Goal: Task Accomplishment & Management: Complete application form

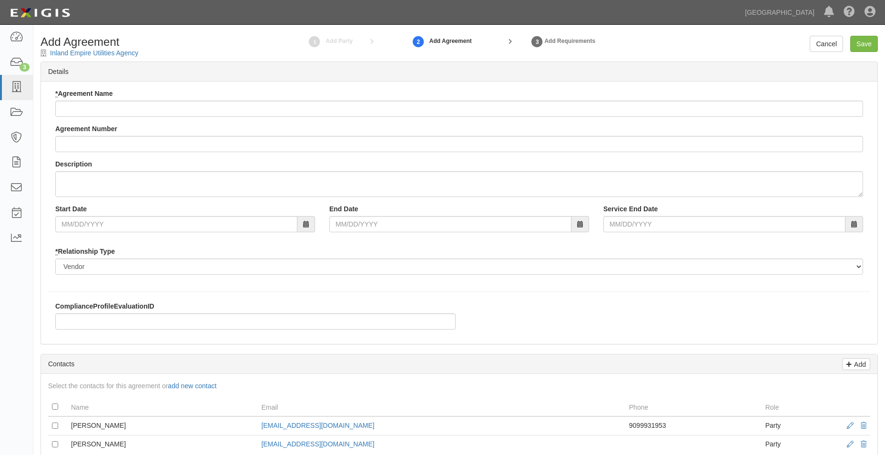
click at [424, 119] on div "* Agreement Name Agreement Number Description Start Date End Date Service End D…" at bounding box center [459, 185] width 822 height 193
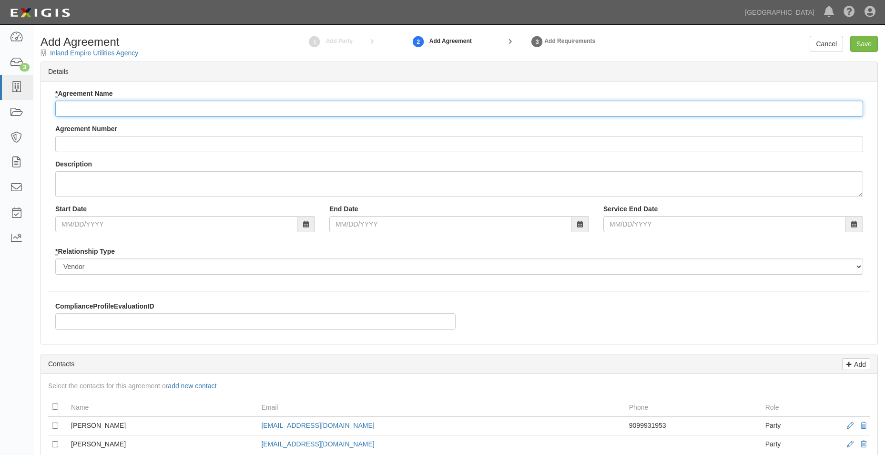
click at [385, 108] on input "* Agreement Name" at bounding box center [459, 109] width 808 height 16
type input "Interagency"
type input "A2025-174"
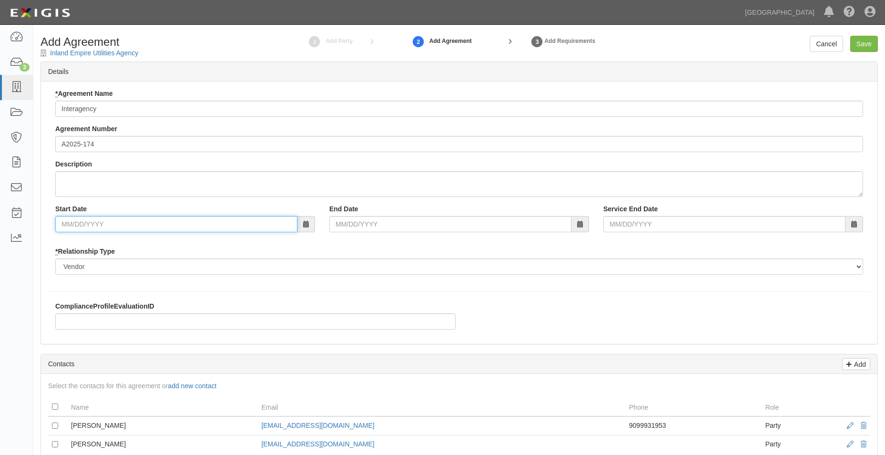
type input "09/17/2025"
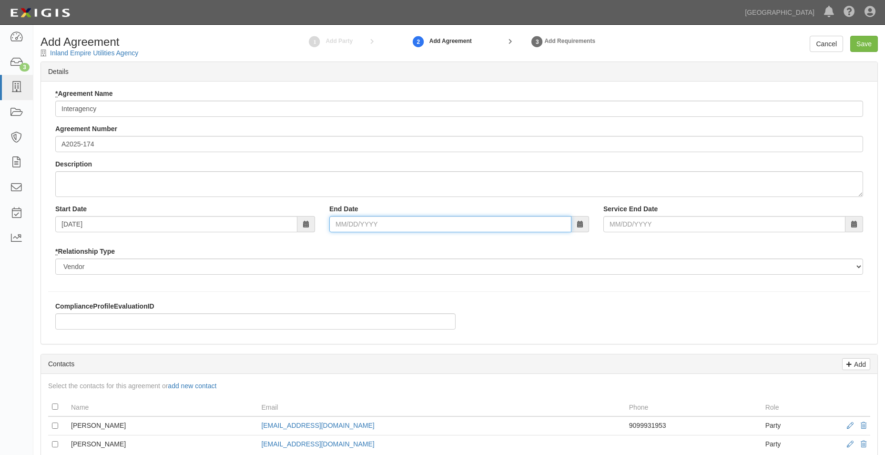
type input "01/31/2028"
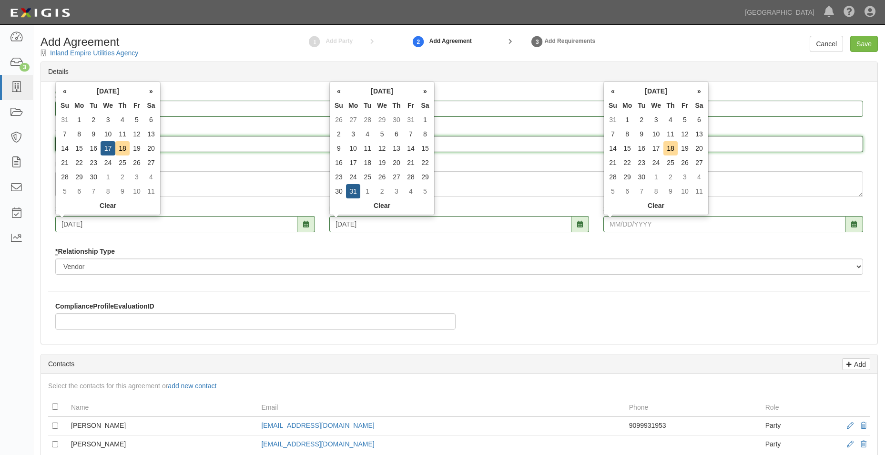
click at [192, 143] on input "A2025-174" at bounding box center [459, 144] width 808 height 16
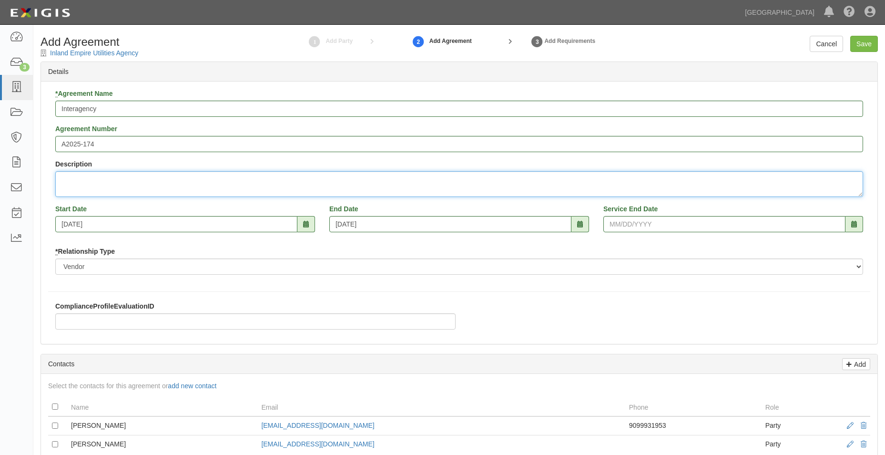
click at [142, 179] on textarea "Description" at bounding box center [459, 184] width 808 height 26
type textarea "Butterfield Ranach lift stattion upgrade cost-share"
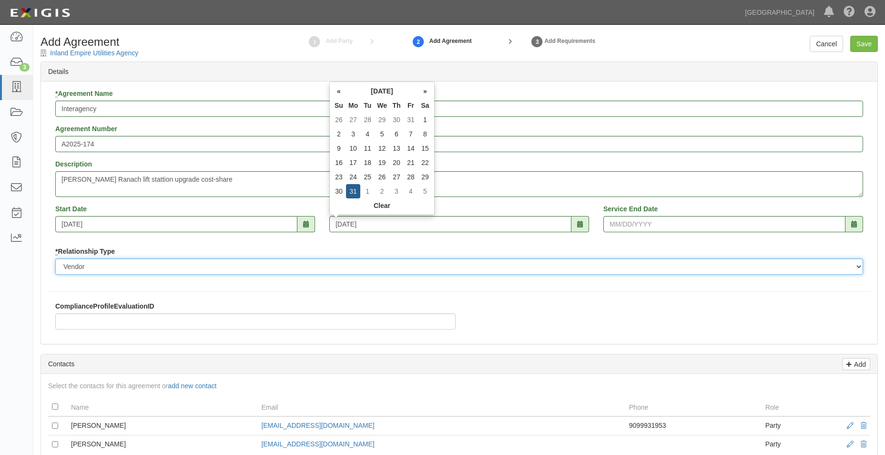
click at [293, 266] on select "Borrower Contractor Franchisee Other Subcontractor Supplier Tenant Vendor" at bounding box center [459, 266] width 808 height 16
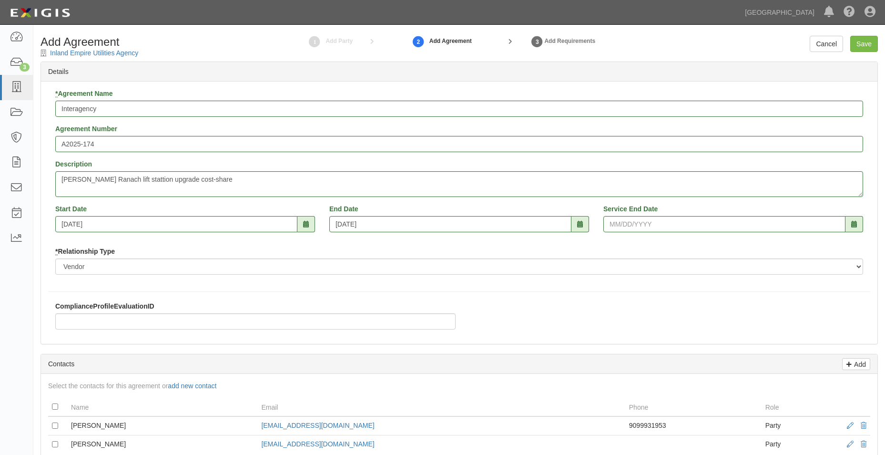
click at [280, 243] on div "* Agreement Name Interagency Agreement Number A2025-174 Description Butterfield…" at bounding box center [459, 185] width 822 height 193
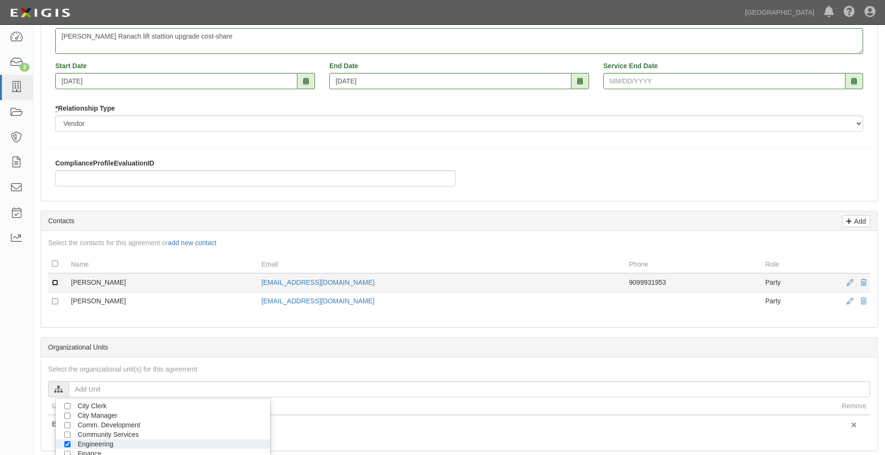
click at [55, 282] on input "checkbox" at bounding box center [55, 282] width 6 height 6
checkbox input "true"
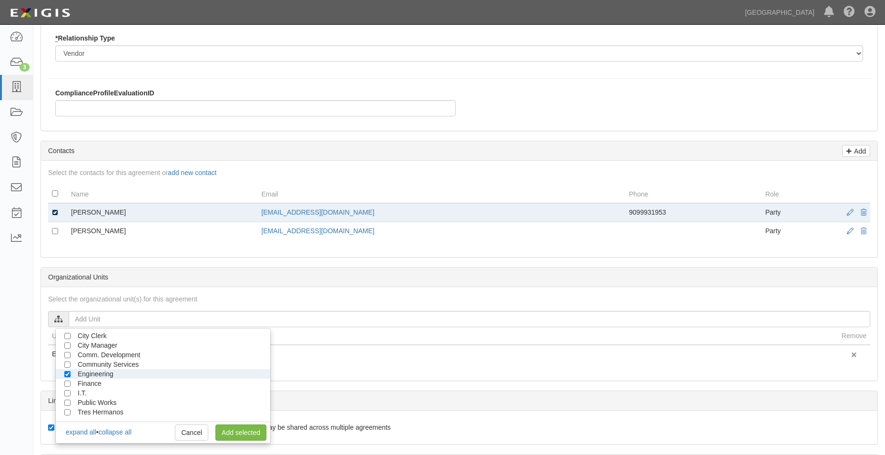
scroll to position [286, 0]
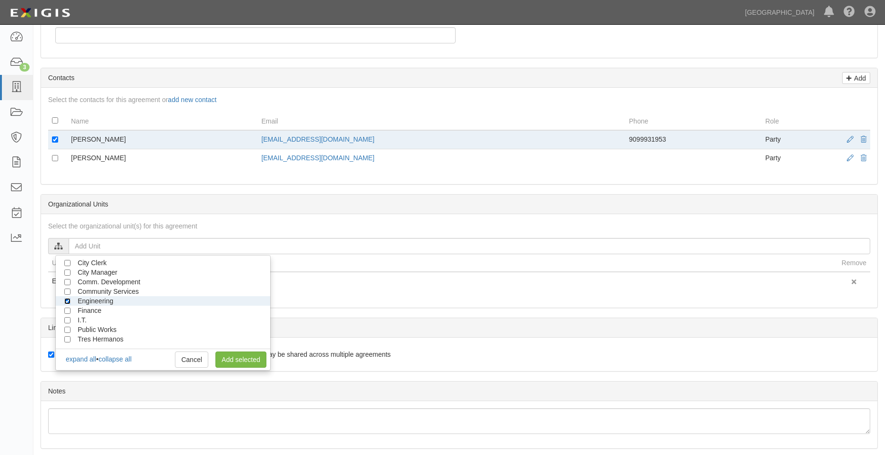
click at [68, 299] on input "Engineering" at bounding box center [67, 301] width 6 height 6
checkbox input "false"
click at [65, 328] on input "Public Works" at bounding box center [67, 330] width 6 height 6
checkbox input "true"
click at [236, 362] on link "Add selected" at bounding box center [240, 359] width 51 height 16
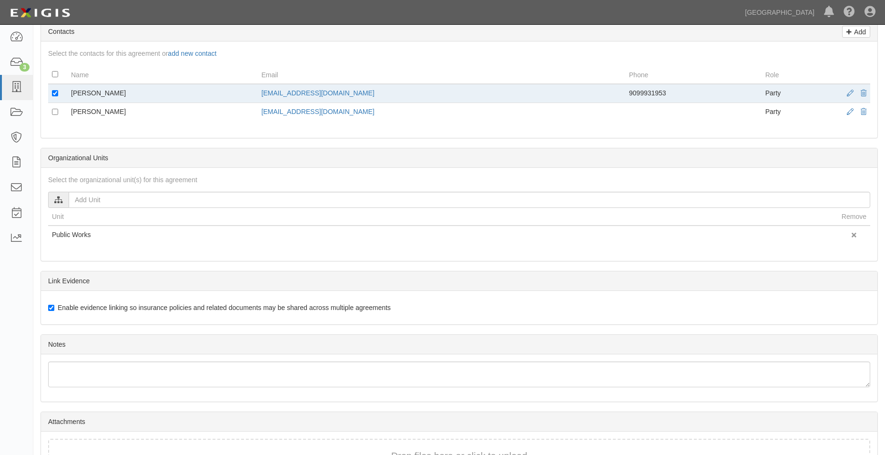
scroll to position [398, 0]
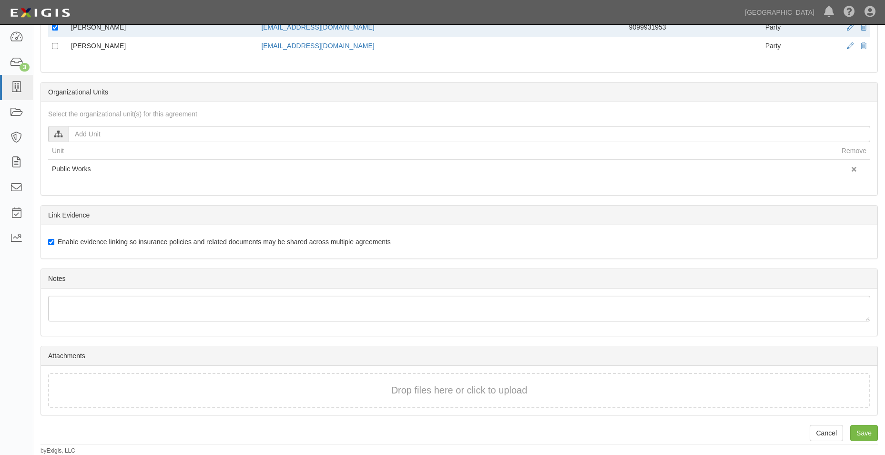
click at [631, 386] on div "Drop files here or click to upload" at bounding box center [459, 390] width 801 height 14
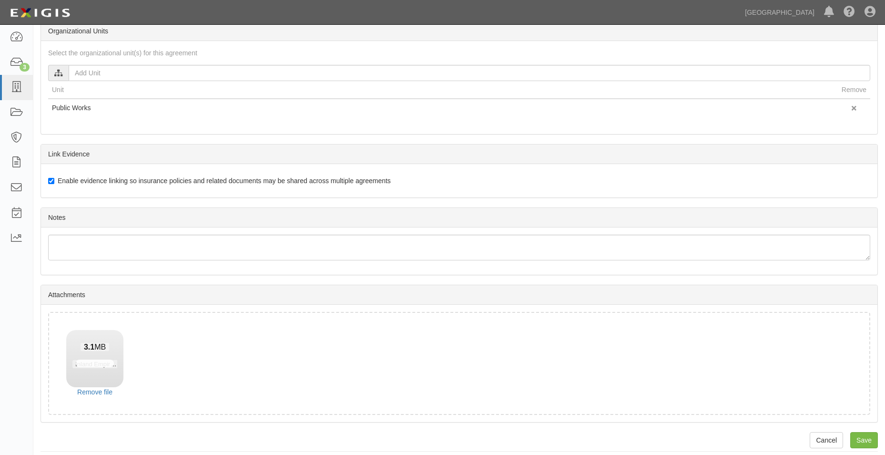
scroll to position [466, 0]
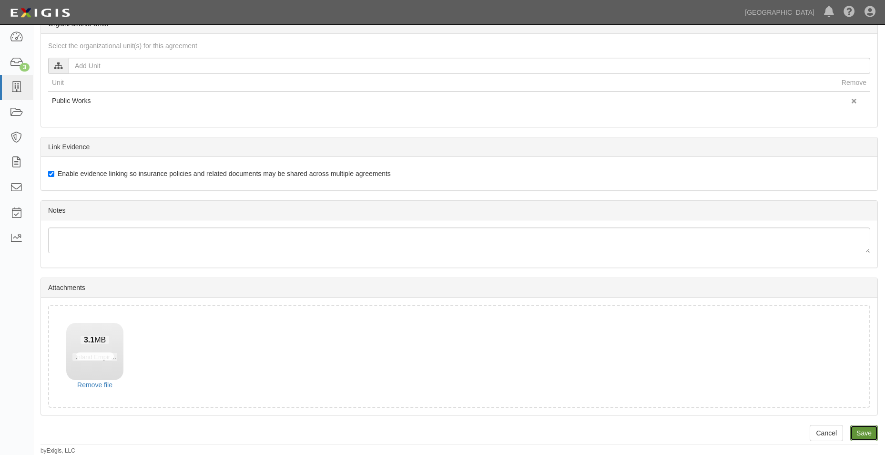
click at [856, 432] on input "Save" at bounding box center [864, 433] width 28 height 16
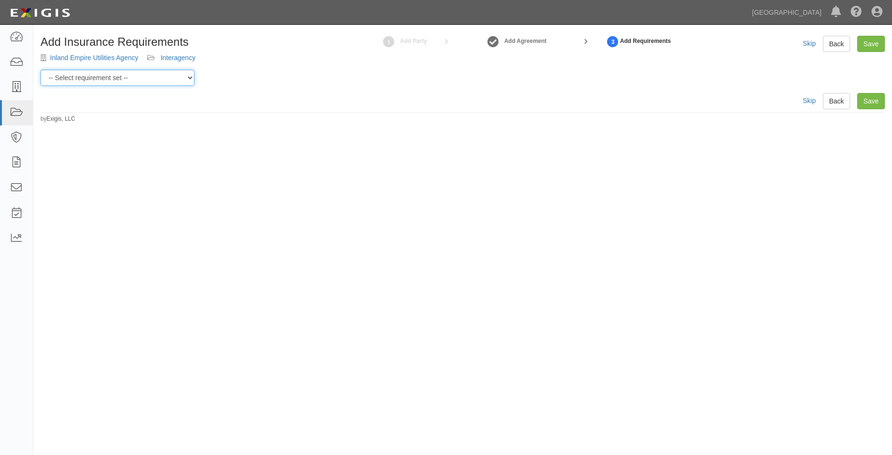
drag, startPoint x: 149, startPoint y: 75, endPoint x: 151, endPoint y: 86, distance: 11.1
click at [150, 75] on select "-- Select requirement set -- 0-0-0-.03 Prof. Liability 0-0-0-1 CYB 0-1-0-0-1 E&…" at bounding box center [118, 78] width 154 height 16
select select "54316"
click at [41, 70] on select "-- Select requirement set -- 0-0-0-.03 Prof. Liability 0-0-0-1 CYB 0-1-0-0-1 E&…" at bounding box center [118, 78] width 154 height 16
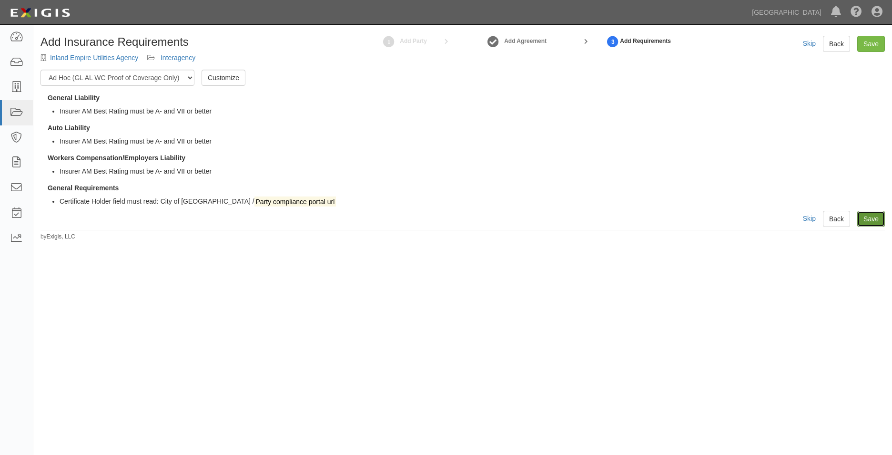
click at [874, 217] on link "Save" at bounding box center [872, 219] width 28 height 16
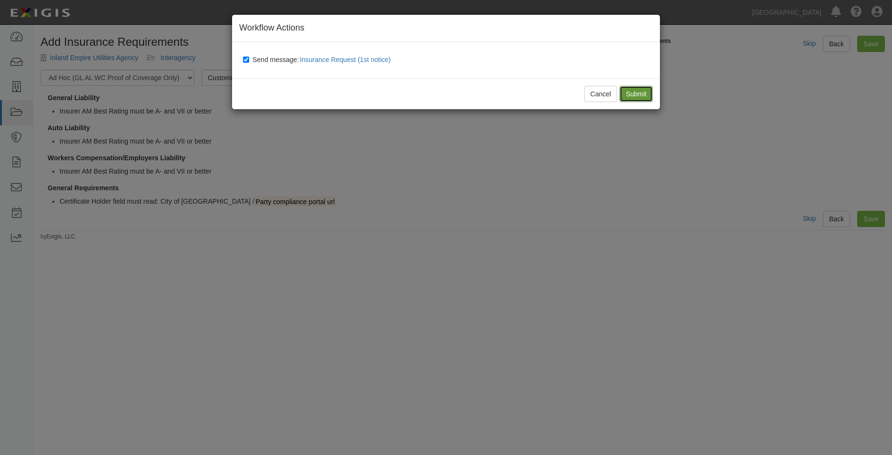
click at [622, 97] on input "Submit" at bounding box center [636, 94] width 33 height 16
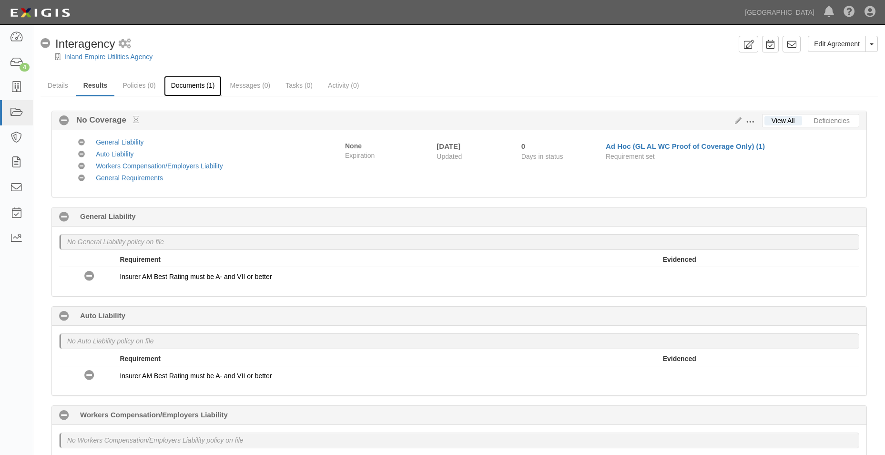
click at [198, 82] on link "Documents (1)" at bounding box center [193, 86] width 58 height 20
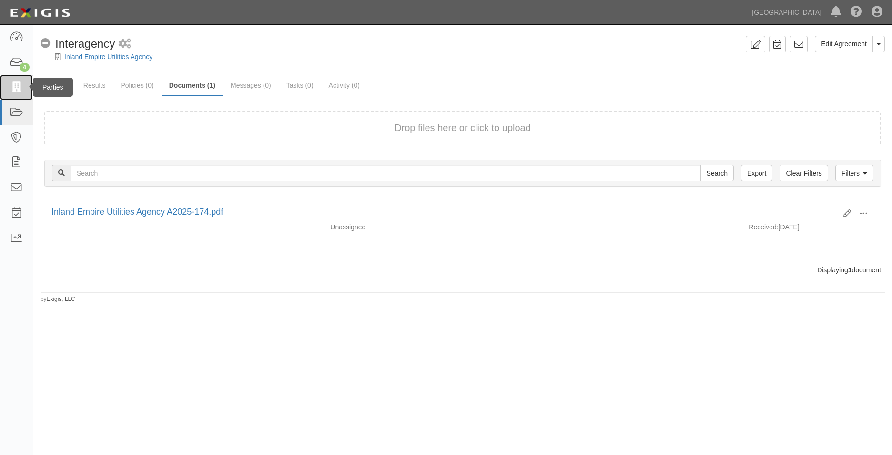
click at [18, 92] on icon at bounding box center [16, 87] width 13 height 11
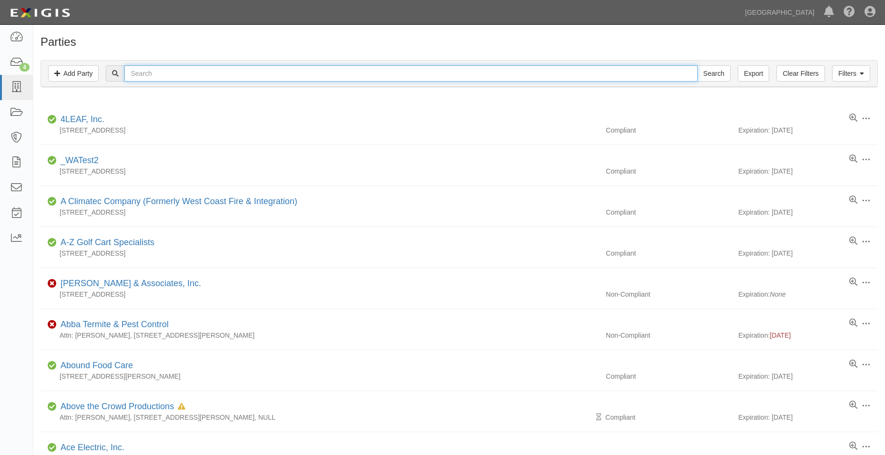
click at [155, 72] on input "text" at bounding box center [410, 73] width 573 height 16
type input "[GEOGRAPHIC_DATA]"
click at [697, 65] on input "Search" at bounding box center [713, 73] width 33 height 16
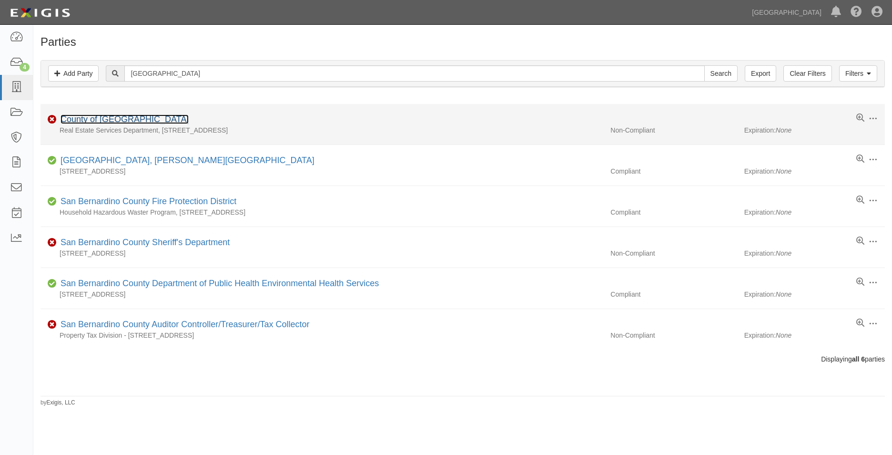
click at [156, 119] on link "County of [GEOGRAPHIC_DATA]" at bounding box center [125, 119] width 128 height 10
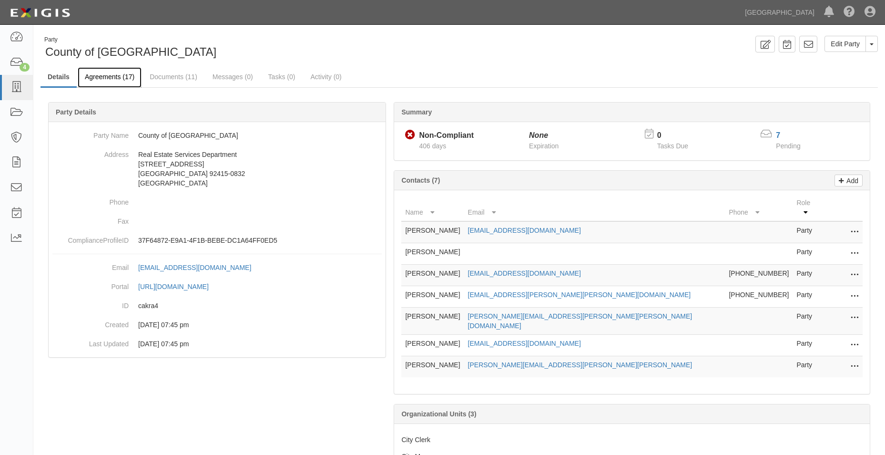
click at [140, 76] on link "Agreements (17)" at bounding box center [110, 77] width 64 height 20
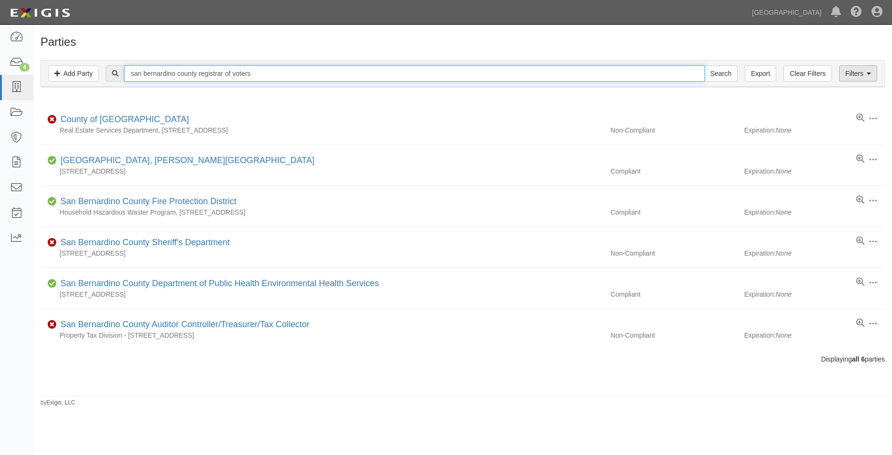
type input "san bernardino county registrar of voters"
click at [874, 75] on link "Filters" at bounding box center [858, 73] width 38 height 16
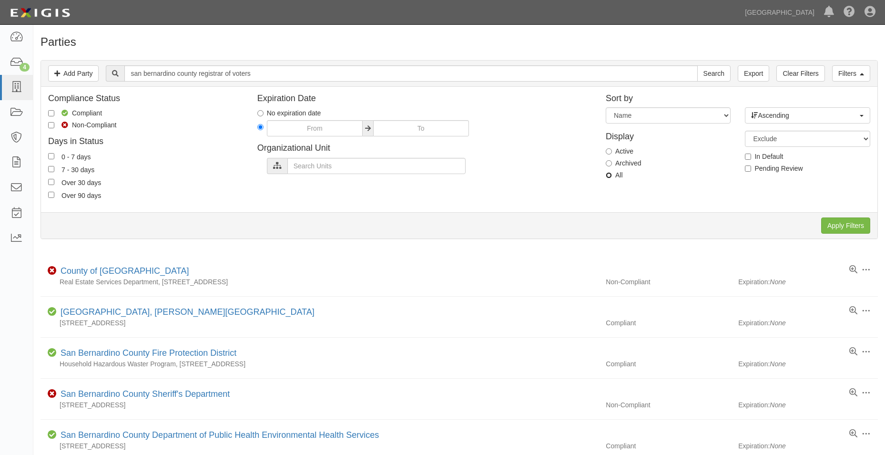
click at [608, 174] on input "All" at bounding box center [609, 175] width 6 height 6
radio input "true"
click at [865, 222] on input "Apply Filters" at bounding box center [845, 225] width 49 height 16
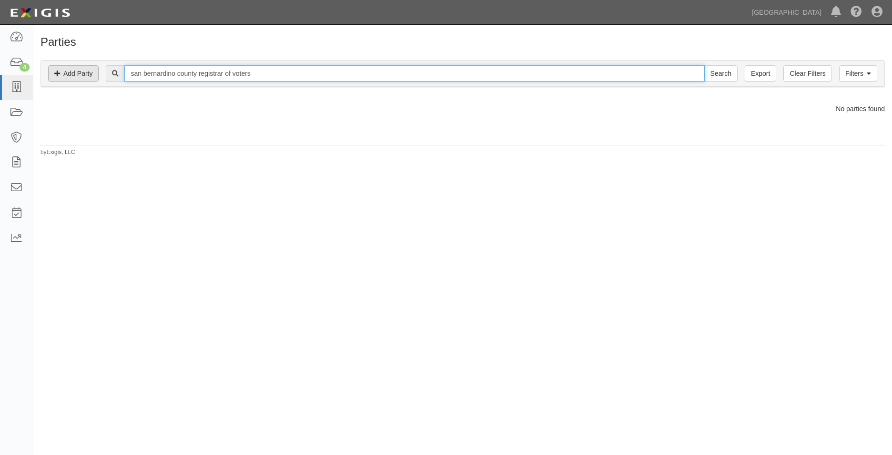
drag, startPoint x: 199, startPoint y: 77, endPoint x: 98, endPoint y: 71, distance: 101.2
click at [91, 67] on div "Filters Add Party Clear Filters Export [GEOGRAPHIC_DATA] registrar of voters Se…" at bounding box center [463, 74] width 844 height 26
type input "registrar of voters"
click at [705, 65] on input "Search" at bounding box center [721, 73] width 33 height 16
drag, startPoint x: 197, startPoint y: 75, endPoint x: 98, endPoint y: 58, distance: 100.6
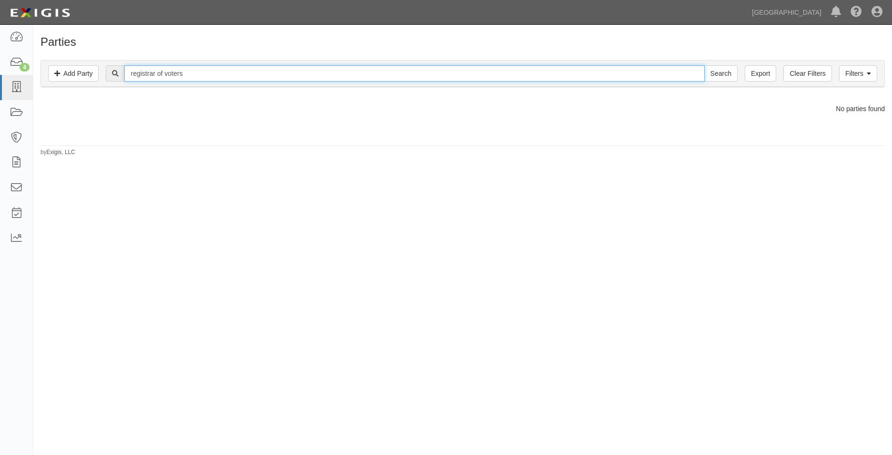
click at [98, 58] on div "Filters Add Party Clear Filters Export registrar of voters Search Filters Compl…" at bounding box center [462, 75] width 859 height 44
type input "sb county"
click at [705, 65] on input "Search" at bounding box center [721, 73] width 33 height 16
click at [860, 71] on link "Filters" at bounding box center [858, 73] width 38 height 16
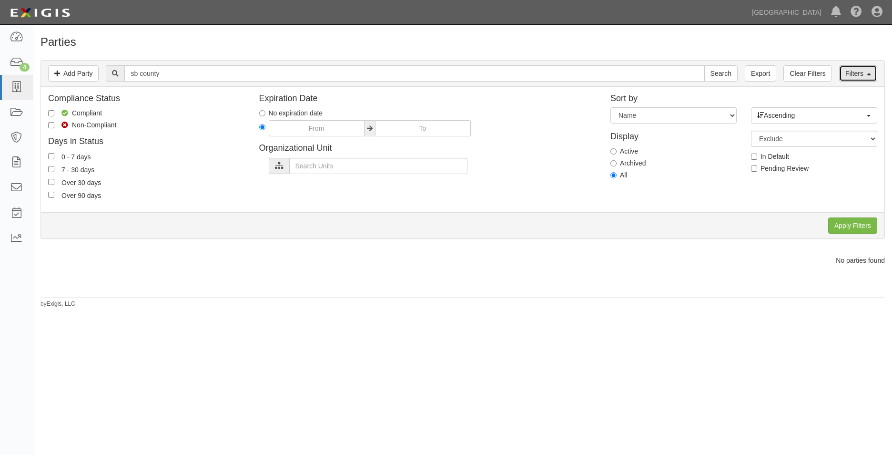
click at [860, 71] on link "Filters" at bounding box center [858, 73] width 38 height 16
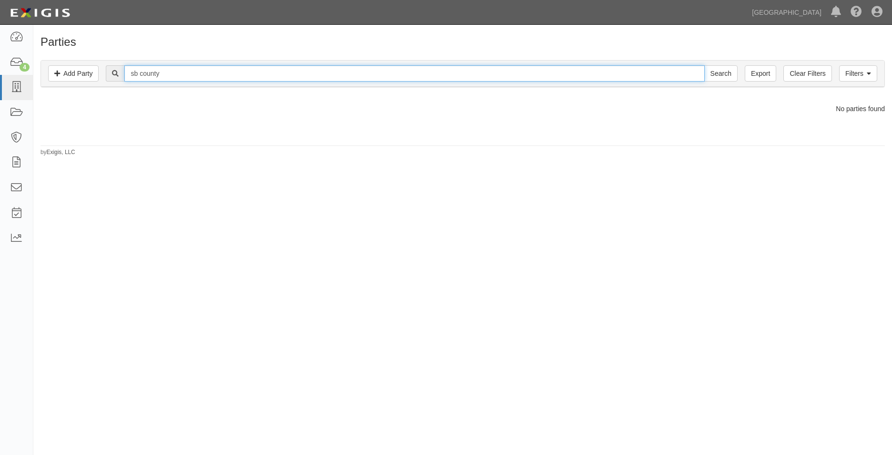
drag, startPoint x: 485, startPoint y: 66, endPoint x: 35, endPoint y: 53, distance: 449.7
click at [35, 53] on div "Filters Add Party Clear Filters Export sb county Search Filters Compliance Stat…" at bounding box center [462, 75] width 859 height 44
type input "county of"
click at [705, 65] on input "Search" at bounding box center [721, 73] width 33 height 16
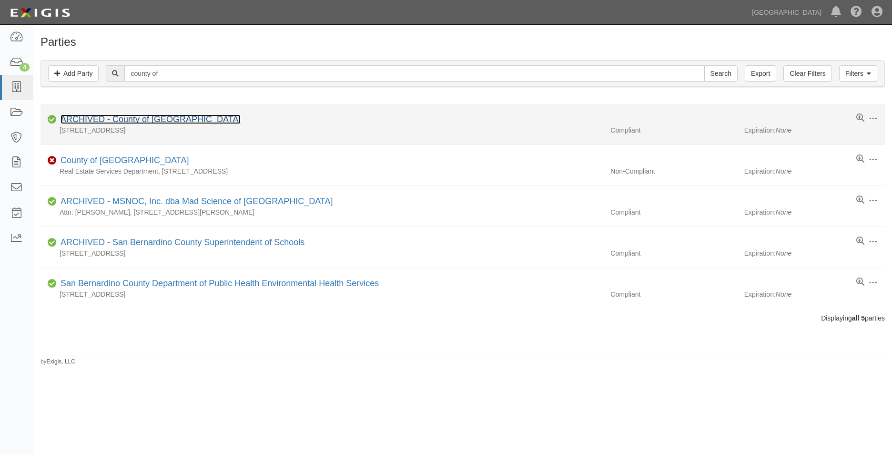
click at [146, 117] on link "ARCHIVED - County of [GEOGRAPHIC_DATA]" at bounding box center [151, 119] width 180 height 10
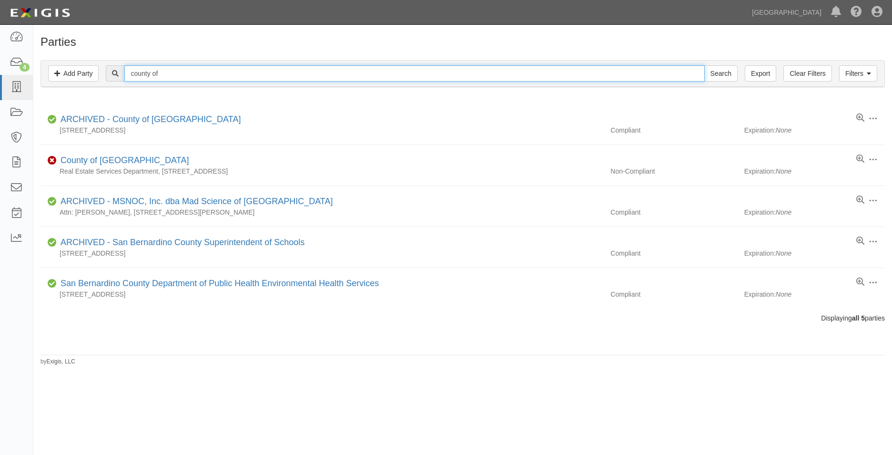
drag, startPoint x: 190, startPoint y: 72, endPoint x: 92, endPoint y: 64, distance: 98.5
click at [92, 64] on div "Filters Add Party Clear Filters Export county of Search Filters" at bounding box center [463, 74] width 844 height 26
type input "[GEOGRAPHIC_DATA]"
click at [705, 65] on input "Search" at bounding box center [721, 73] width 33 height 16
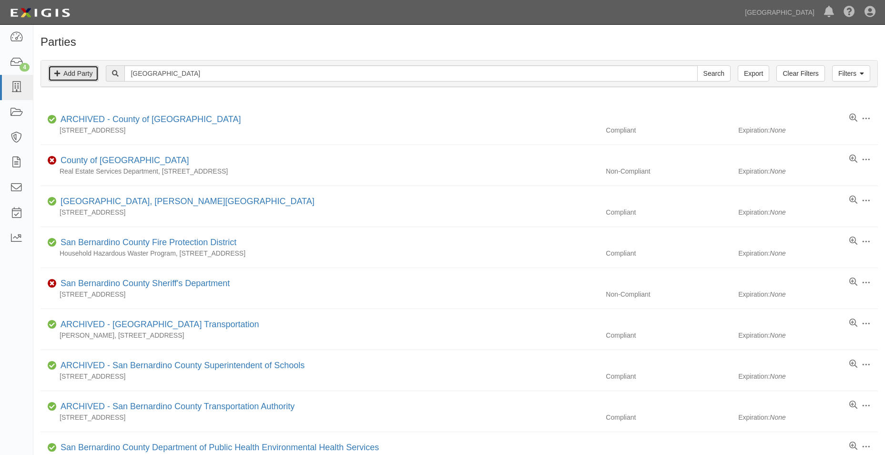
click at [92, 72] on link "Add Party" at bounding box center [73, 73] width 51 height 16
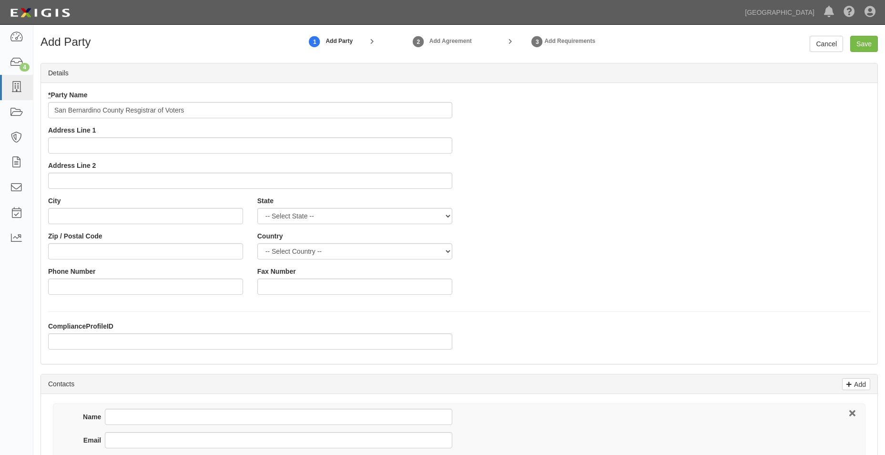
type input "San Bernardino County Resgistrar of Voters"
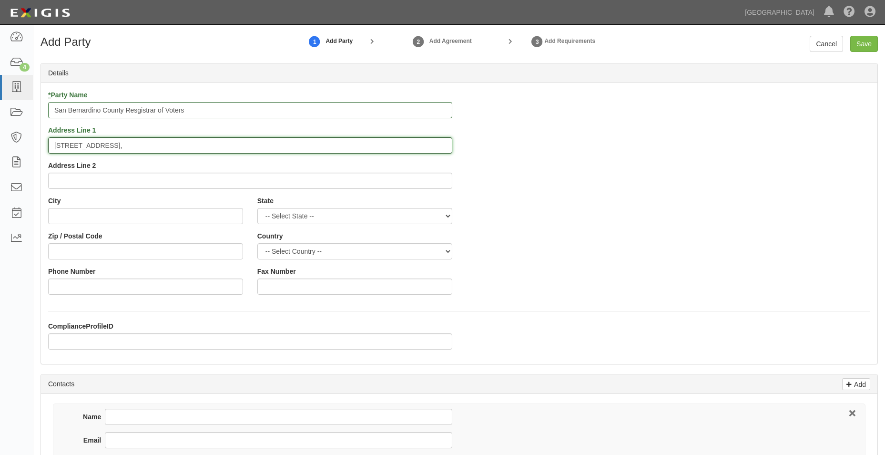
click at [136, 143] on input "777 E. Rialto Avenue," at bounding box center [250, 145] width 404 height 16
type input "777 E. Rialto Avenue"
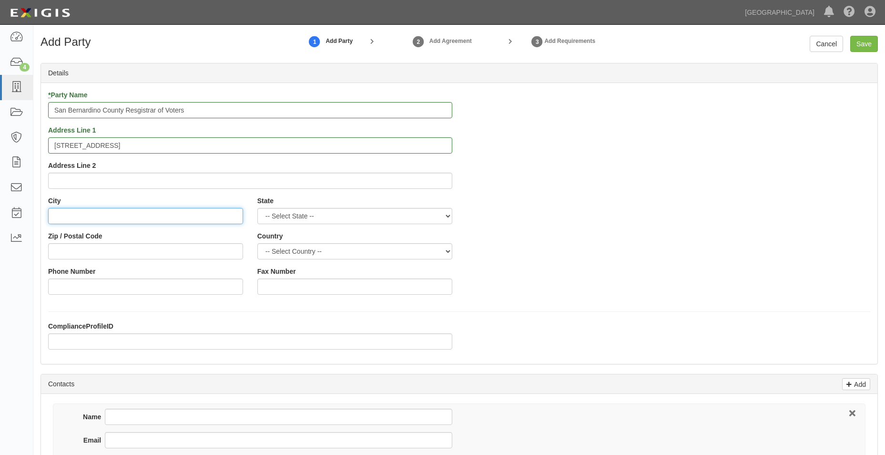
type input "s"
type input "San Bernardino"
select select "CA"
type input "92415"
click at [318, 245] on select "-- Select Country -- Canada United States --------------- Afghanistan Åland Isl…" at bounding box center [354, 251] width 195 height 16
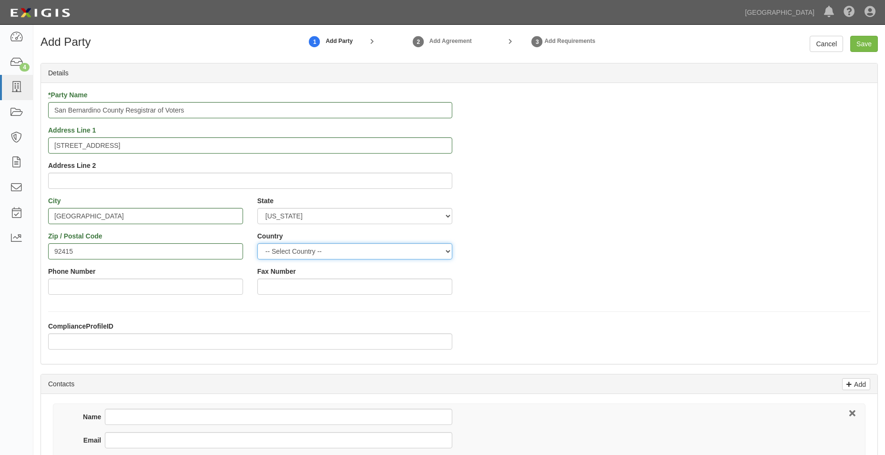
select select "US"
click at [257, 243] on select "-- Select Country -- Canada United States --------------- Afghanistan Åland Isl…" at bounding box center [354, 251] width 195 height 16
click at [500, 243] on div "* Party Name San Bernardino County Resgistrar of Voters Address Line 1 777 E. R…" at bounding box center [459, 196] width 837 height 212
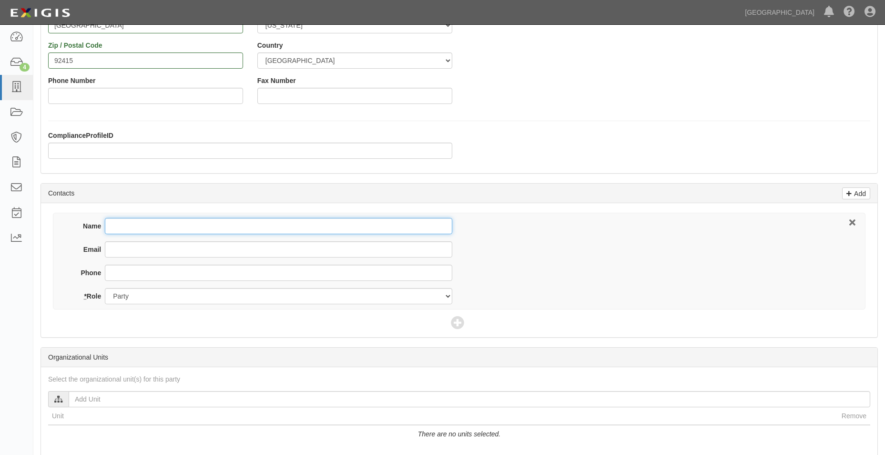
click at [295, 221] on input "Name" at bounding box center [278, 226] width 347 height 16
type input "n"
type input "[PERSON_NAME]"
type input "[EMAIL_ADDRESS][DOMAIN_NAME]"
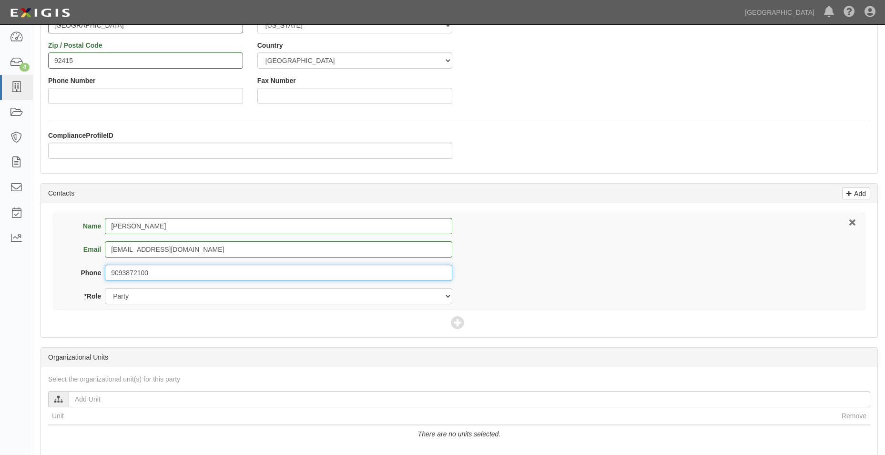
type input "9093872100"
click at [69, 415] on input "City Clerk" at bounding box center [67, 416] width 6 height 6
checkbox input "true"
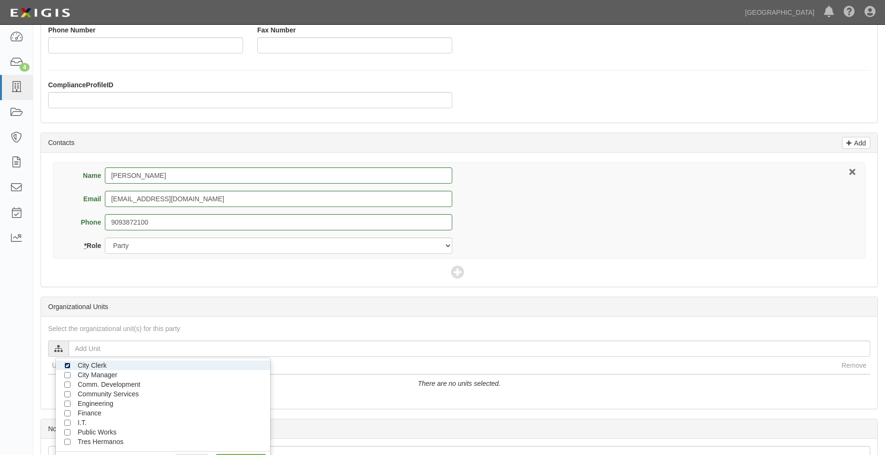
scroll to position [312, 0]
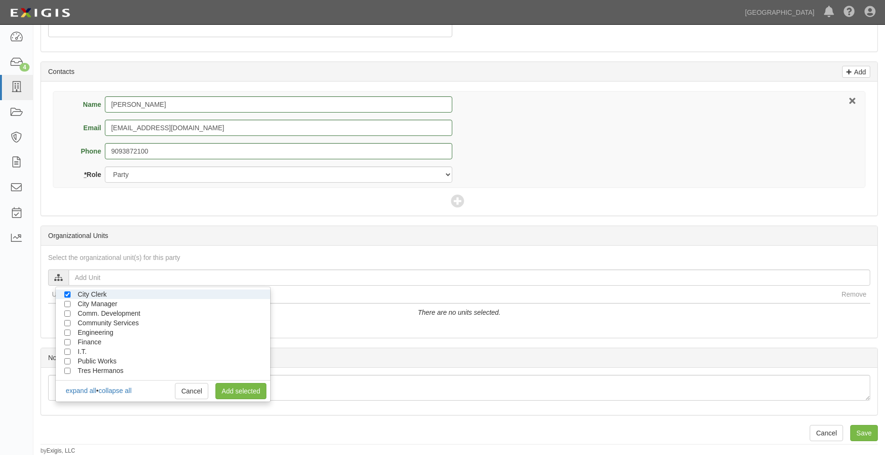
drag, startPoint x: 372, startPoint y: 434, endPoint x: 346, endPoint y: 434, distance: 25.7
click at [372, 434] on div at bounding box center [460, 433] width 838 height 16
click at [256, 385] on link "Add selected" at bounding box center [240, 391] width 51 height 16
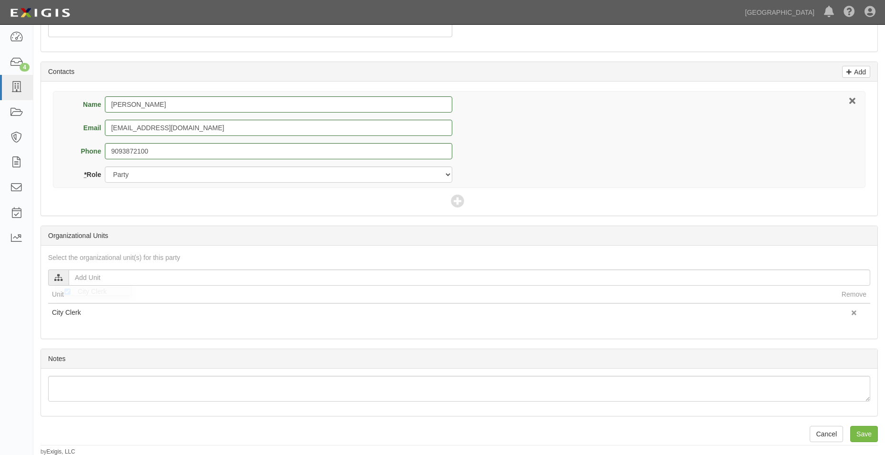
scroll to position [313, 0]
click at [859, 429] on input "Save" at bounding box center [864, 433] width 28 height 16
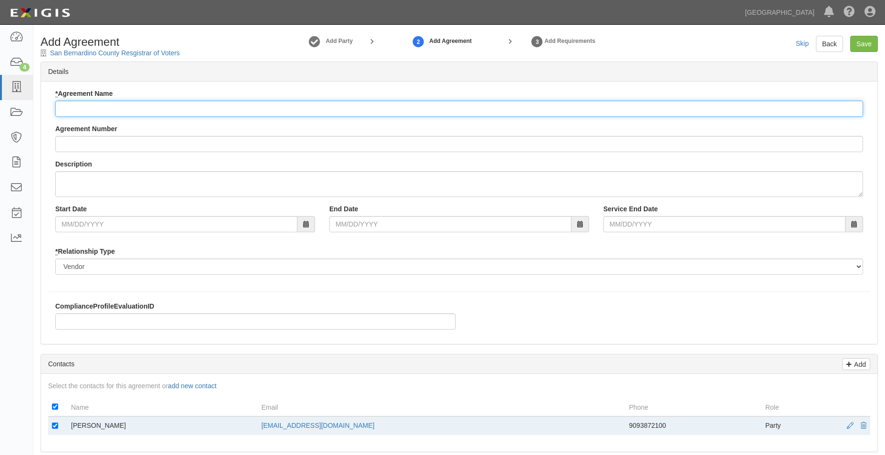
click at [102, 109] on input "* Agreement Name" at bounding box center [459, 109] width 808 height 16
type input "Misc. Agreement"
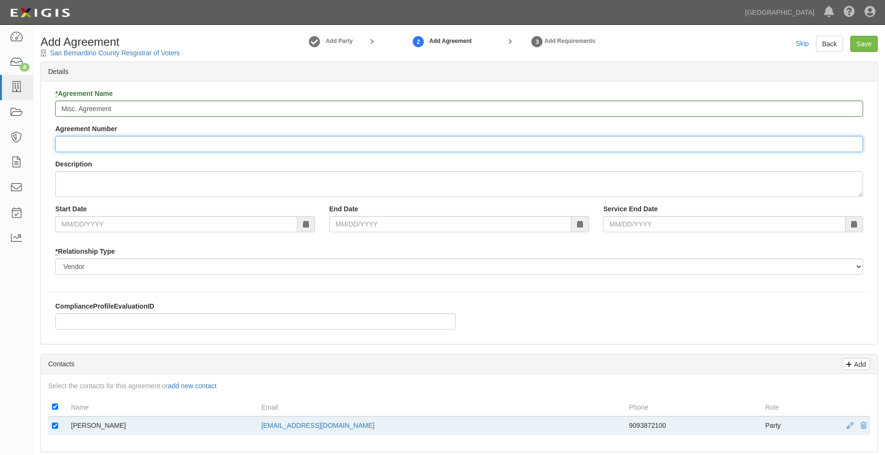
type input "a"
type input "A2025-179"
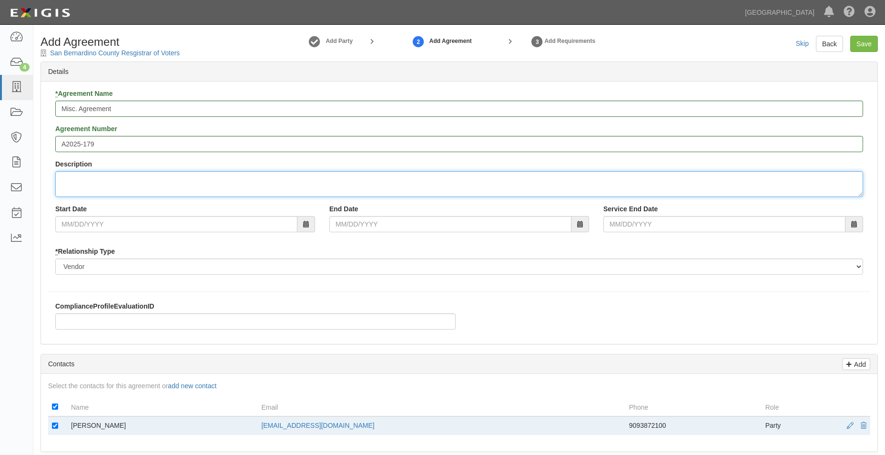
type textarea "d"
type textarea "Designated Facility Use for polling locations for elections in the City of [GEO…"
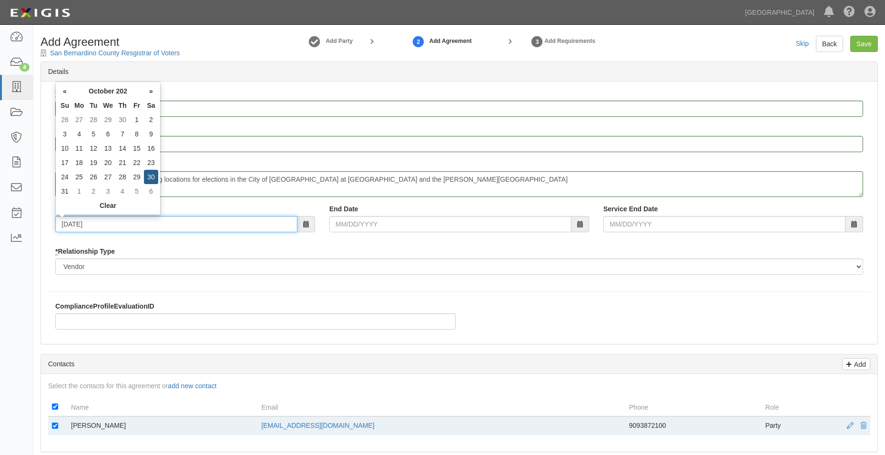
type input "[DATE]"
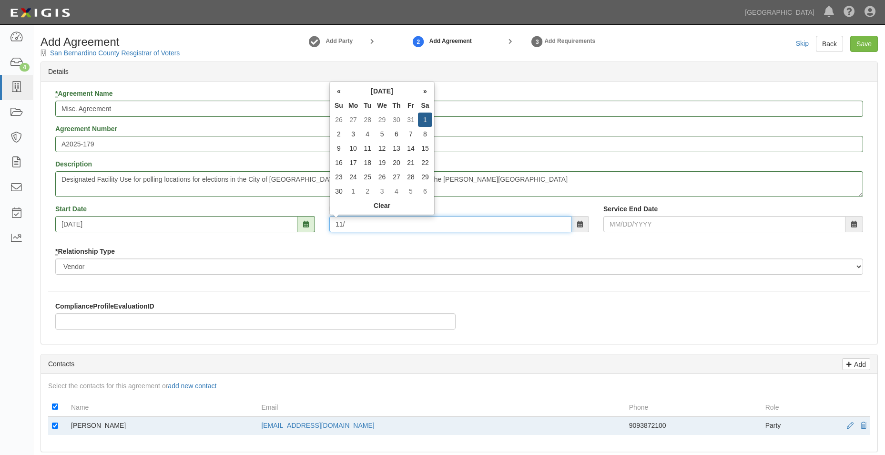
type input "11/0"
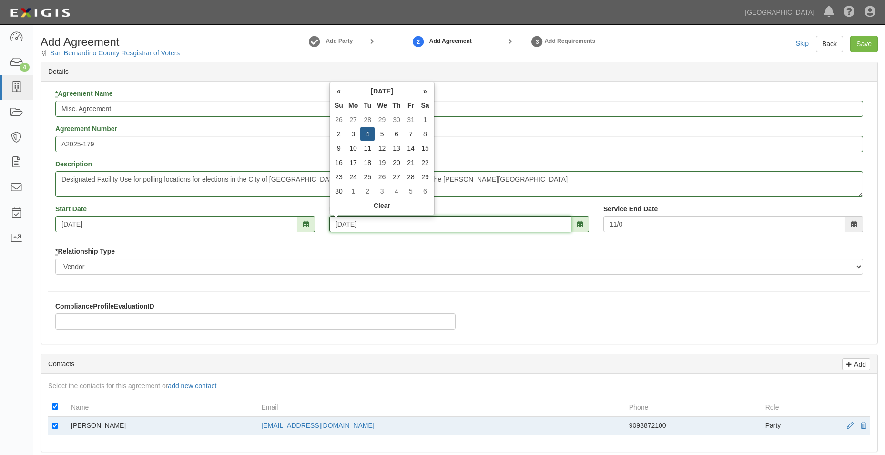
type input "[DATE]"
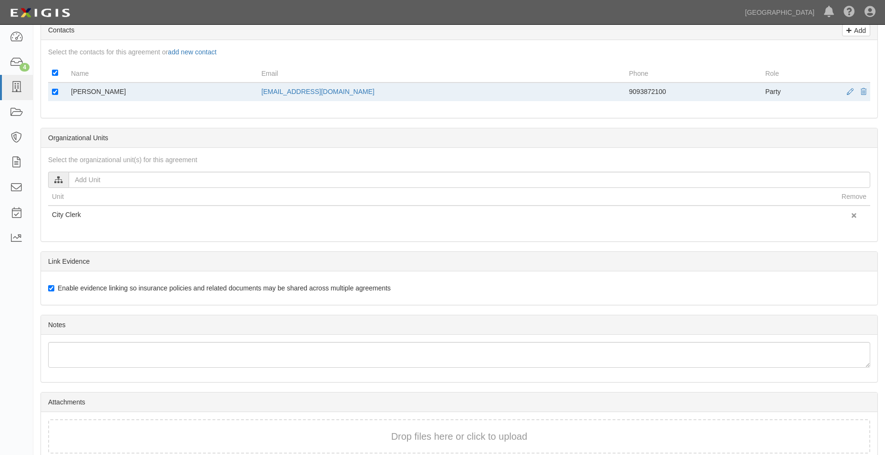
scroll to position [379, 0]
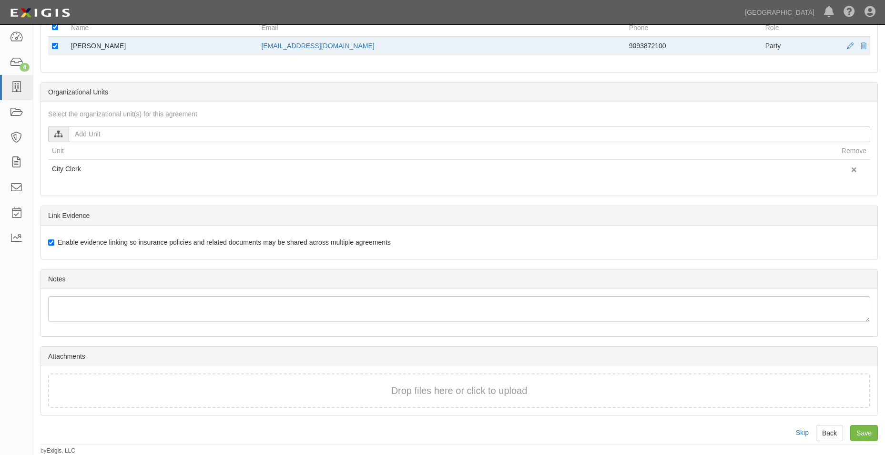
click at [162, 380] on div "Drop files here or click to upload" at bounding box center [459, 390] width 822 height 35
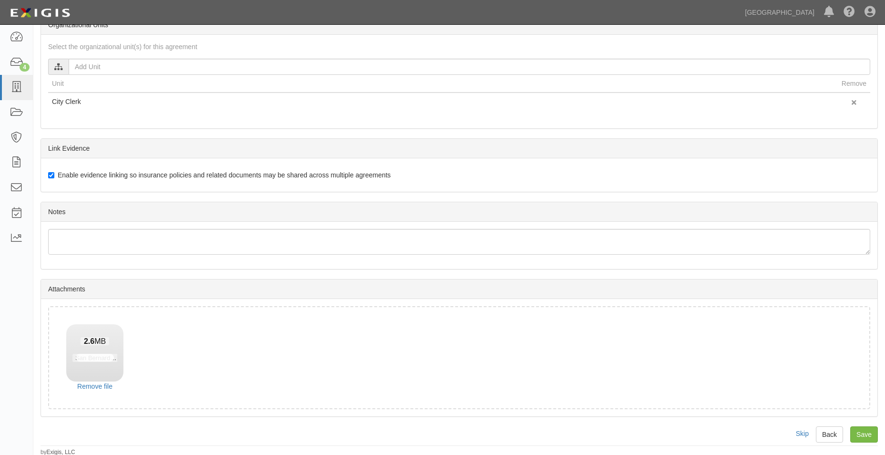
scroll to position [448, 0]
click at [859, 422] on div "Add Agreement San Bernardino County Resgistrar of Voters Add Party 2 Add Agreem…" at bounding box center [459, 21] width 852 height 867
click at [861, 428] on input "Save" at bounding box center [864, 433] width 28 height 16
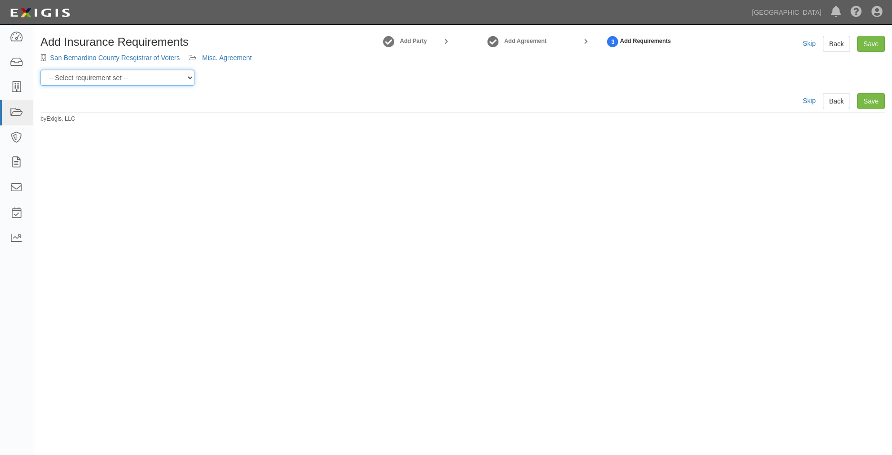
click at [178, 79] on select "-- Select requirement set -- 0-0-0-.03 Prof. Liability 0-0-0-1 CYB 0-1-0-0-1 E&…" at bounding box center [118, 78] width 154 height 16
select select "54324"
click at [41, 70] on select "-- Select requirement set -- 0-0-0-.03 Prof. Liability 0-0-0-1 CYB 0-1-0-0-1 E&…" at bounding box center [118, 78] width 154 height 16
click at [859, 103] on link "Save" at bounding box center [872, 101] width 28 height 16
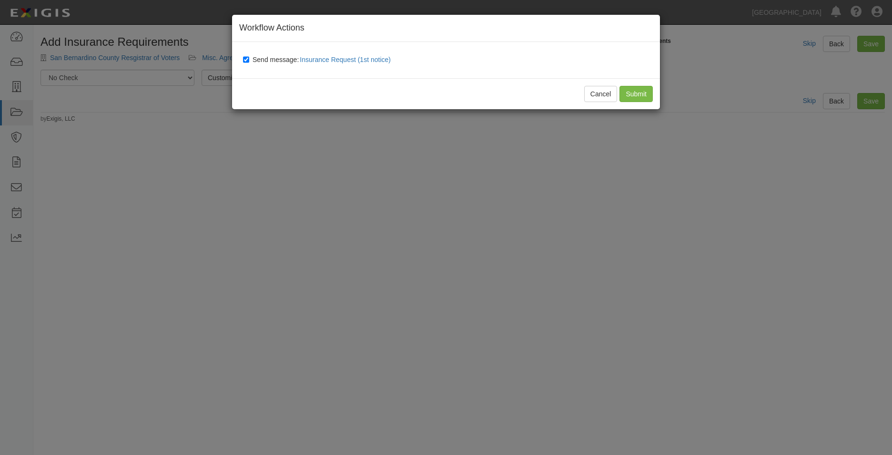
click at [244, 63] on label "Send message: Insurance Request (1st notice)" at bounding box center [319, 60] width 152 height 12
click at [244, 63] on input "Send message: Insurance Request (1st notice)" at bounding box center [246, 60] width 6 height 8
click at [244, 59] on input "Send message: Insurance Request (1st notice)" at bounding box center [246, 60] width 6 height 8
checkbox input "true"
click at [632, 90] on input "Submit" at bounding box center [636, 94] width 33 height 16
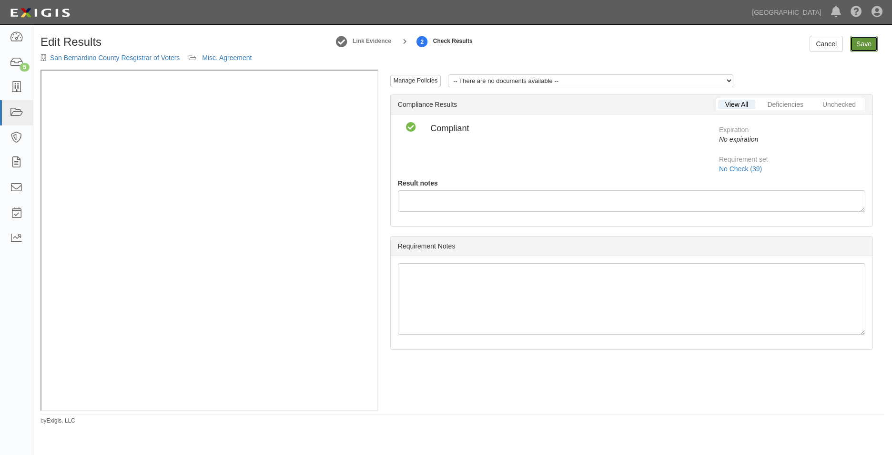
click at [852, 41] on link "Save" at bounding box center [864, 44] width 28 height 16
radio input "true"
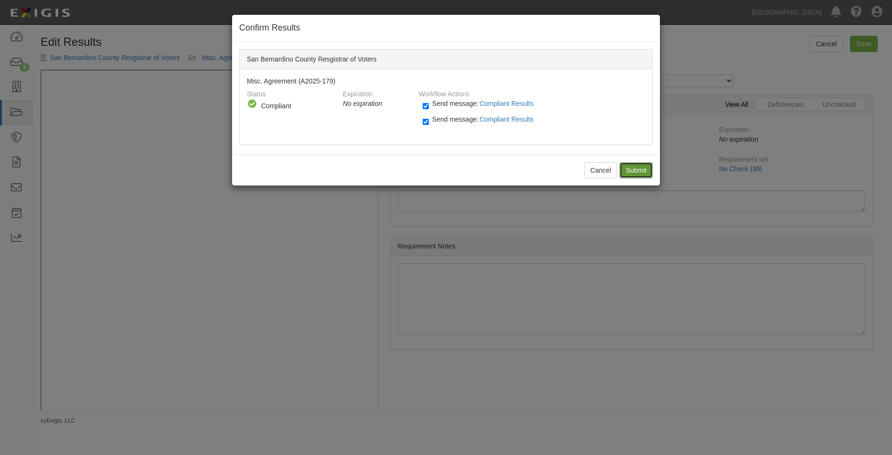
click at [637, 175] on input "Submit" at bounding box center [636, 170] width 33 height 16
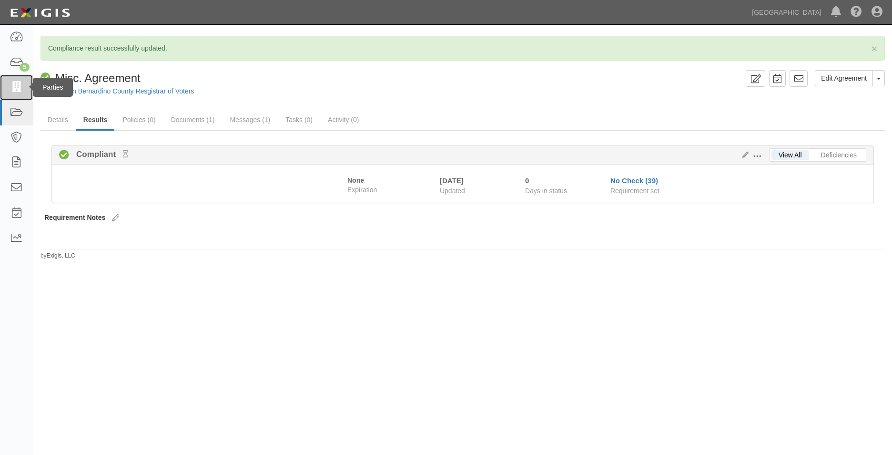
click at [26, 85] on link at bounding box center [16, 87] width 33 height 25
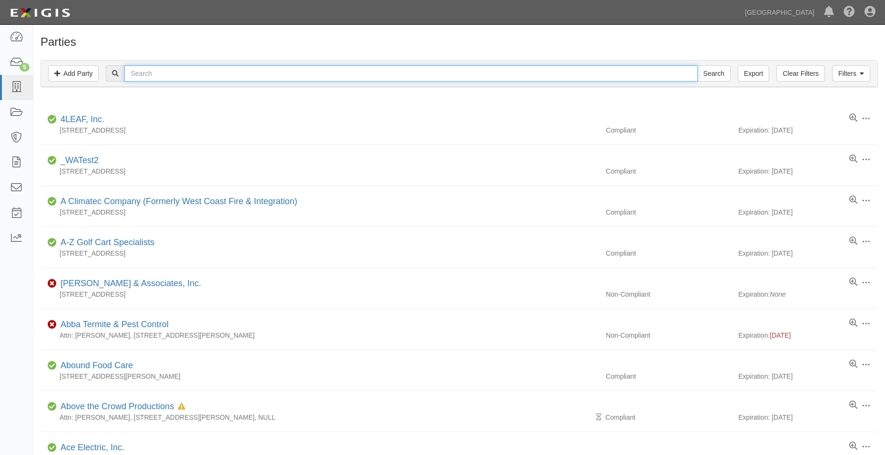
click at [151, 73] on input "text" at bounding box center [410, 73] width 573 height 16
type input "pivot interiors"
click at [697, 65] on input "Search" at bounding box center [713, 73] width 33 height 16
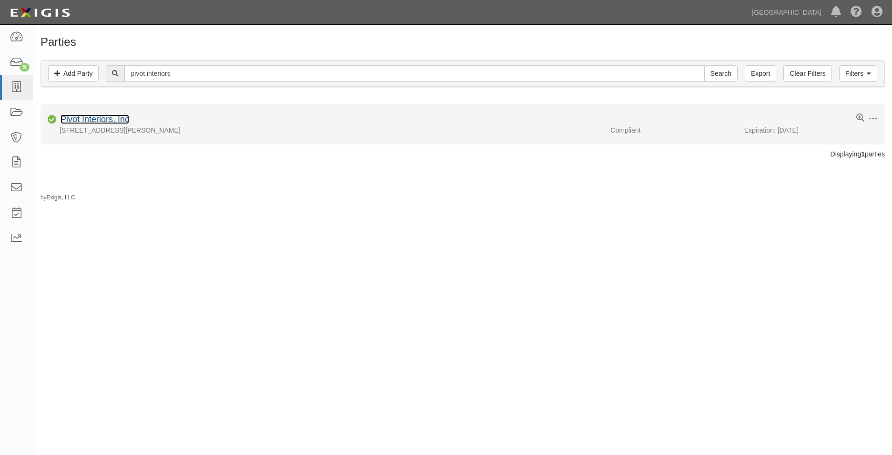
click at [125, 118] on link "Pivot Interiors, Inc" at bounding box center [95, 119] width 69 height 10
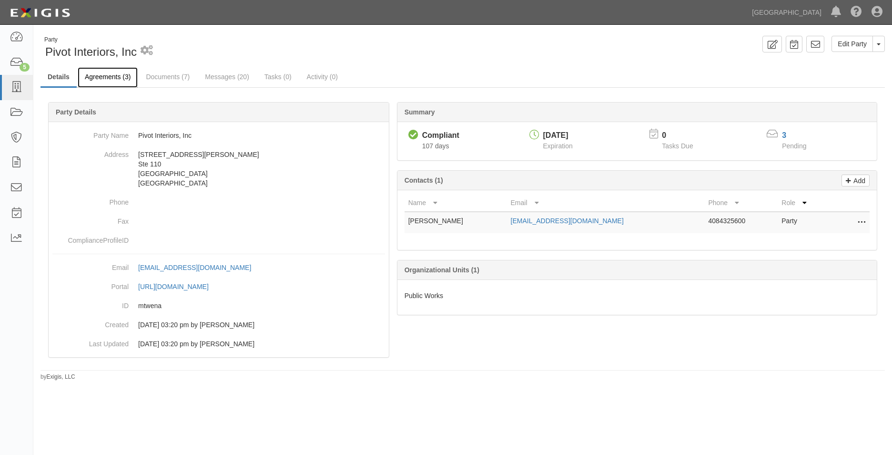
click at [124, 78] on link "Agreements (3)" at bounding box center [108, 77] width 60 height 20
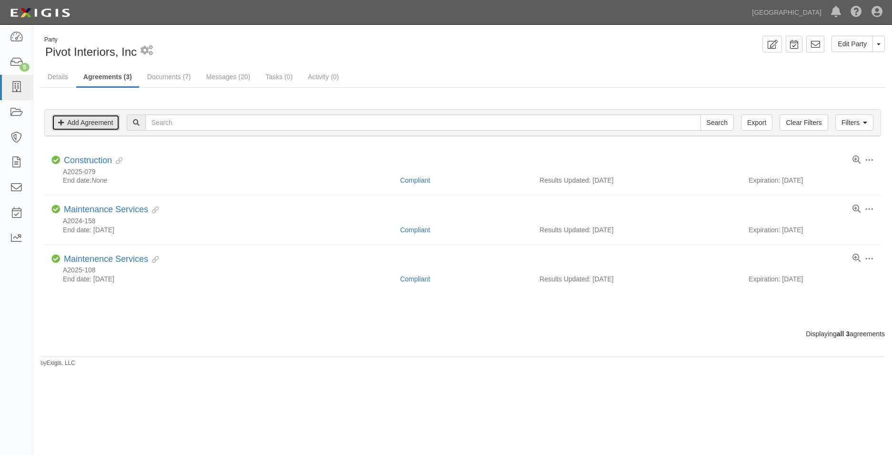
click at [93, 122] on link "Add Agreement" at bounding box center [86, 122] width 68 height 16
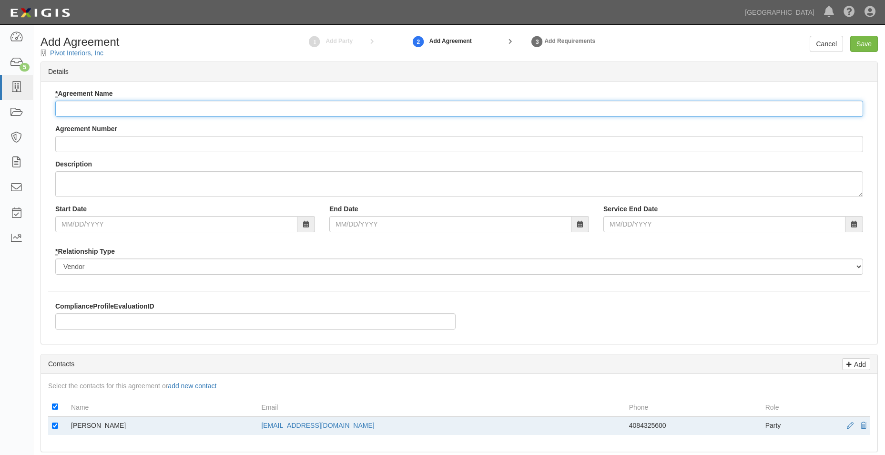
click at [101, 112] on input "* Agreement Name" at bounding box center [459, 109] width 808 height 16
type input "m"
type input "Maintenance"
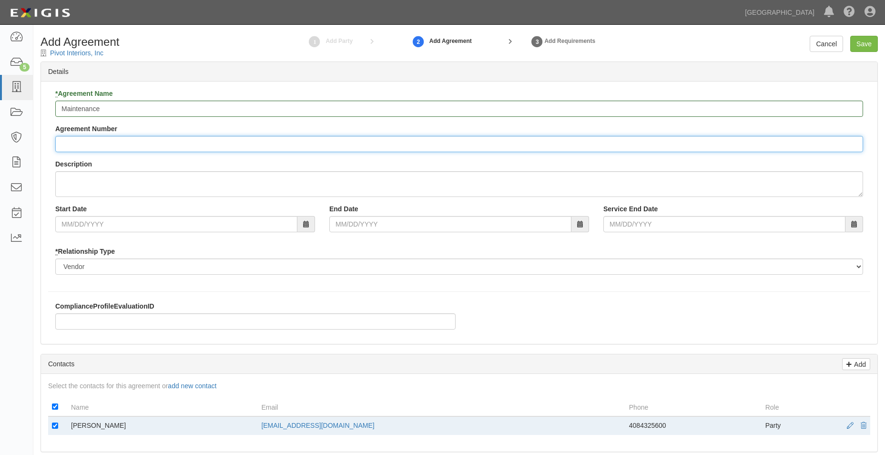
type input "a"
type input "A2025-178"
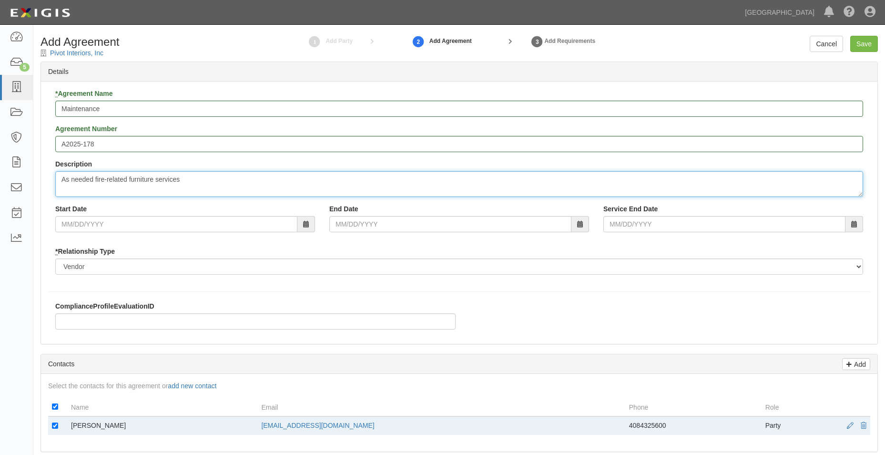
type textarea "As needed fire-related furniture services"
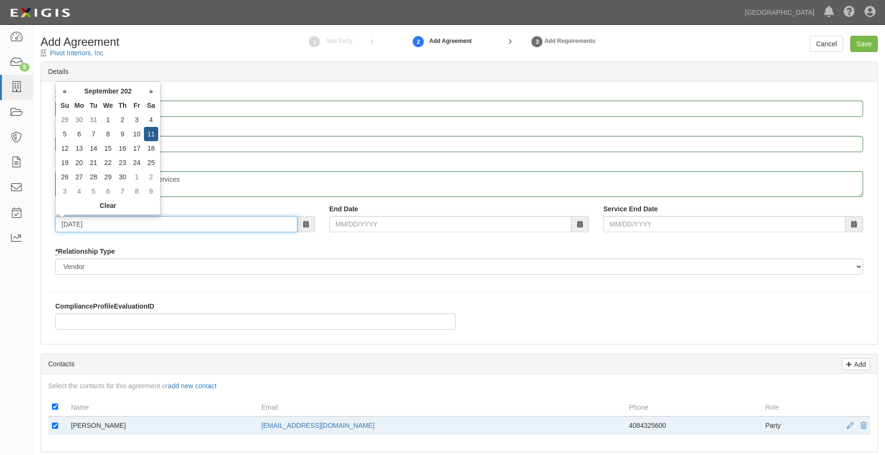
type input "09/11/2025"
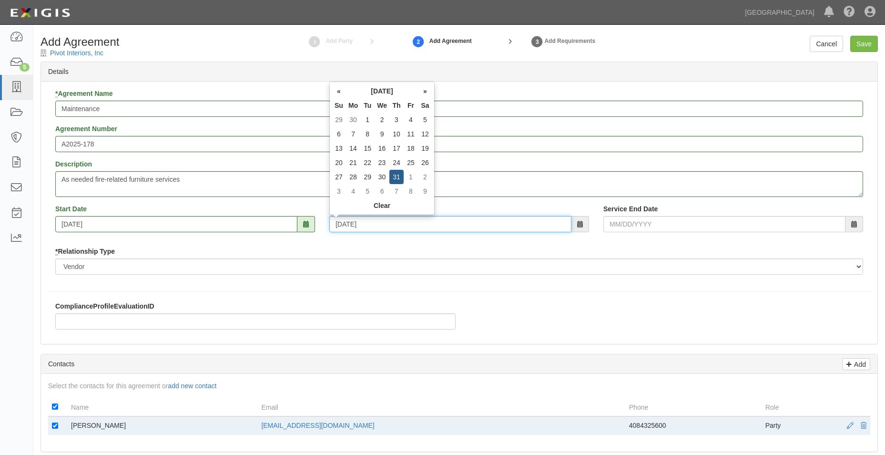
type input "12/31/2026"
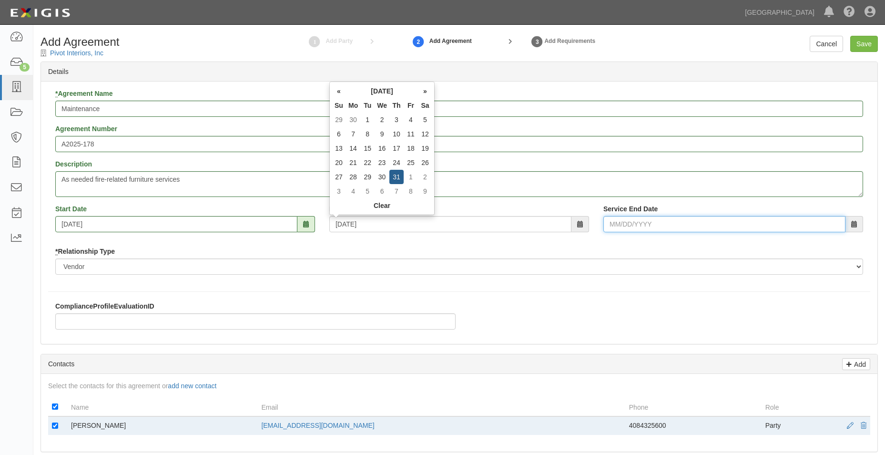
type input "12/31/2026"
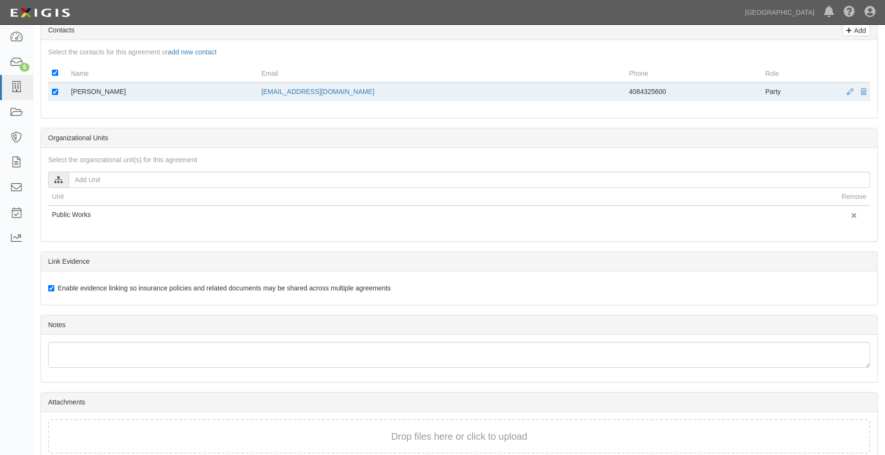
scroll to position [379, 0]
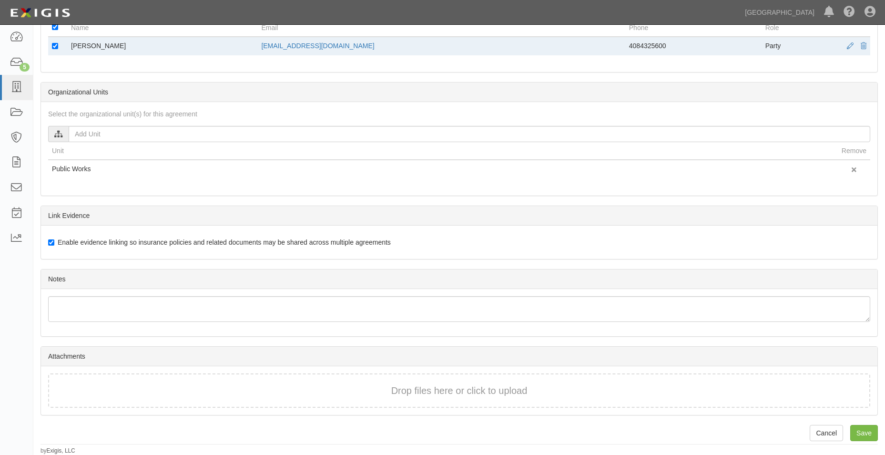
click at [277, 389] on div "Drop files here or click to upload" at bounding box center [459, 391] width 801 height 14
click at [178, 397] on div "Drop files here or click to upload" at bounding box center [459, 391] width 801 height 14
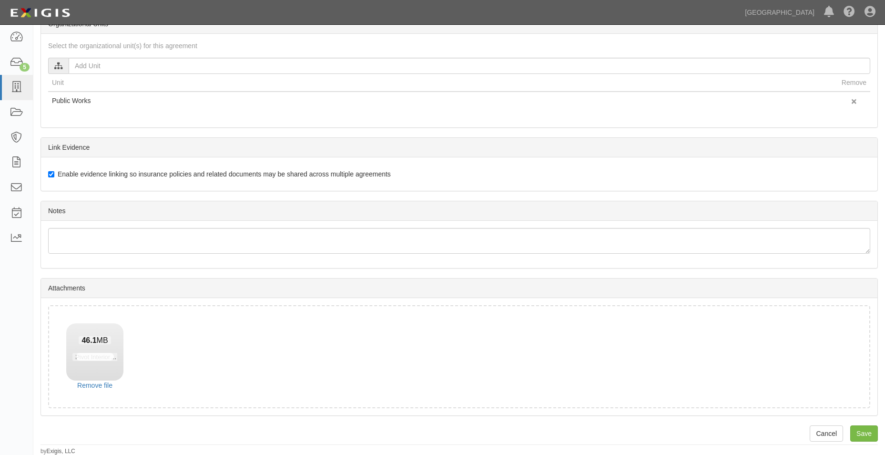
scroll to position [448, 0]
click at [863, 437] on input "Save" at bounding box center [864, 433] width 28 height 16
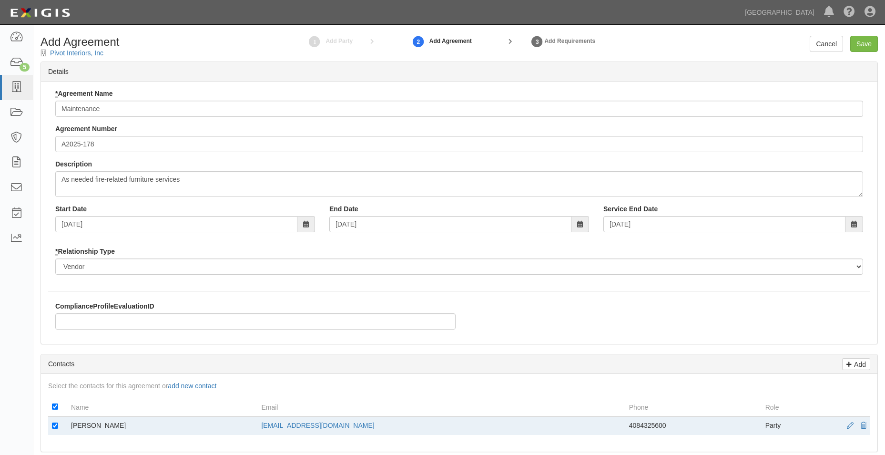
scroll to position [379, 0]
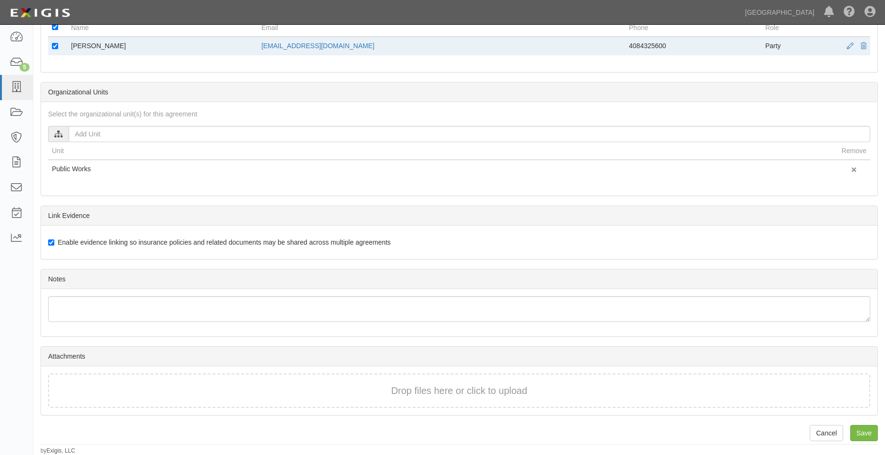
click at [464, 390] on button "Drop files here or click to upload" at bounding box center [459, 391] width 136 height 14
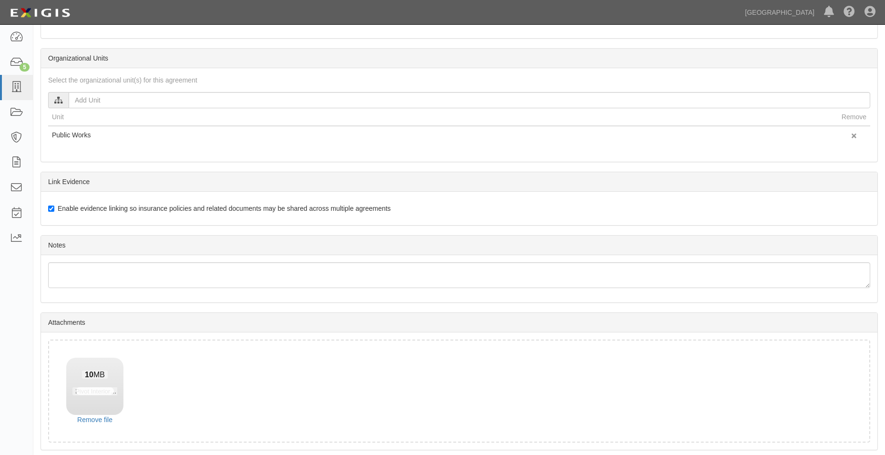
scroll to position [448, 0]
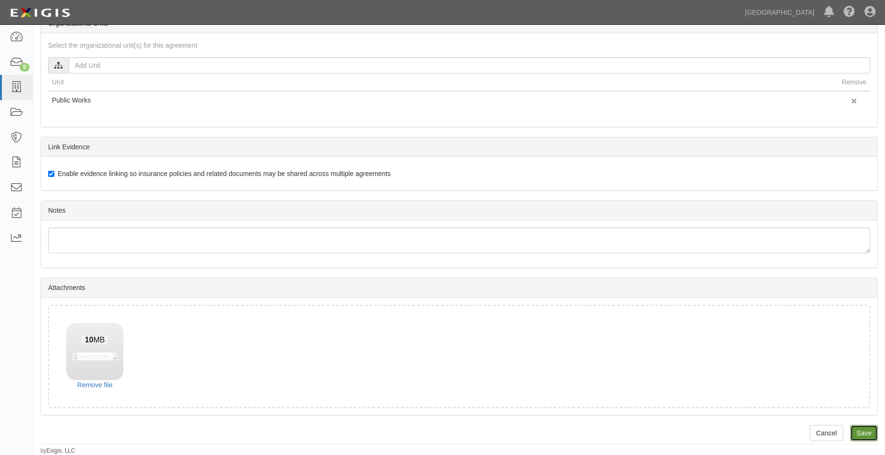
click at [860, 430] on input "Save" at bounding box center [864, 433] width 28 height 16
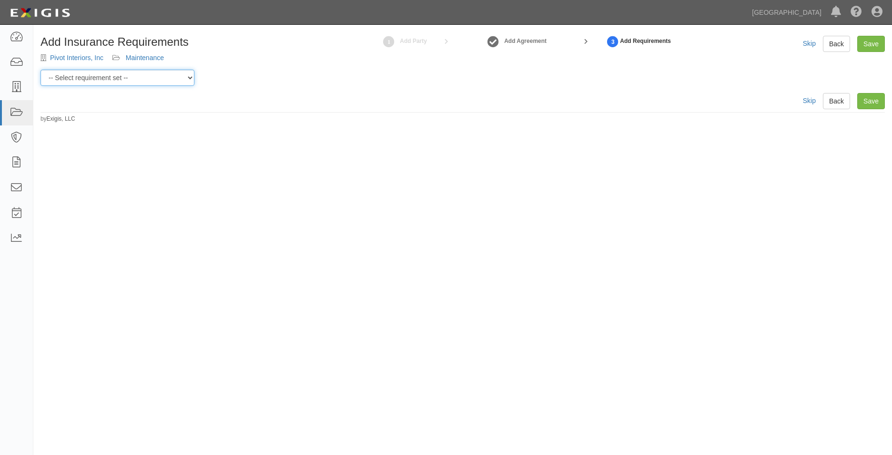
click at [146, 77] on select "-- Select requirement set -- 0-0-0-.03 Prof. Liability 0-0-0-1 CYB 0-1-0-0-1 E&…" at bounding box center [118, 78] width 154 height 16
click at [41, 70] on select "-- Select requirement set -- 0-0-0-.03 Prof. Liability 0-0-0-1 CYB 0-1-0-0-1 E&…" at bounding box center [118, 78] width 154 height 16
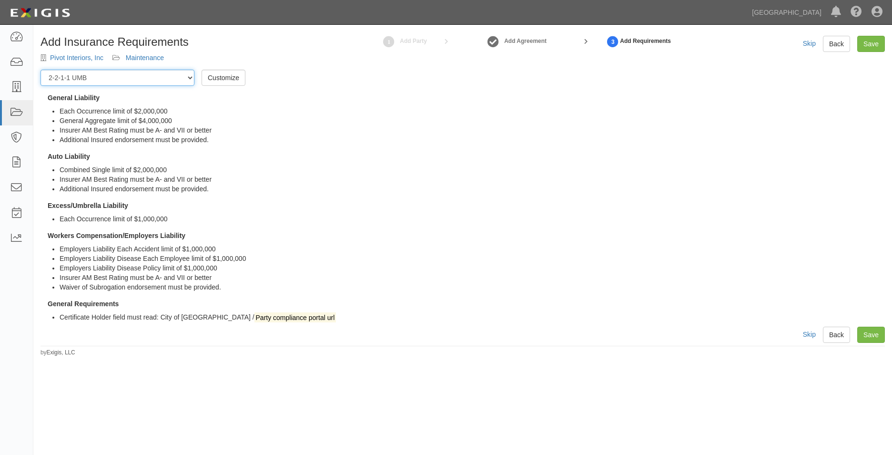
click at [179, 79] on select "-- Select requirement set -- 0-0-0-.03 Prof. Liability 0-0-0-1 CYB 0-1-0-0-1 E&…" at bounding box center [118, 78] width 154 height 16
select select "54283"
click at [41, 70] on select "-- Select requirement set -- 0-0-0-.03 Prof. Liability 0-0-0-1 CYB 0-1-0-0-1 E&…" at bounding box center [118, 78] width 154 height 16
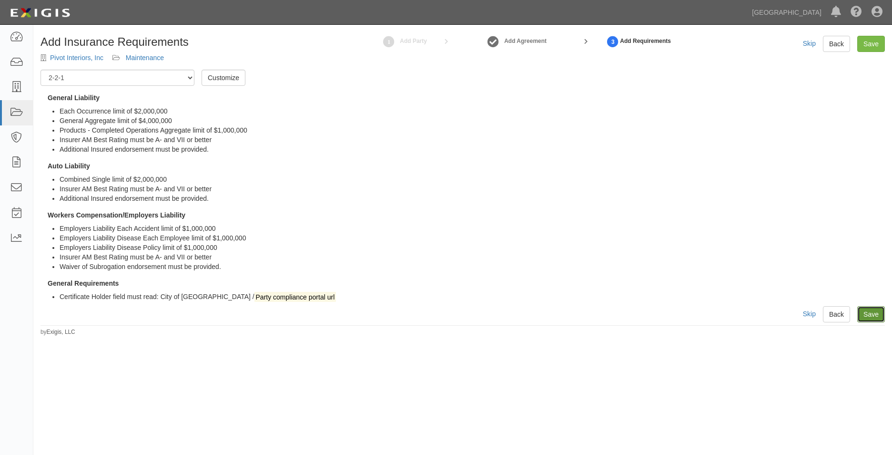
click at [871, 312] on link "Save" at bounding box center [872, 314] width 28 height 16
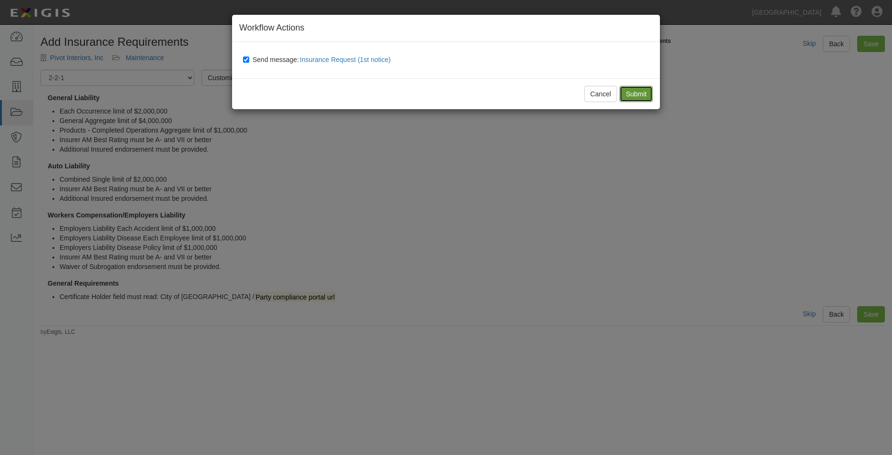
click at [631, 97] on input "Submit" at bounding box center [636, 94] width 33 height 16
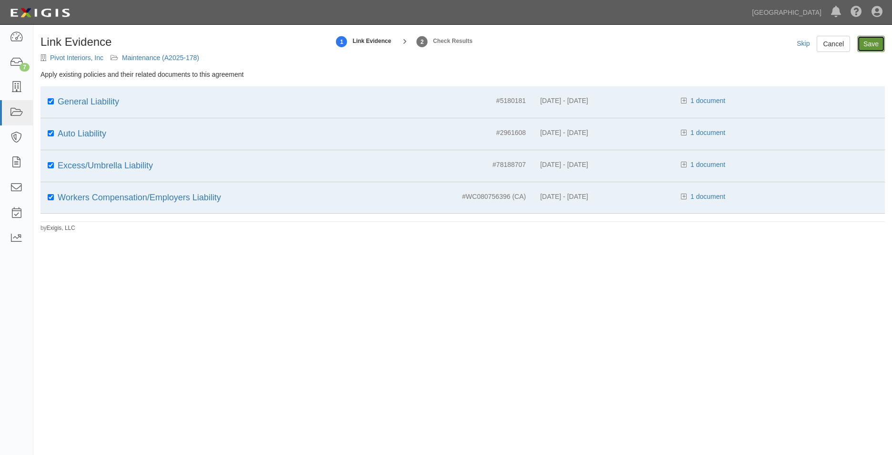
click at [877, 47] on input "Save" at bounding box center [872, 44] width 28 height 16
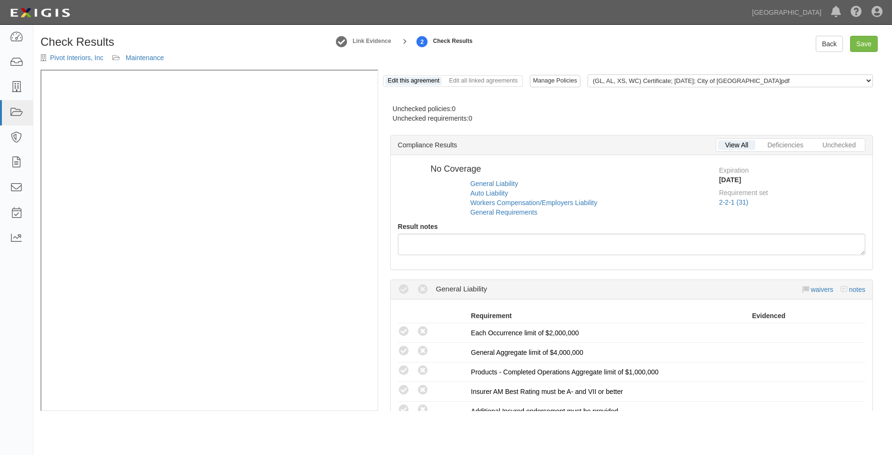
radio input "true"
radio input "false"
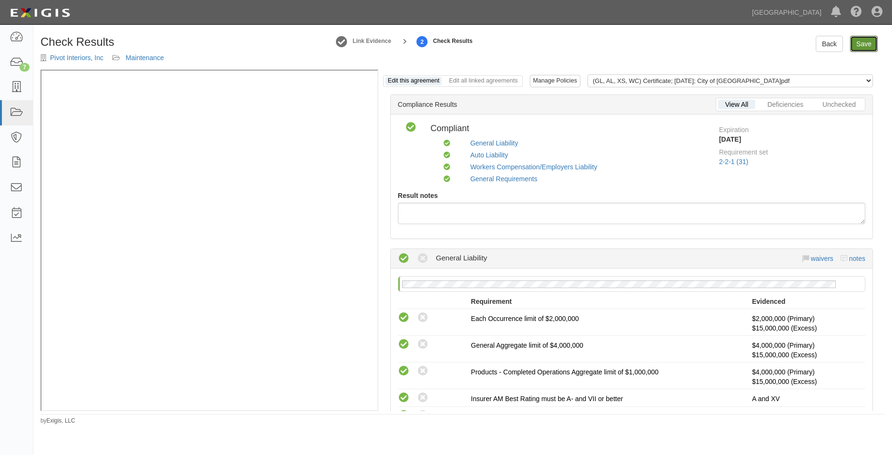
click at [868, 49] on link "Save" at bounding box center [864, 44] width 28 height 16
radio input "true"
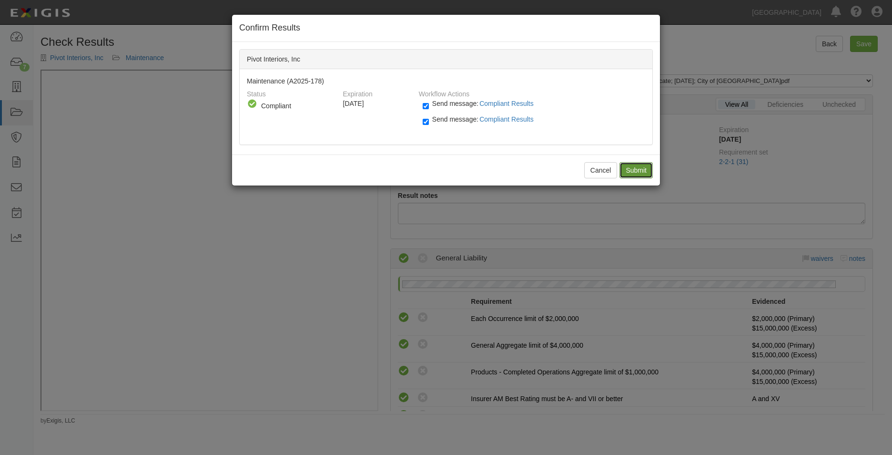
click at [640, 165] on input "Submit" at bounding box center [636, 170] width 33 height 16
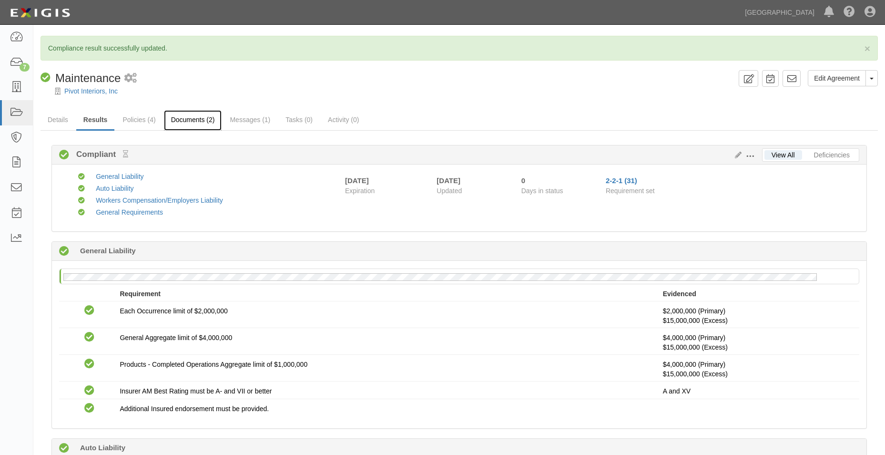
click at [205, 120] on link "Documents (2)" at bounding box center [193, 120] width 58 height 20
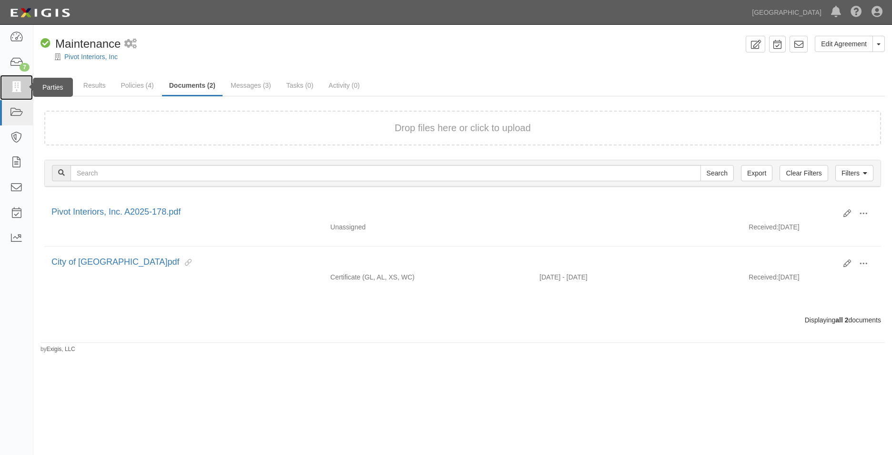
click at [8, 84] on link at bounding box center [16, 87] width 33 height 25
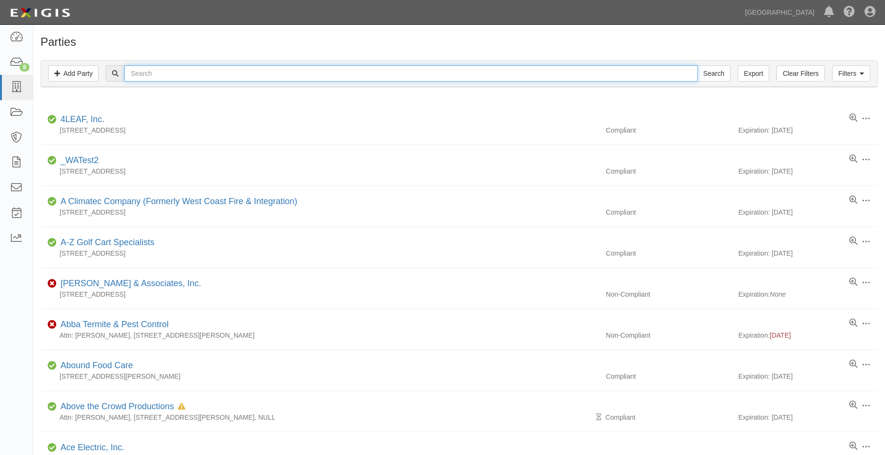
click at [154, 68] on input "text" at bounding box center [410, 73] width 573 height 16
type input "essence entertainment"
click at [697, 65] on input "Search" at bounding box center [713, 73] width 33 height 16
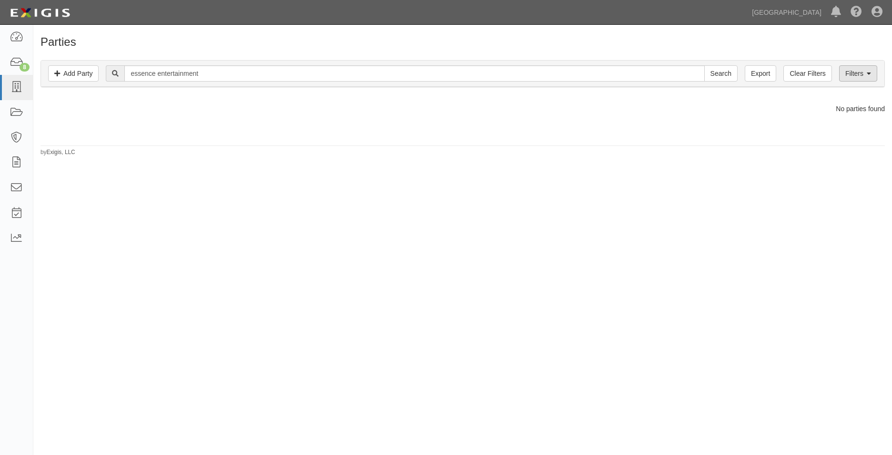
drag, startPoint x: 862, startPoint y: 65, endPoint x: 867, endPoint y: 72, distance: 8.2
click at [867, 72] on div "Filters Add Party Clear Filters Export essence entertainment Search Filters" at bounding box center [463, 74] width 844 height 26
click at [867, 72] on link "Filters" at bounding box center [858, 73] width 38 height 16
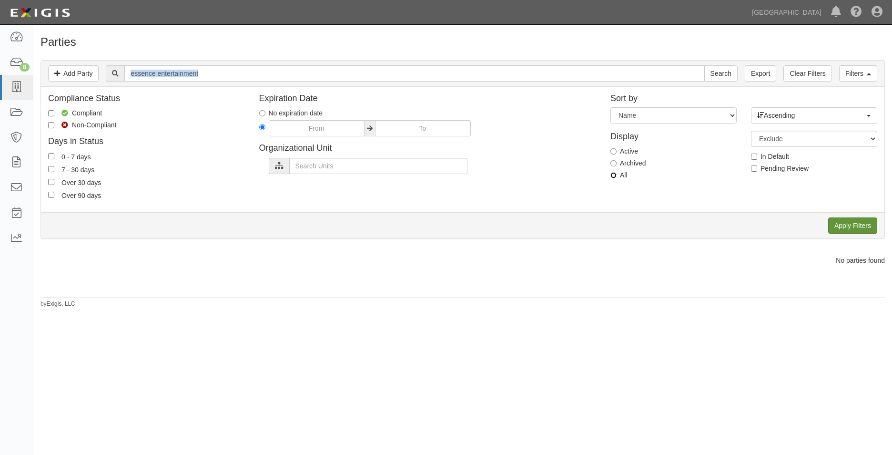
drag, startPoint x: 613, startPoint y: 173, endPoint x: 840, endPoint y: 223, distance: 232.8
click at [624, 180] on div "Display Active Archived All" at bounding box center [674, 153] width 141 height 61
click at [614, 174] on input "All" at bounding box center [614, 175] width 6 height 6
radio input "true"
click at [854, 230] on input "Apply Filters" at bounding box center [853, 225] width 49 height 16
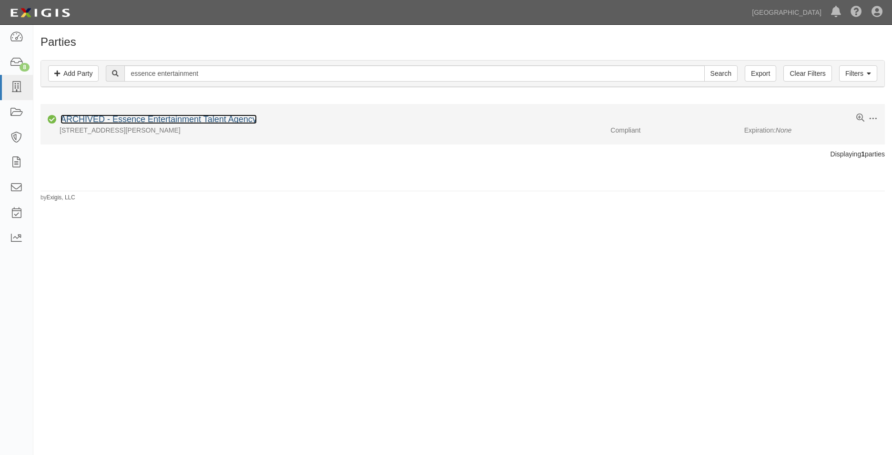
click at [203, 117] on link "ARCHIVED - Essence Entertainment Talent Agency" at bounding box center [159, 119] width 196 height 10
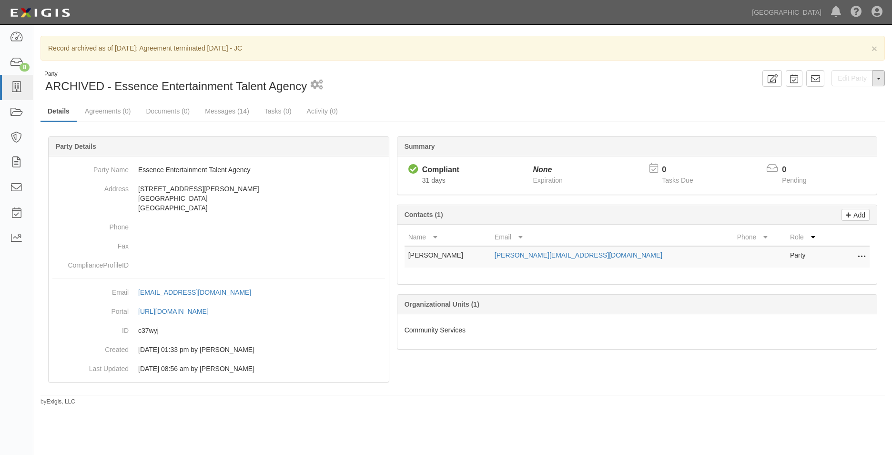
drag, startPoint x: 885, startPoint y: 76, endPoint x: 879, endPoint y: 77, distance: 6.8
click at [884, 77] on div "Edit Party Toggle Party Dropdown View Audit Trail Unarchive Party Send Message …" at bounding box center [678, 78] width 430 height 17
click at [877, 77] on button "Toggle Party Dropdown" at bounding box center [879, 78] width 12 height 16
click at [824, 112] on button "Unarchive Party" at bounding box center [846, 109] width 75 height 14
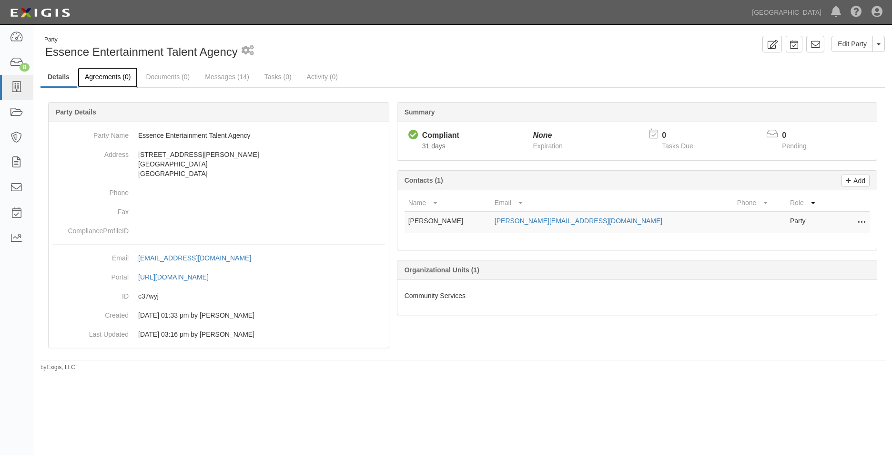
click at [111, 71] on link "Agreements (0)" at bounding box center [108, 77] width 60 height 20
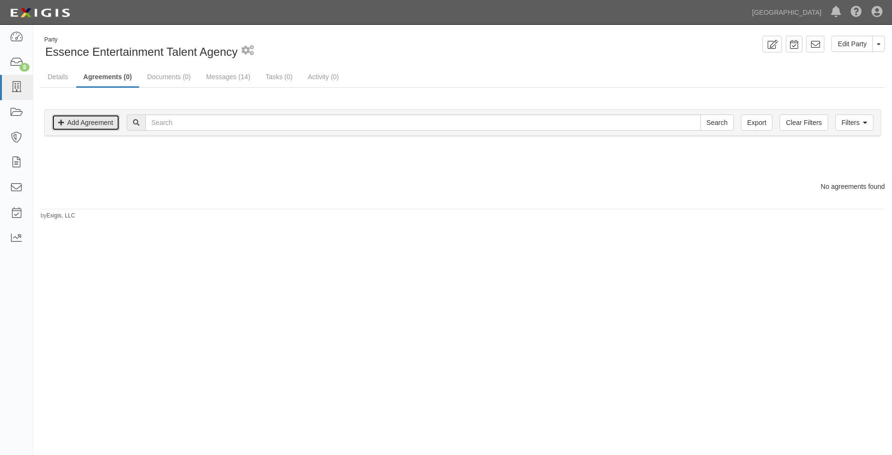
click at [59, 118] on link "Add Agreement" at bounding box center [86, 122] width 68 height 16
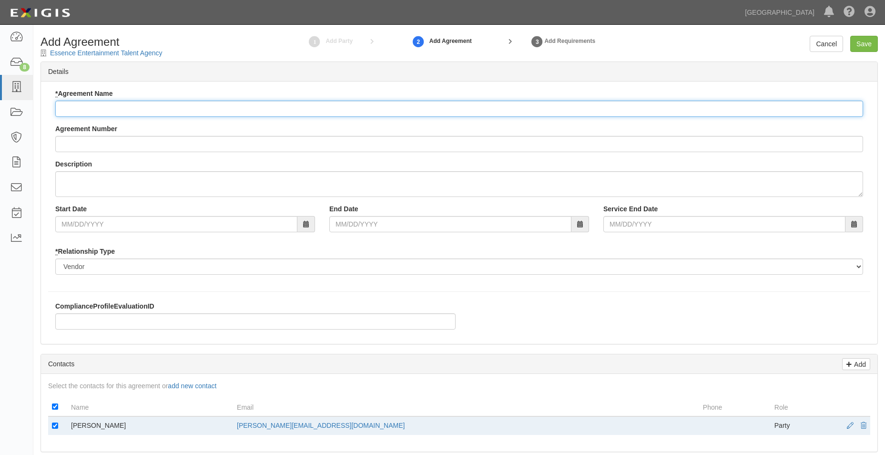
click at [84, 110] on input "* Agreement Name" at bounding box center [459, 109] width 808 height 16
type input "Service Agreement"
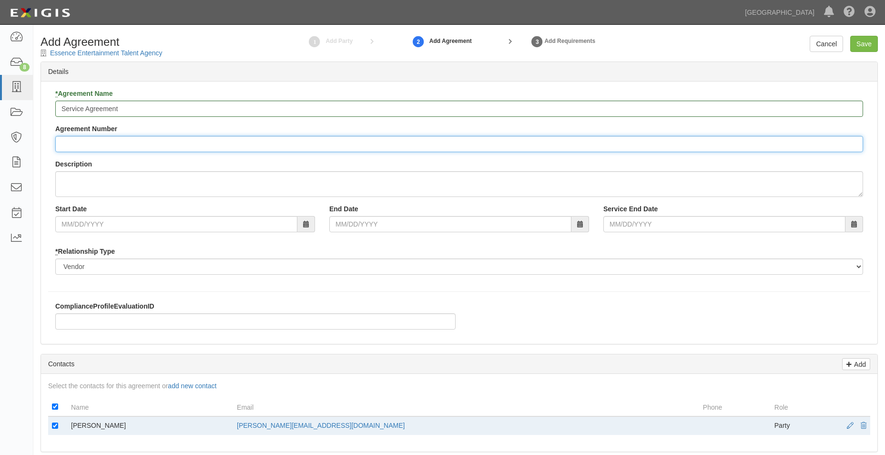
type input "a"
type input "A2025-173"
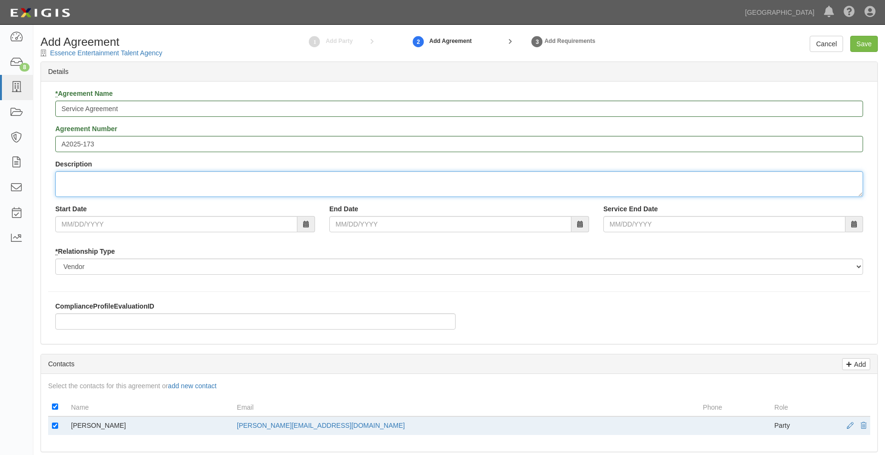
type textarea "p"
type textarea "Provide Santa visits at various city events."
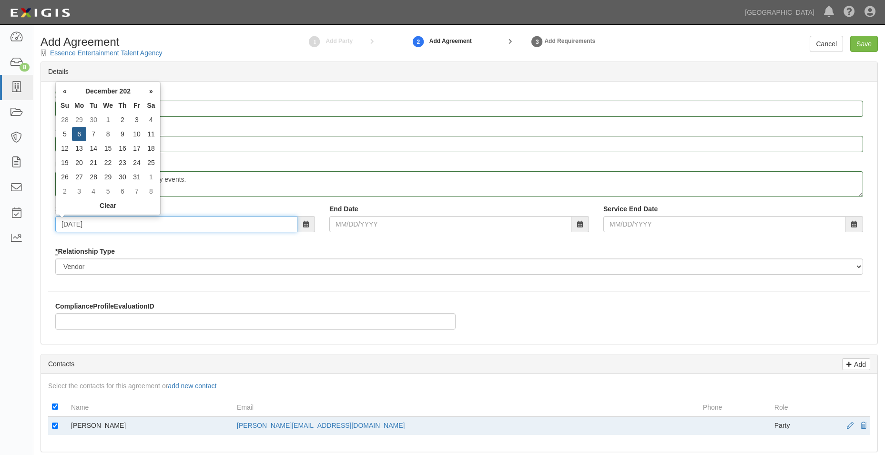
type input "[DATE]"
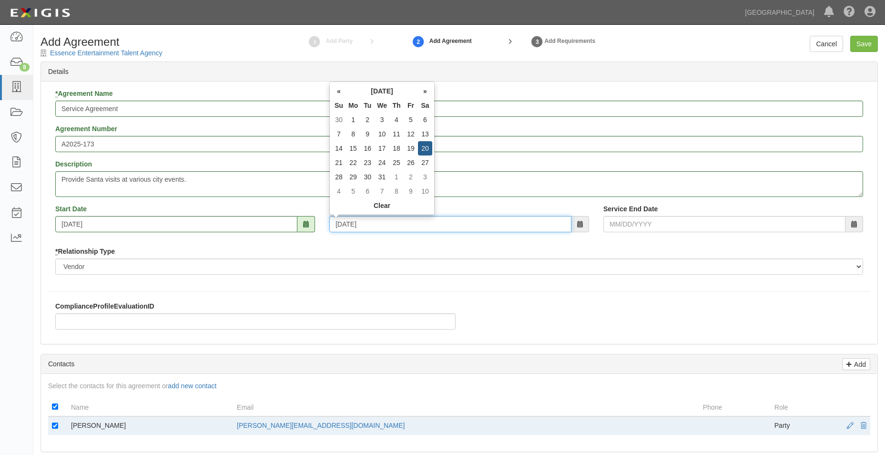
type input "[DATE]"
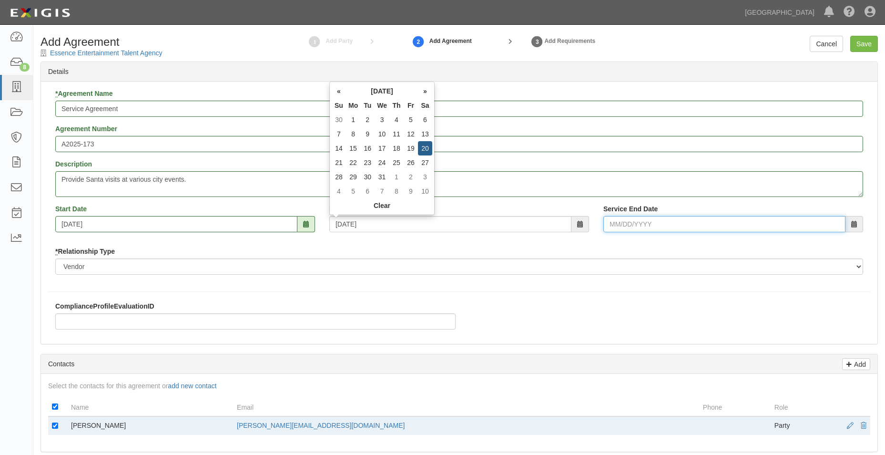
type input "[DATE]"
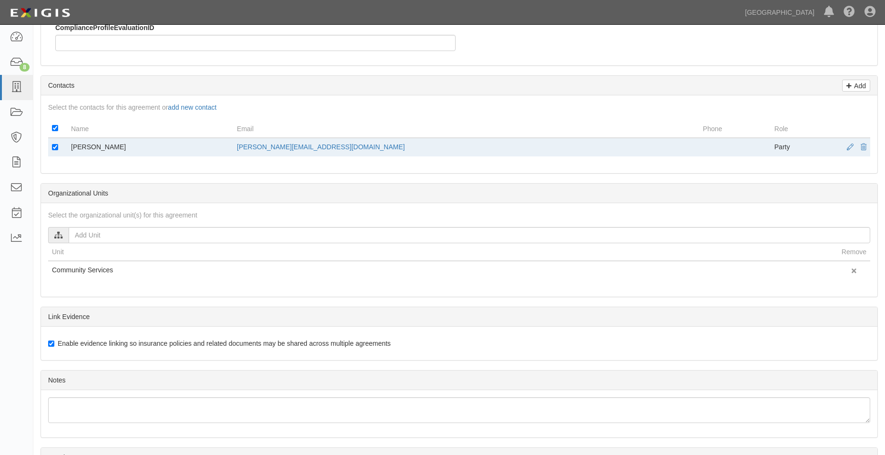
scroll to position [379, 0]
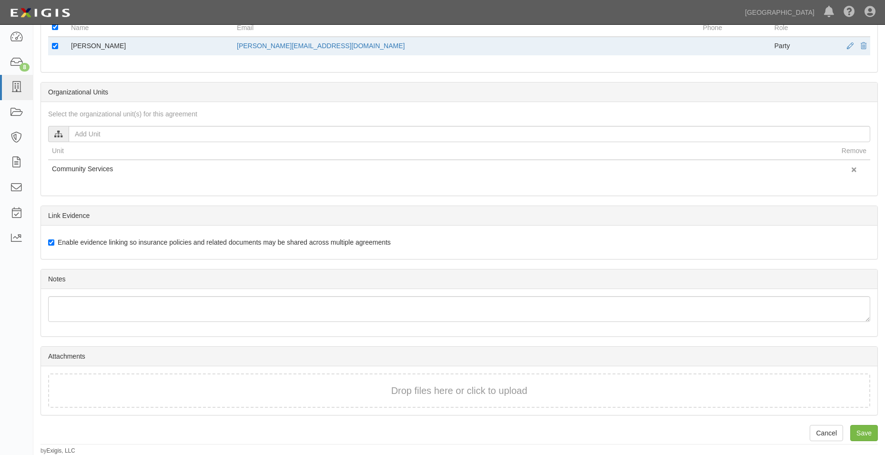
click at [196, 385] on div "Drop files here or click to upload" at bounding box center [459, 391] width 801 height 14
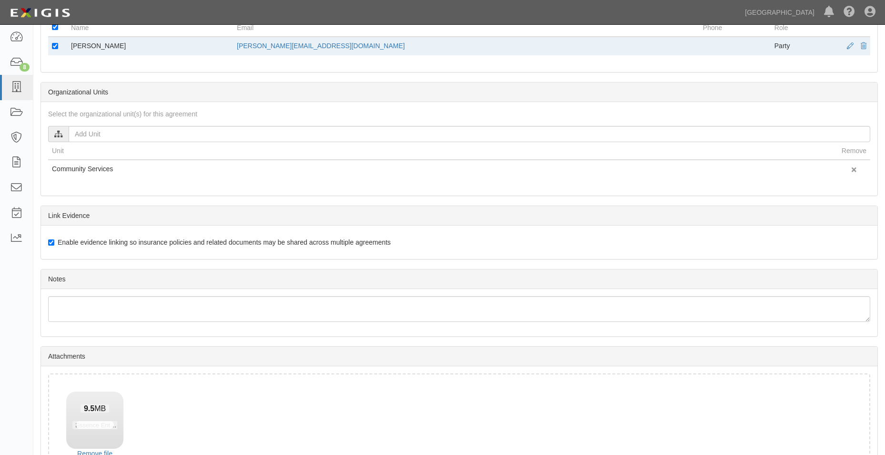
scroll to position [448, 0]
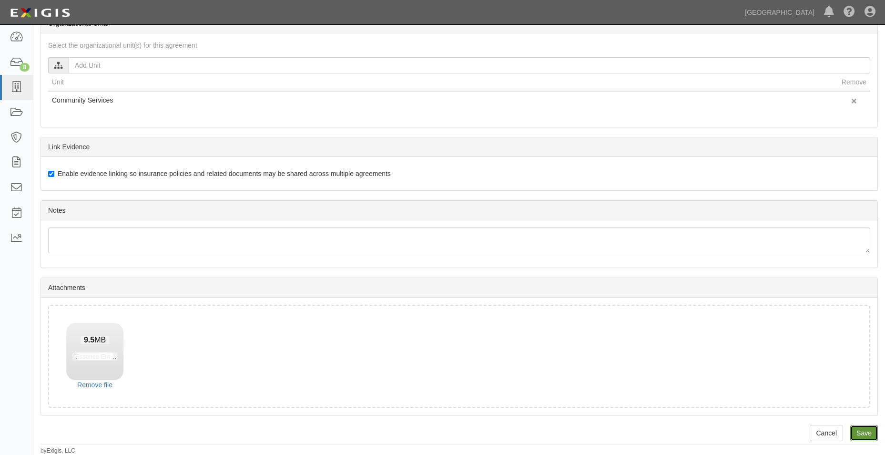
click at [861, 428] on input "Save" at bounding box center [864, 433] width 28 height 16
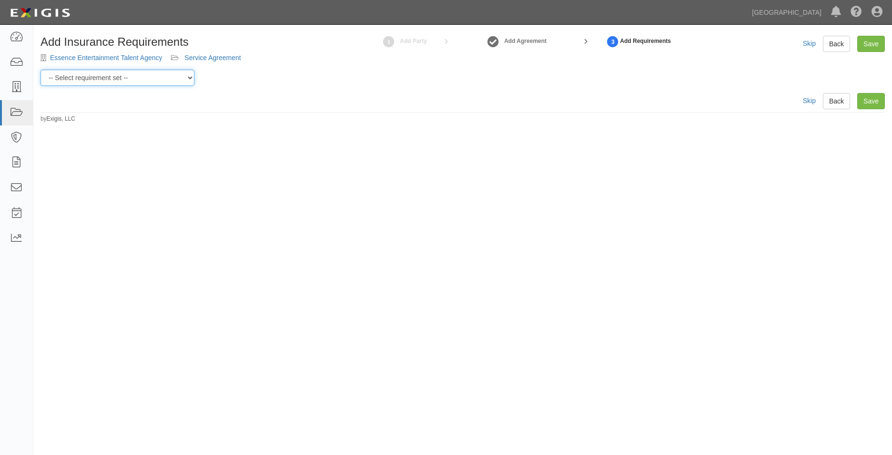
click at [168, 71] on select "-- Select requirement set -- 0-0-0-.03 Prof. Liability 0-0-0-1 CYB 0-1-0-0-1 E&…" at bounding box center [118, 78] width 154 height 16
select select "54307"
click at [41, 70] on select "-- Select requirement set -- 0-0-0-.03 Prof. Liability 0-0-0-1 CYB 0-1-0-0-1 E&…" at bounding box center [118, 78] width 154 height 16
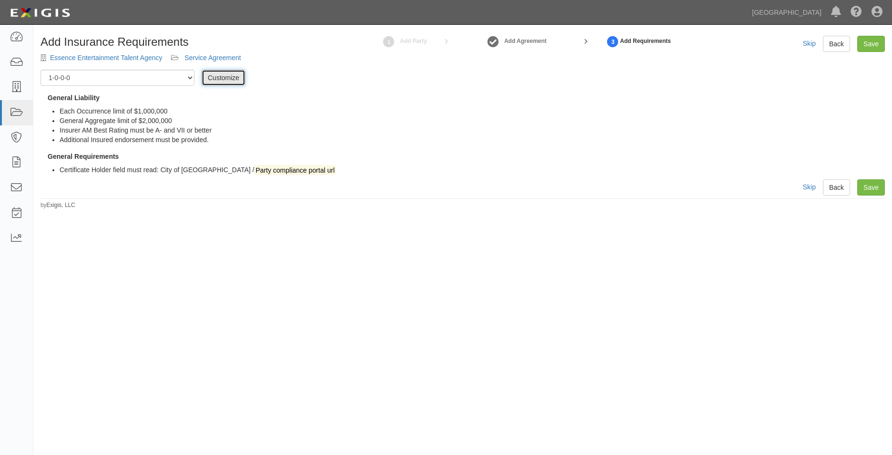
click at [225, 82] on link "Customize" at bounding box center [224, 78] width 44 height 16
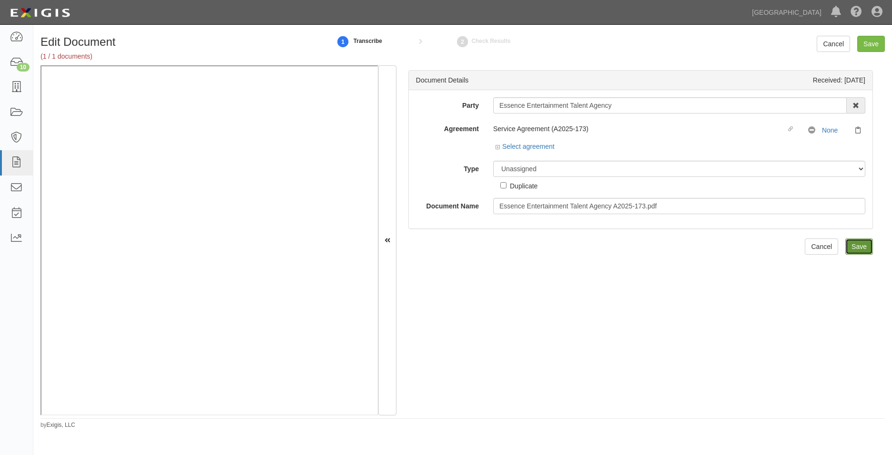
click at [856, 246] on input "Save" at bounding box center [860, 246] width 28 height 16
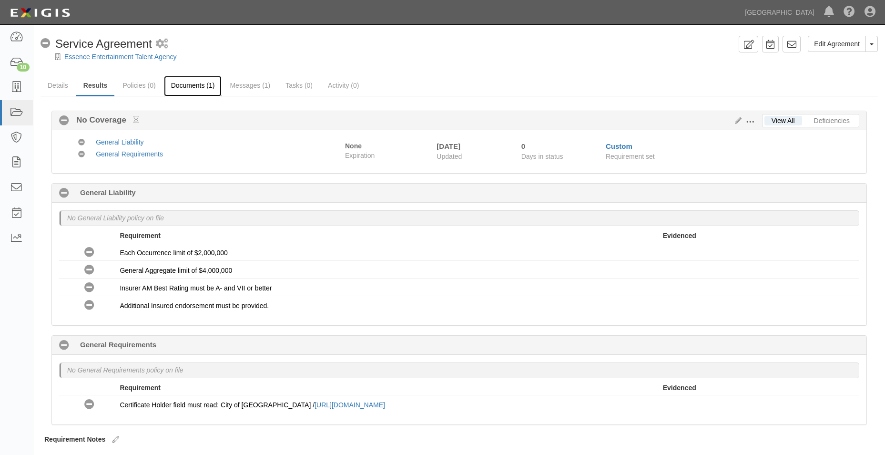
click at [182, 81] on link "Documents (1)" at bounding box center [193, 86] width 58 height 20
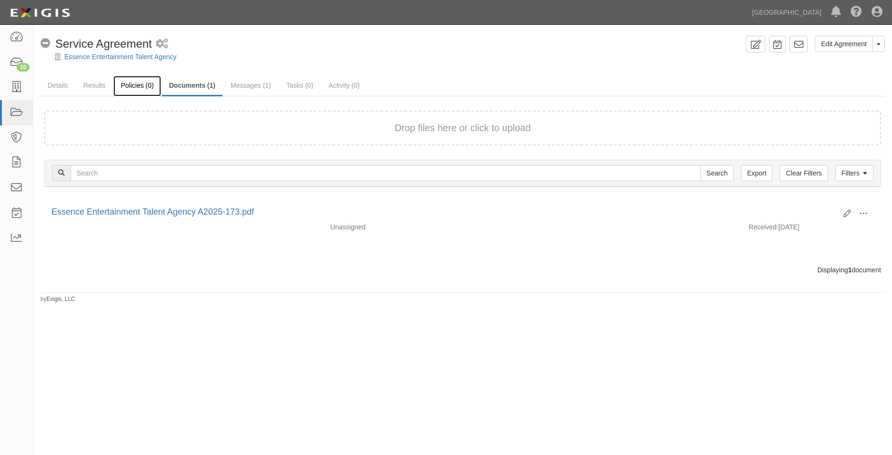
click at [150, 87] on link "Policies (0)" at bounding box center [136, 86] width 47 height 20
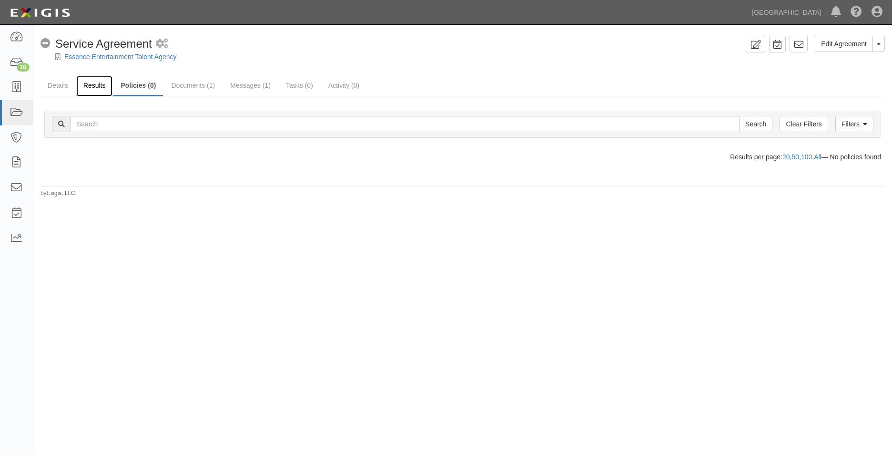
click at [85, 82] on link "Results" at bounding box center [94, 86] width 37 height 20
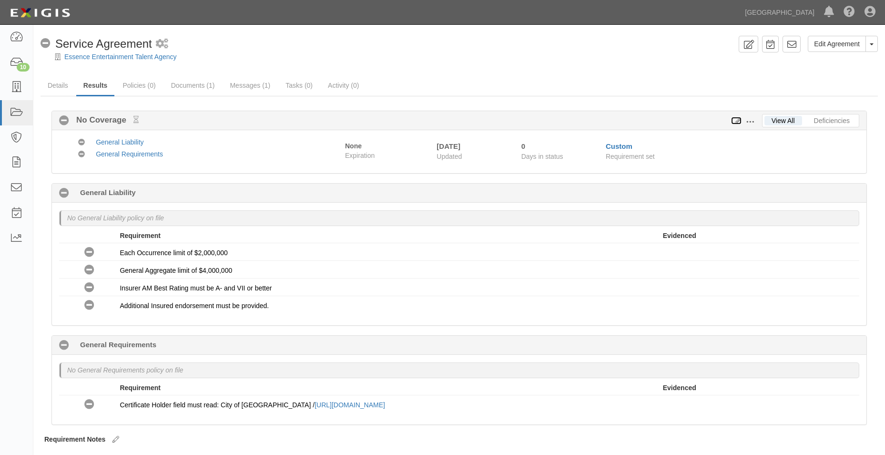
click at [737, 122] on icon at bounding box center [736, 121] width 10 height 7
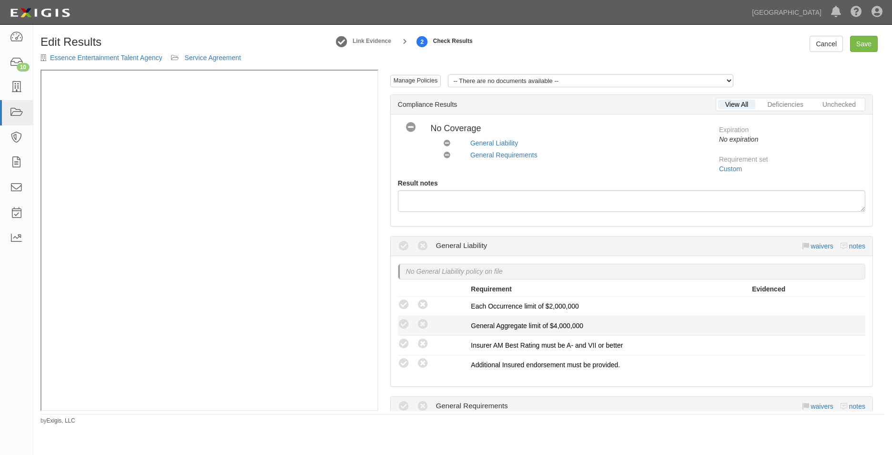
click at [567, 324] on span "General Aggregate limit of $4,000,000" at bounding box center [527, 326] width 113 height 8
click at [555, 325] on span "General Aggregate limit of $4,000,000" at bounding box center [527, 326] width 113 height 8
click at [549, 327] on span "General Aggregate limit of $4,000,000" at bounding box center [527, 326] width 113 height 8
drag, startPoint x: 549, startPoint y: 327, endPoint x: 719, endPoint y: 312, distance: 170.9
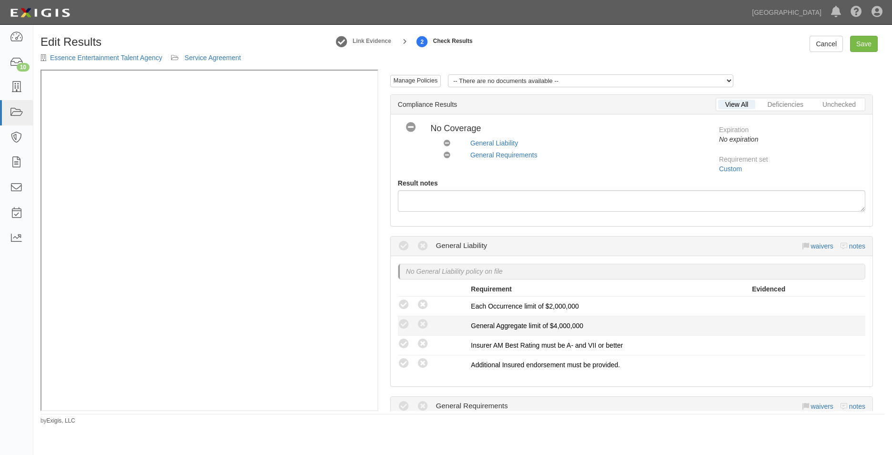
click at [668, 321] on div "General Aggregate limit of $4,000,000" at bounding box center [611, 326] width 281 height 10
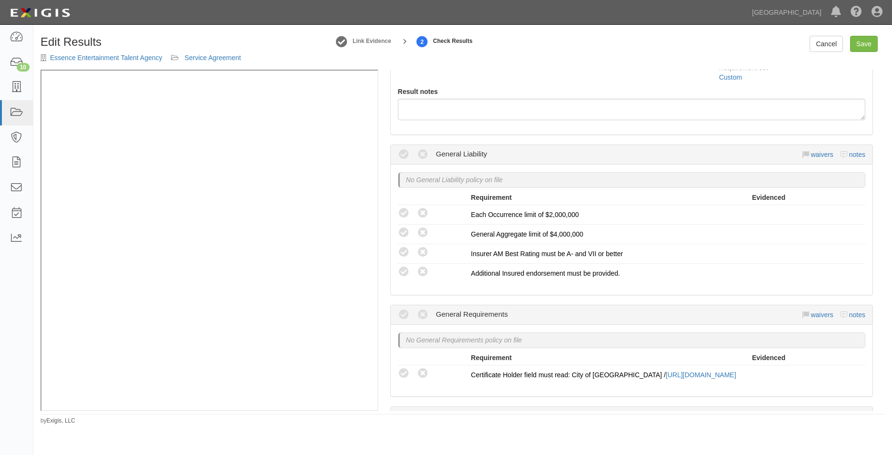
scroll to position [95, 0]
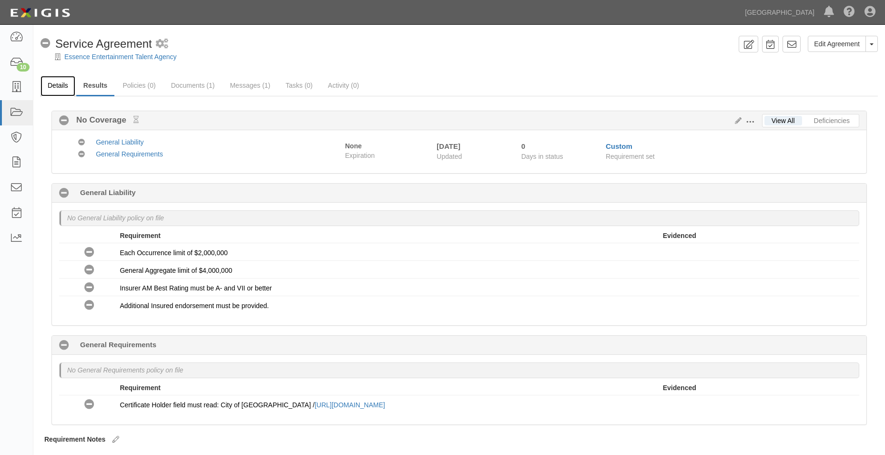
click at [72, 85] on link "Details" at bounding box center [58, 86] width 35 height 20
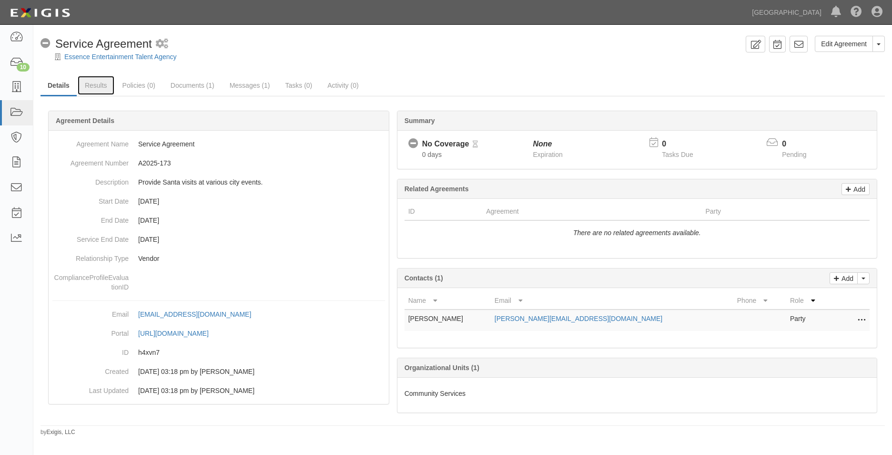
click at [82, 86] on link "Results" at bounding box center [96, 85] width 37 height 19
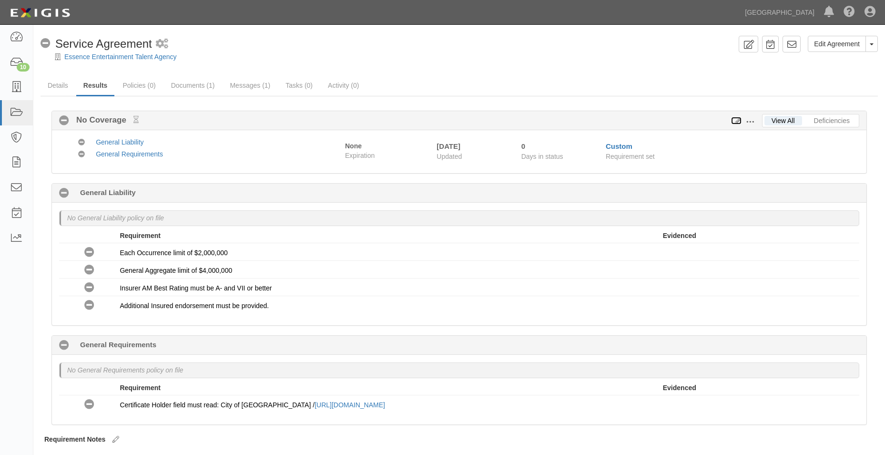
click at [740, 120] on icon at bounding box center [736, 121] width 10 height 7
click at [747, 122] on span at bounding box center [750, 122] width 9 height 9
click at [771, 120] on link "Edit Requirements" at bounding box center [794, 119] width 75 height 17
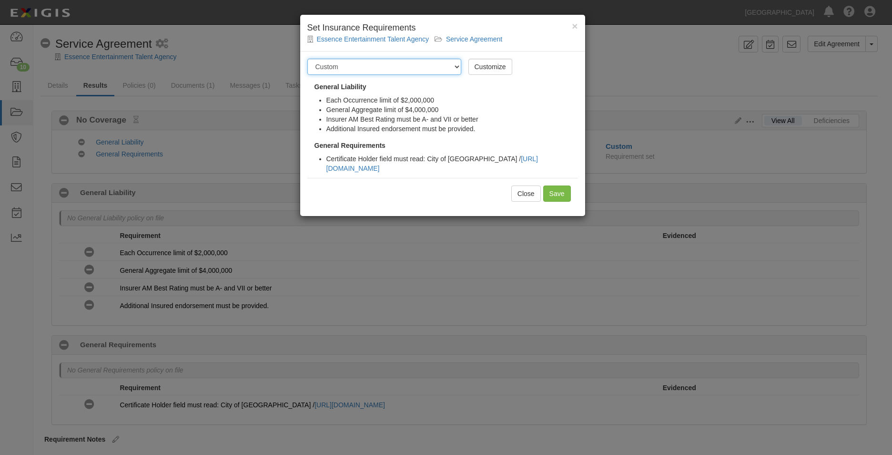
click at [457, 66] on select "-- Select requirement set -- 0-0-0-.03 Prof. Liability 0-0-0-1 CYB 0-1-0-0-1 E&…" at bounding box center [384, 67] width 154 height 16
click at [447, 65] on select "-- Select requirement set -- 0-0-0-.03 Prof. Liability 0-0-0-1 CYB 0-1-0-0-1 E&…" at bounding box center [384, 67] width 154 height 16
click at [527, 99] on li "Each Occurrence limit of $2,000,000" at bounding box center [453, 100] width 252 height 10
click at [459, 112] on li "General Aggregate limit of $4,000,000" at bounding box center [453, 110] width 252 height 10
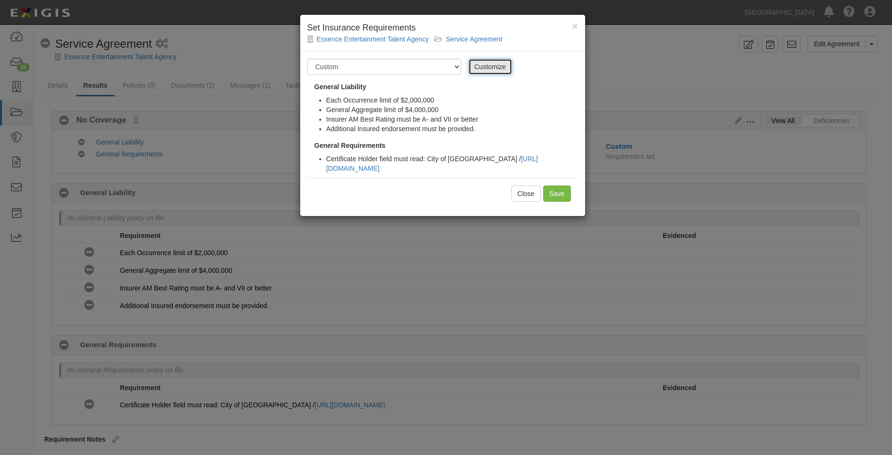
click at [482, 67] on link "Customize" at bounding box center [491, 67] width 44 height 16
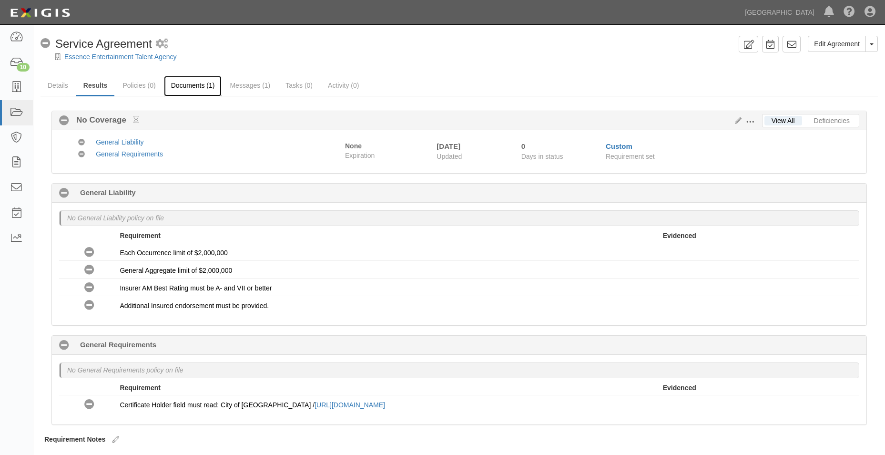
click at [190, 89] on link "Documents (1)" at bounding box center [193, 86] width 58 height 20
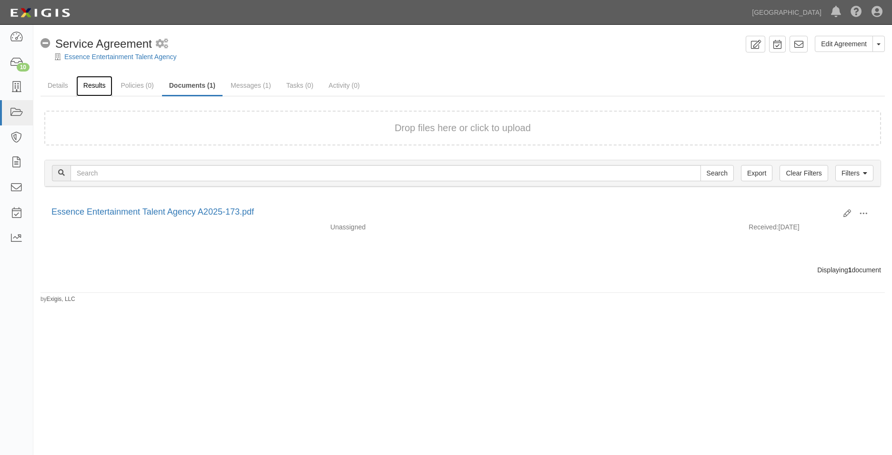
click at [102, 92] on link "Results" at bounding box center [94, 86] width 37 height 20
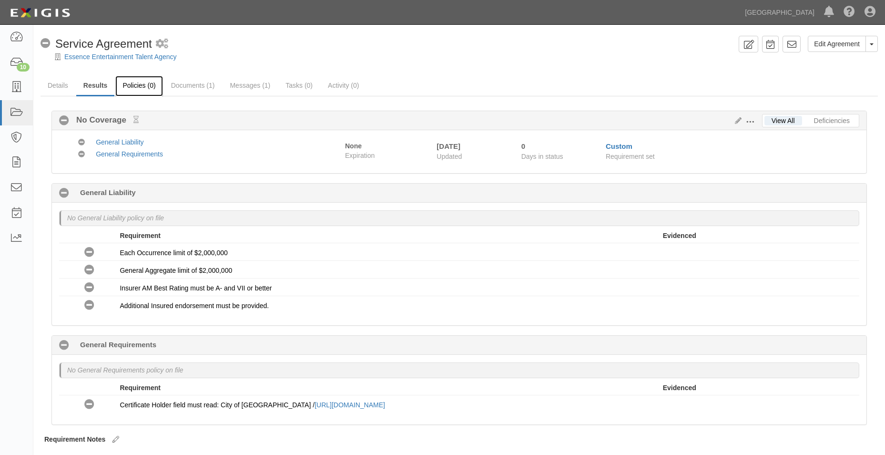
click at [123, 87] on link "Policies (0)" at bounding box center [138, 86] width 47 height 20
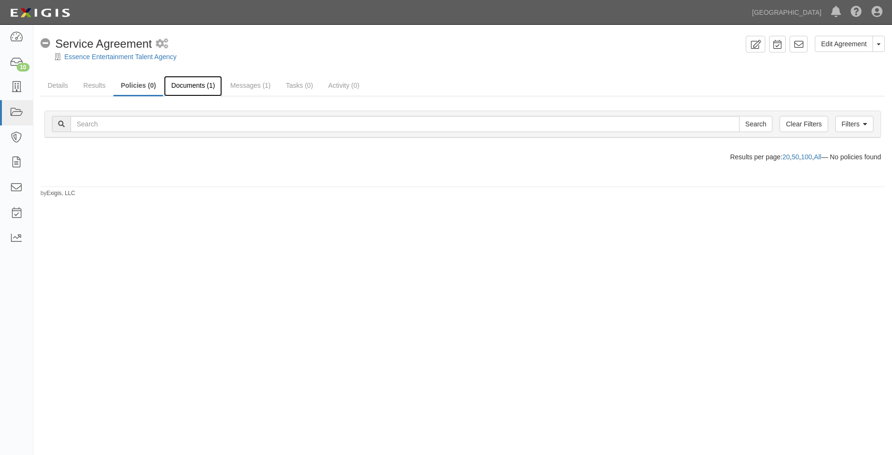
click at [178, 85] on link "Documents (1)" at bounding box center [193, 86] width 58 height 20
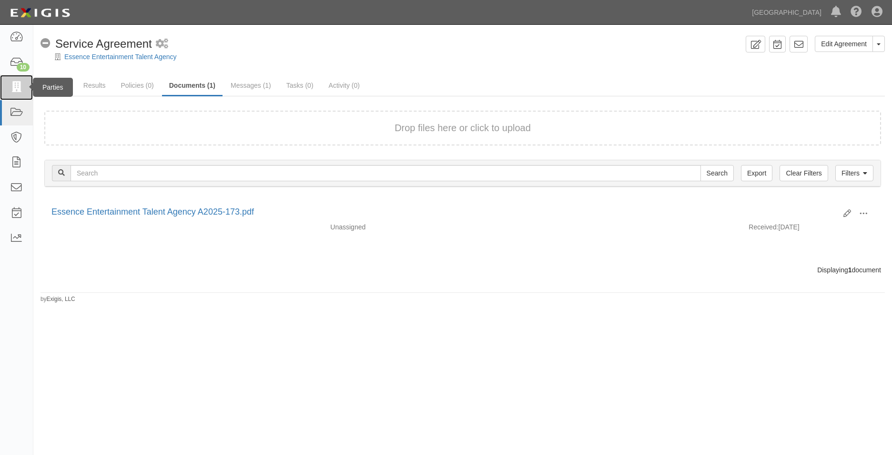
click at [7, 89] on link at bounding box center [16, 87] width 33 height 25
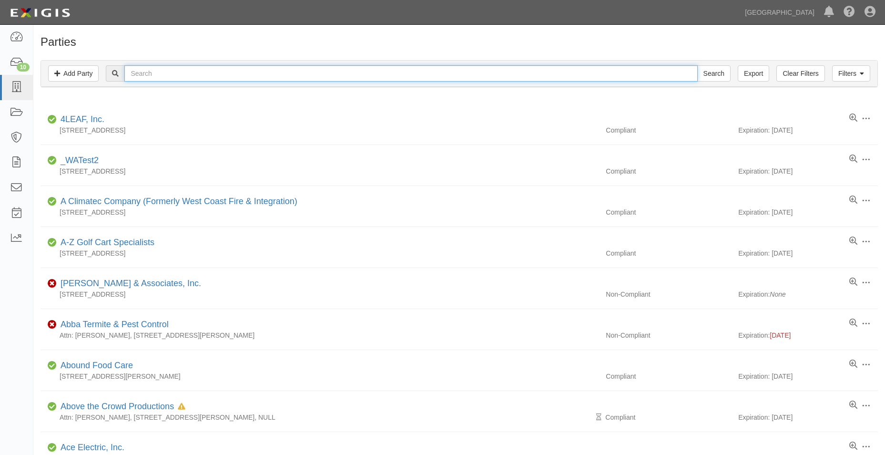
click at [147, 76] on input "text" at bounding box center [410, 73] width 573 height 16
type input "lmt"
click at [697, 65] on input "Search" at bounding box center [713, 73] width 33 height 16
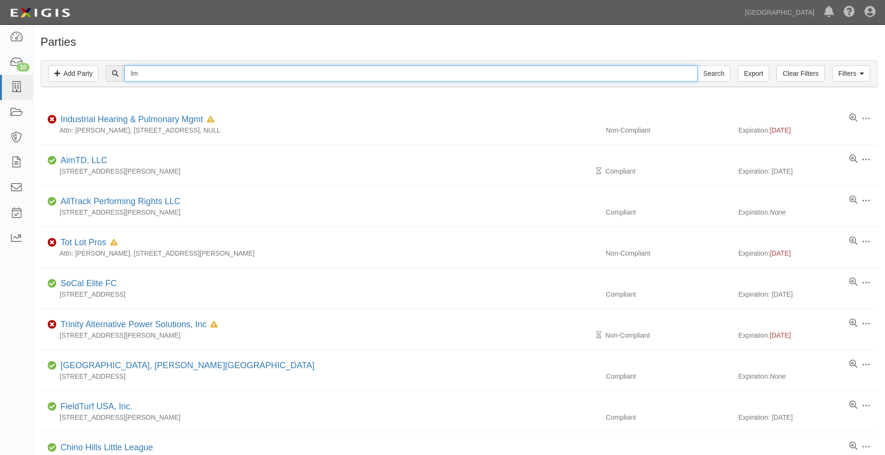
type input "l"
type input "L"
type input "[PERSON_NAME] paving"
click at [697, 65] on input "Search" at bounding box center [713, 73] width 33 height 16
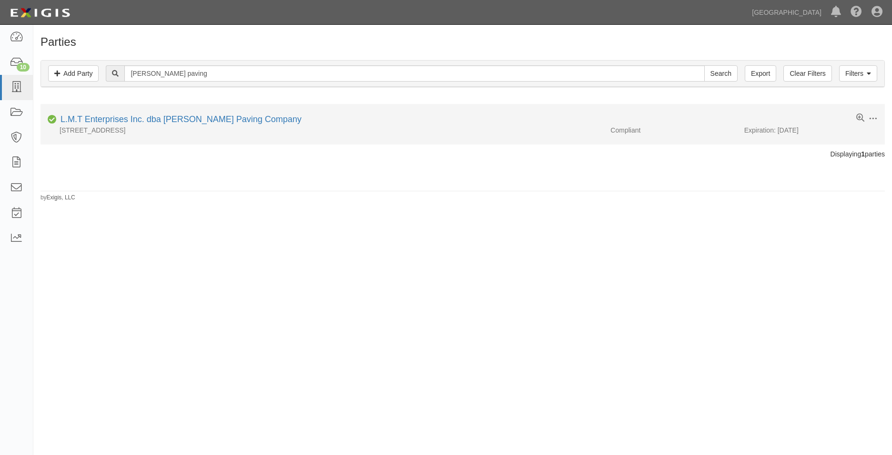
click at [90, 110] on li "Edit Log activity Add task Send message Archive Compliant L.M.T Enterprises Inc…" at bounding box center [463, 124] width 845 height 41
click at [90, 113] on div "L.M.T Enterprises Inc. dba [PERSON_NAME] Paving Company" at bounding box center [179, 119] width 245 height 12
click at [90, 114] on div "L.M.T Enterprises Inc. dba [PERSON_NAME] Paving Company" at bounding box center [179, 119] width 245 height 12
drag, startPoint x: 90, startPoint y: 114, endPoint x: 102, endPoint y: 125, distance: 17.2
click at [96, 124] on div "L.M.T Enterprises Inc. dba [PERSON_NAME] Paving Company" at bounding box center [179, 119] width 245 height 12
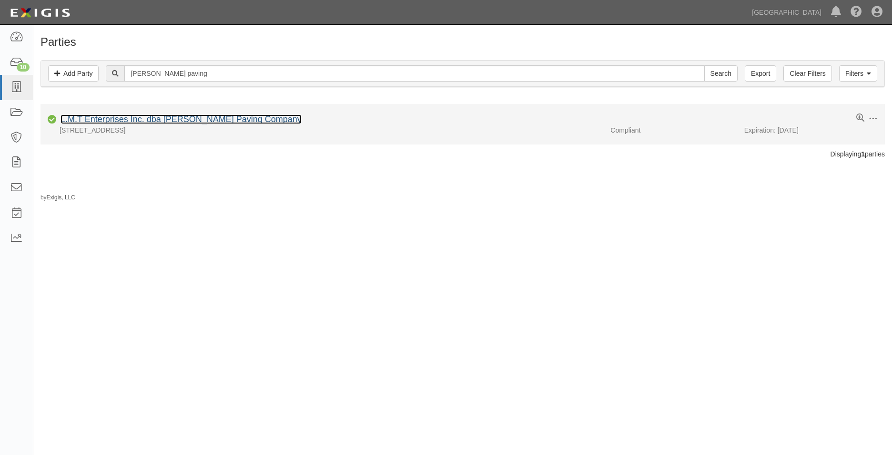
click at [159, 121] on link "L.M.T Enterprises Inc. dba [PERSON_NAME] Paving Company" at bounding box center [181, 119] width 241 height 10
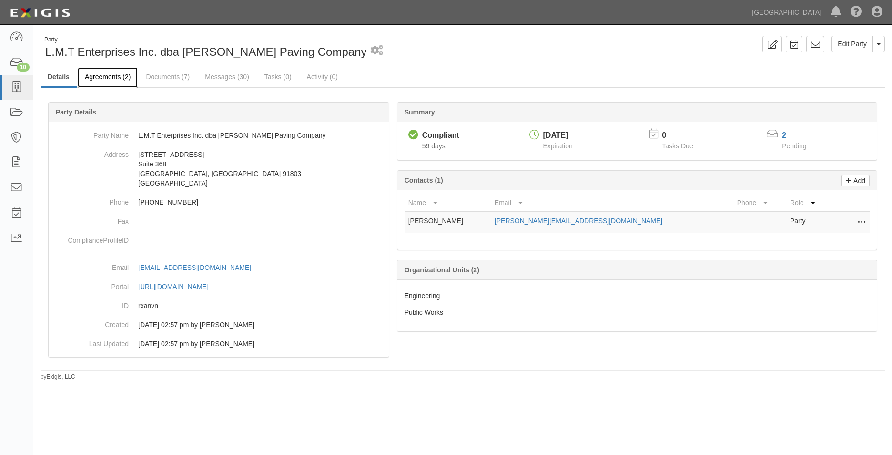
click at [121, 78] on link "Agreements (2)" at bounding box center [108, 77] width 60 height 20
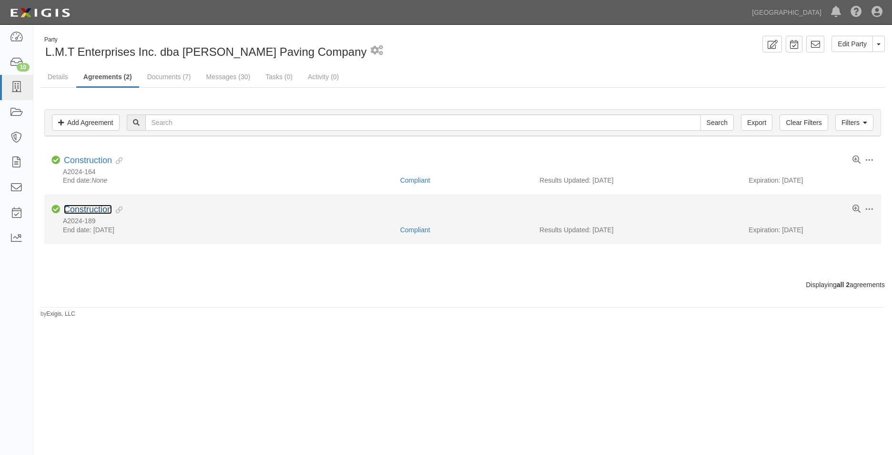
click at [93, 207] on link "Construction" at bounding box center [88, 210] width 48 height 10
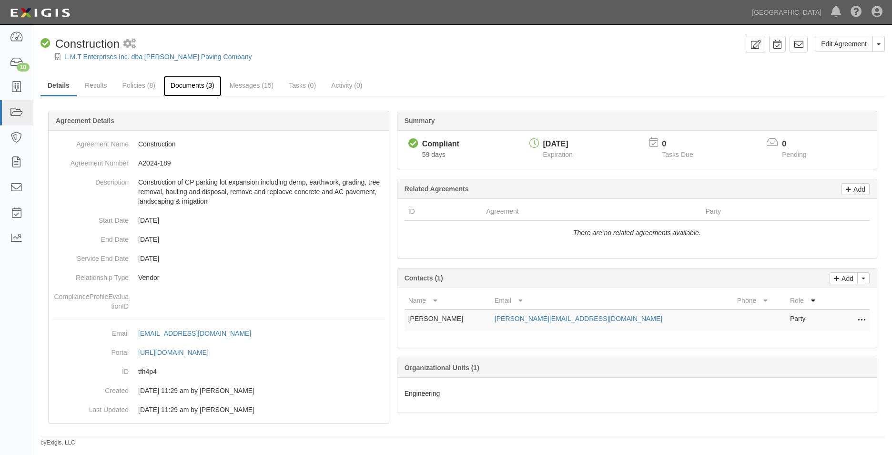
click at [175, 86] on link "Documents (3)" at bounding box center [193, 86] width 58 height 20
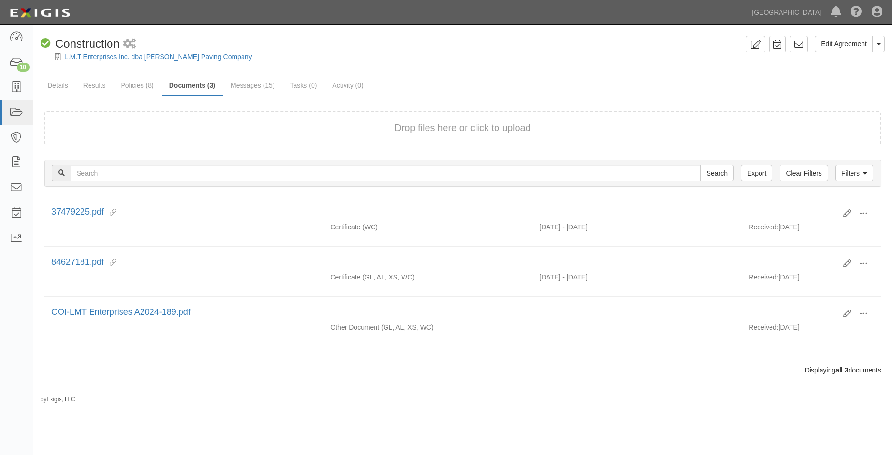
click at [317, 119] on form "Drop files here or click to upload" at bounding box center [462, 128] width 837 height 35
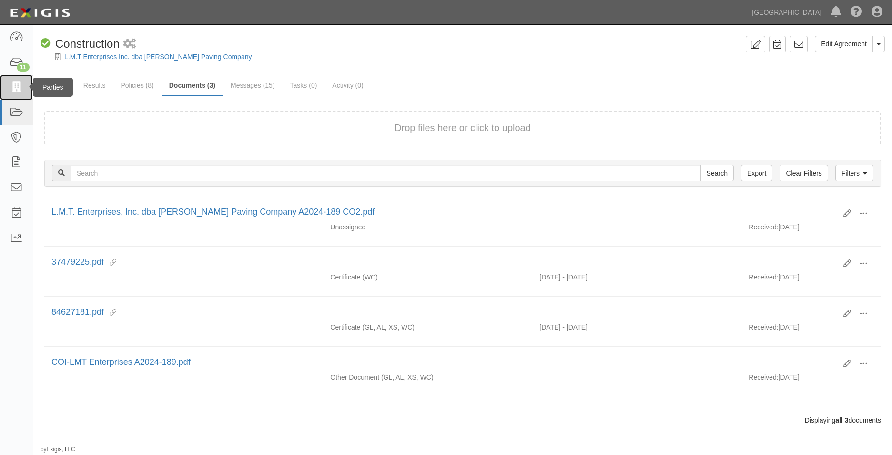
click at [21, 87] on icon at bounding box center [16, 87] width 13 height 11
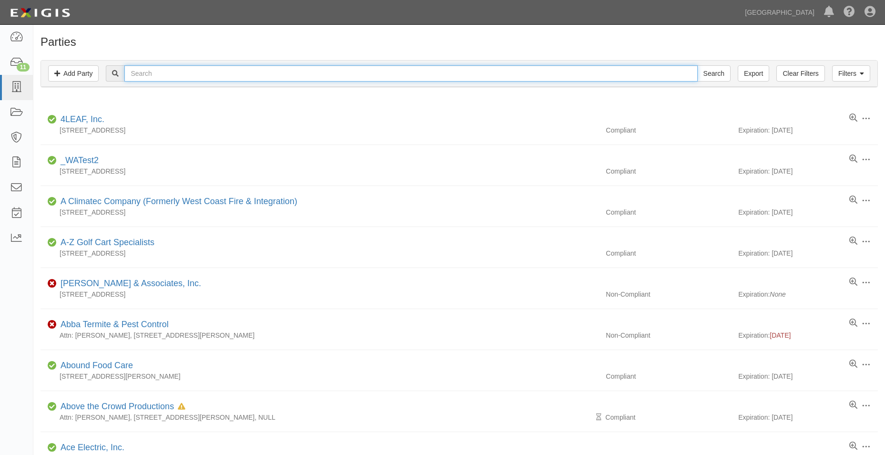
click at [150, 79] on input "text" at bounding box center [410, 73] width 573 height 16
type input "tmobile"
click at [697, 65] on input "Search" at bounding box center [713, 73] width 33 height 16
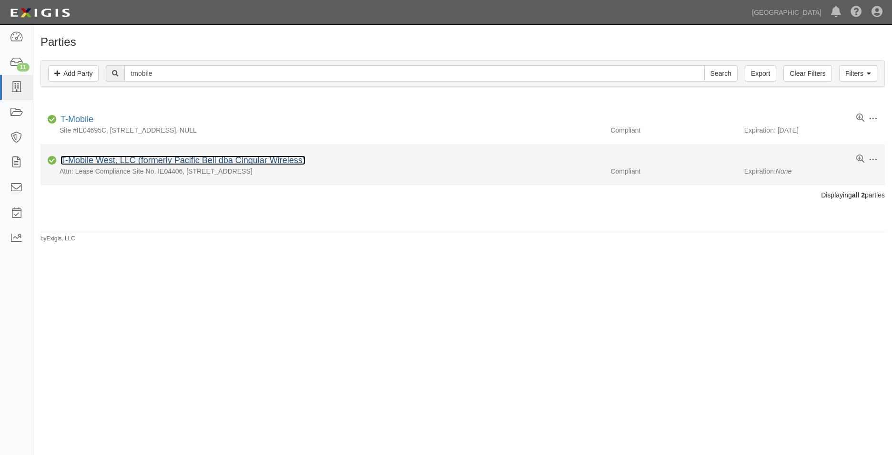
click at [137, 160] on link "T-Mobile West, LLC (formerly Pacific Bell dba Cingular Wireless)" at bounding box center [183, 160] width 245 height 10
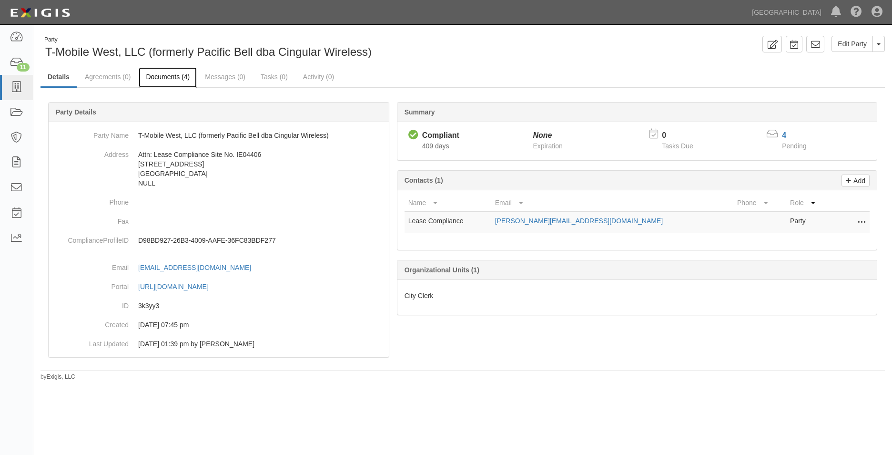
click at [179, 76] on link "Documents (4)" at bounding box center [168, 77] width 58 height 20
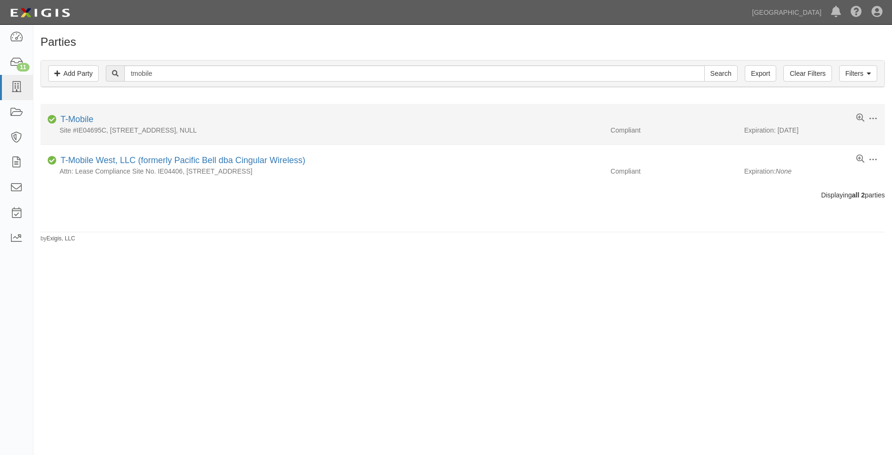
click at [96, 120] on div "Compliant T-Mobile" at bounding box center [467, 119] width 838 height 12
click at [92, 120] on link "T-Mobile" at bounding box center [77, 119] width 33 height 10
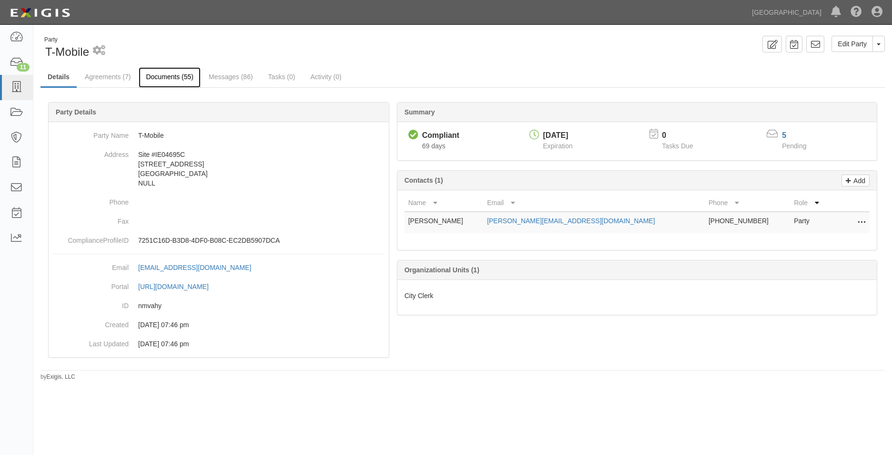
click at [166, 79] on link "Documents (55)" at bounding box center [170, 77] width 62 height 20
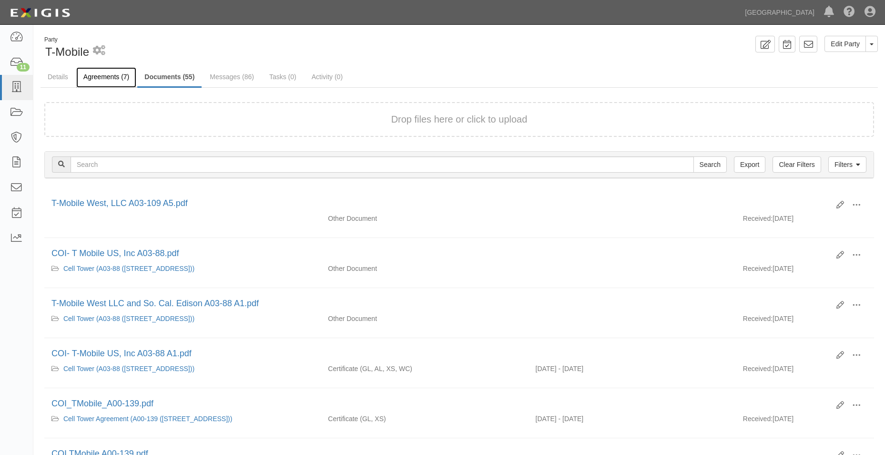
click at [113, 82] on link "Agreements (7)" at bounding box center [106, 77] width 60 height 20
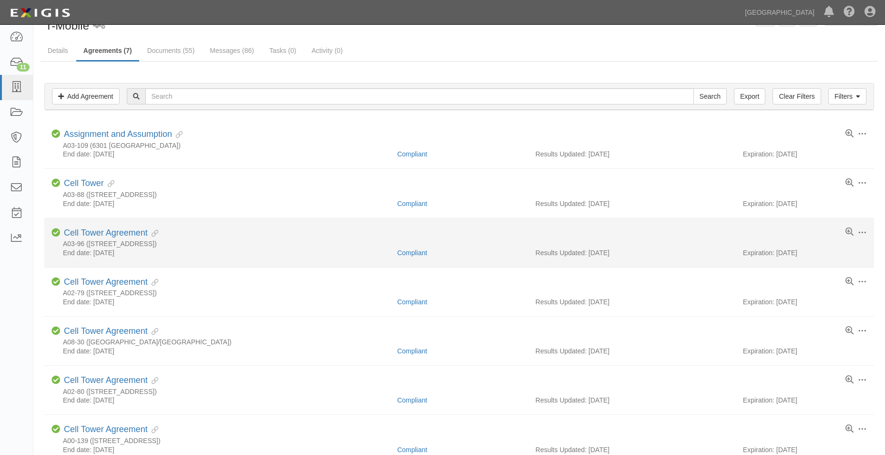
scroll to position [14, 0]
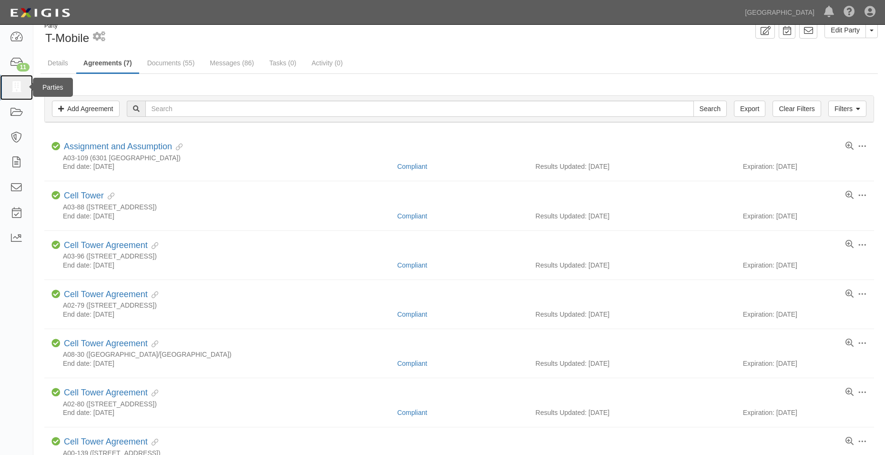
click at [26, 91] on link at bounding box center [16, 87] width 33 height 25
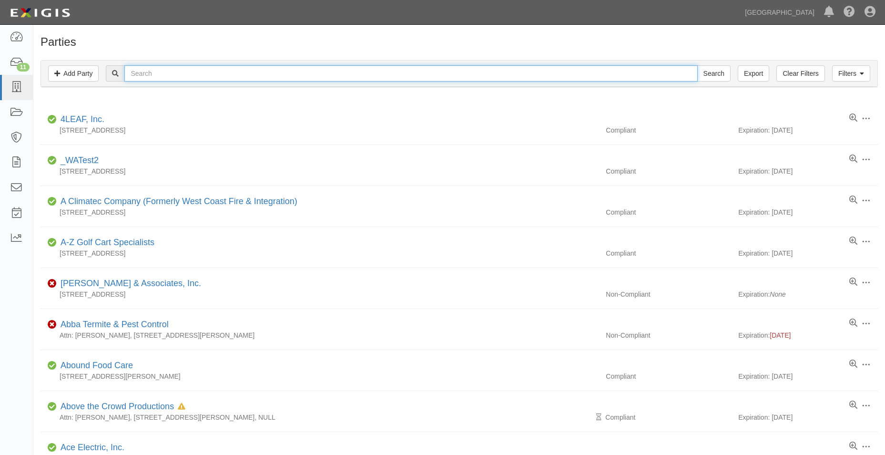
click at [170, 66] on input "text" at bounding box center [410, 73] width 573 height 16
type input "misfits"
click at [697, 65] on input "Search" at bounding box center [713, 73] width 33 height 16
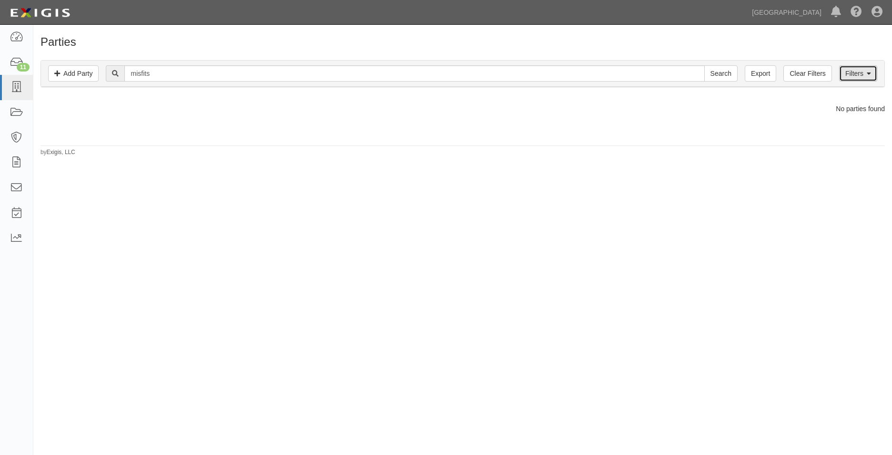
click at [872, 71] on link "Filters" at bounding box center [858, 73] width 38 height 16
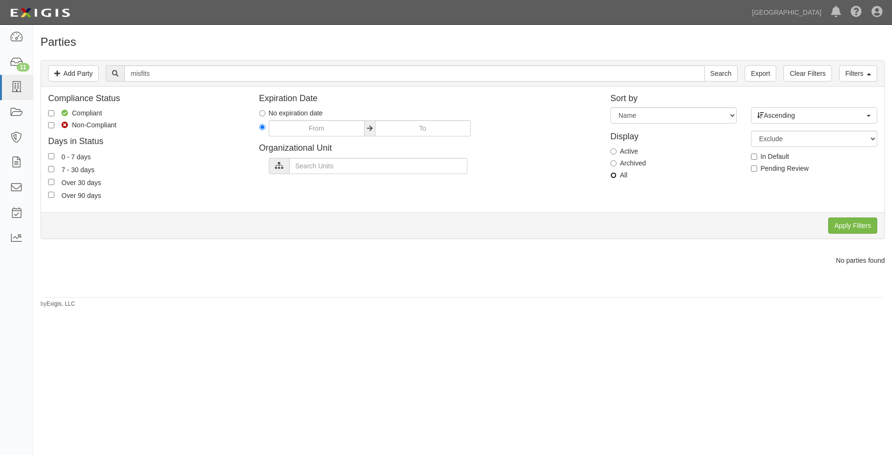
click at [611, 175] on input "All" at bounding box center [614, 175] width 6 height 6
radio input "true"
click at [834, 219] on input "Apply Filters" at bounding box center [853, 225] width 49 height 16
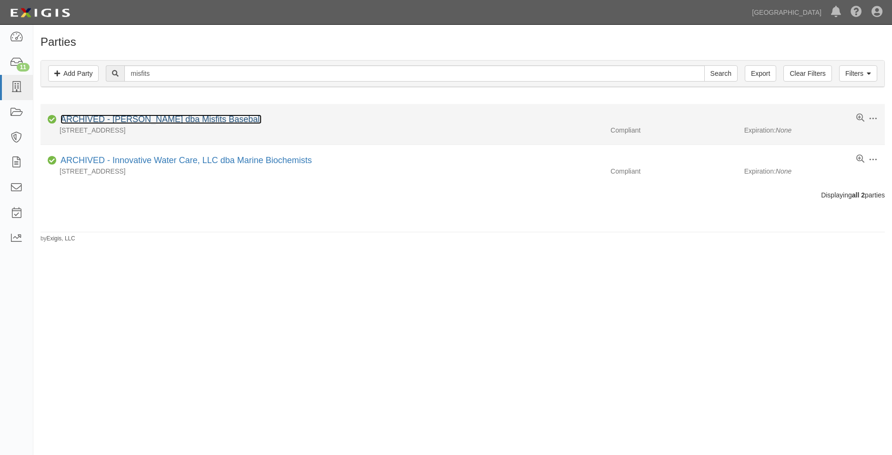
click at [215, 115] on link "ARCHIVED - Fred Goetschel dba Misfits Baseball" at bounding box center [161, 119] width 201 height 10
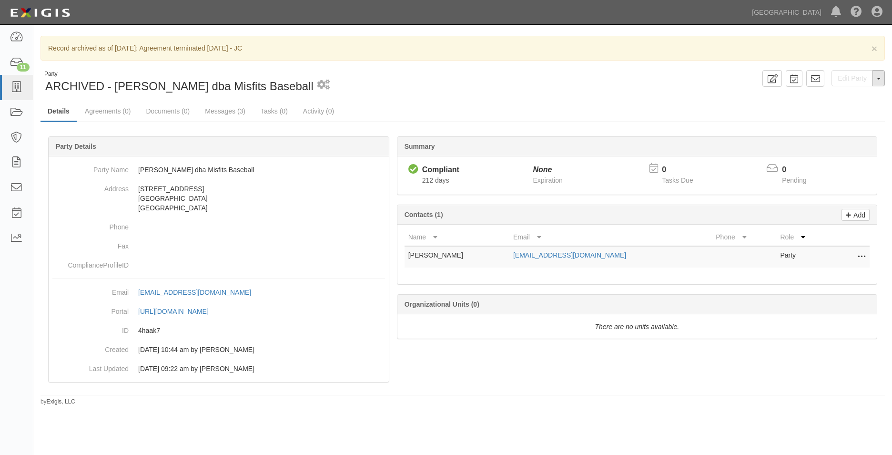
click at [879, 79] on span "button" at bounding box center [879, 79] width 4 height 2
click at [842, 104] on button "Unarchive Party" at bounding box center [846, 109] width 75 height 14
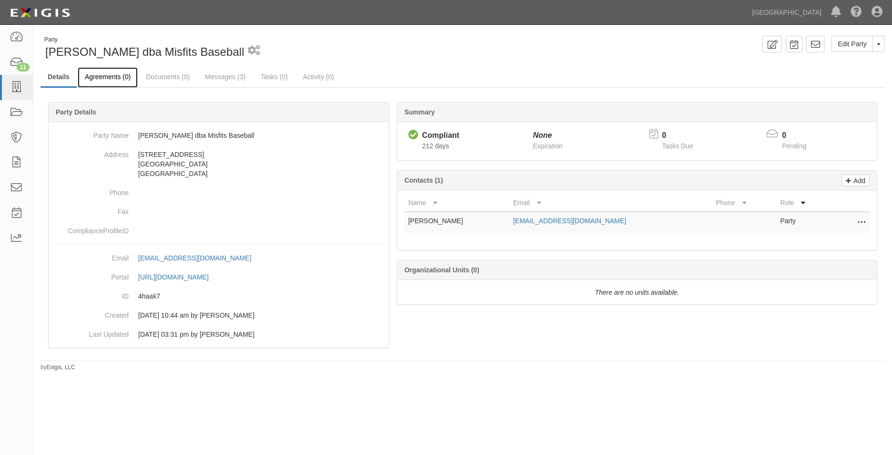
click at [122, 79] on link "Agreements (0)" at bounding box center [108, 77] width 60 height 20
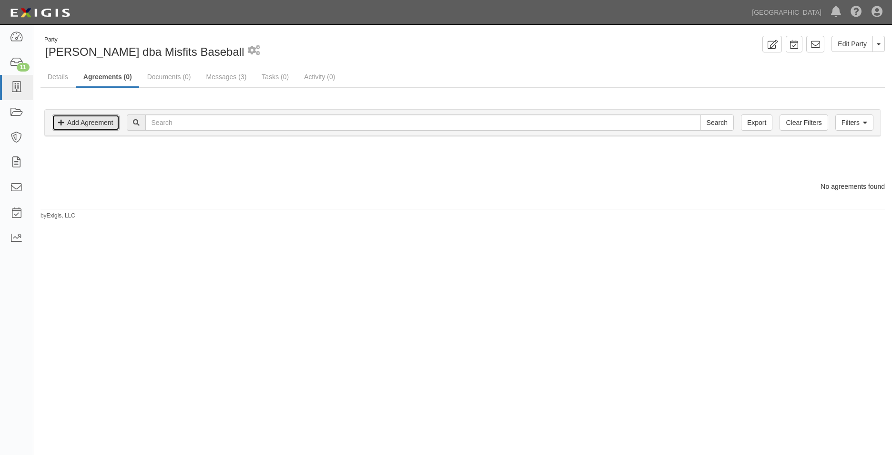
click at [76, 117] on link "Add Agreement" at bounding box center [86, 122] width 68 height 16
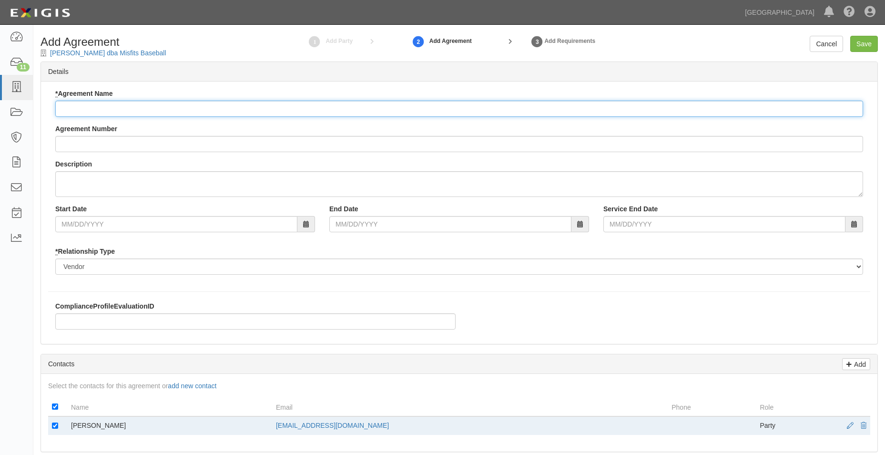
click at [176, 110] on input "* Agreement Name" at bounding box center [459, 109] width 808 height 16
type input "Field Use"
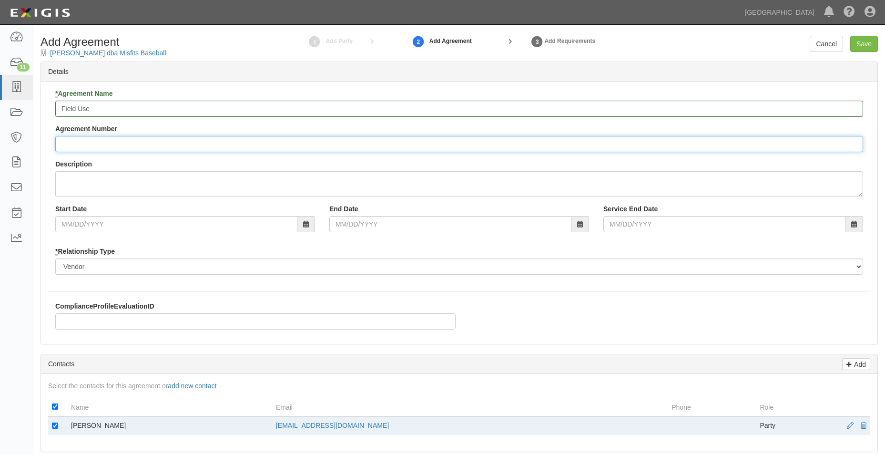
type input "a"
type input "A2025-181"
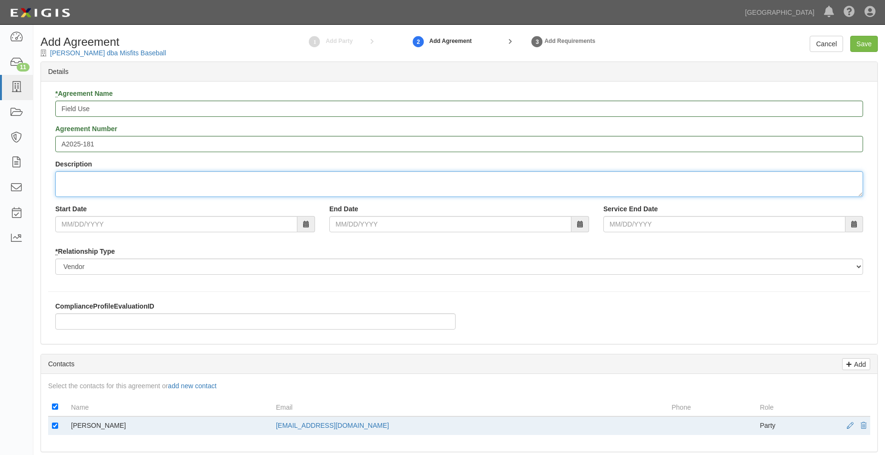
type textarea "f"
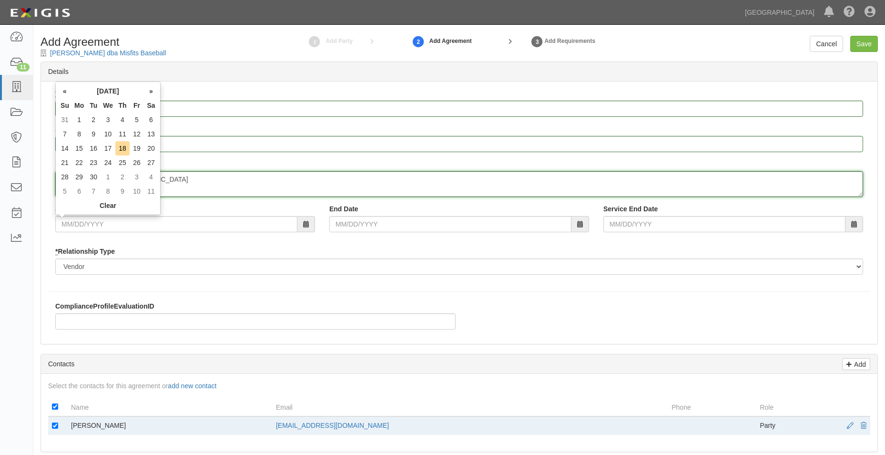
click at [211, 178] on textarea "Field allocations at Community Parl" at bounding box center [459, 184] width 808 height 26
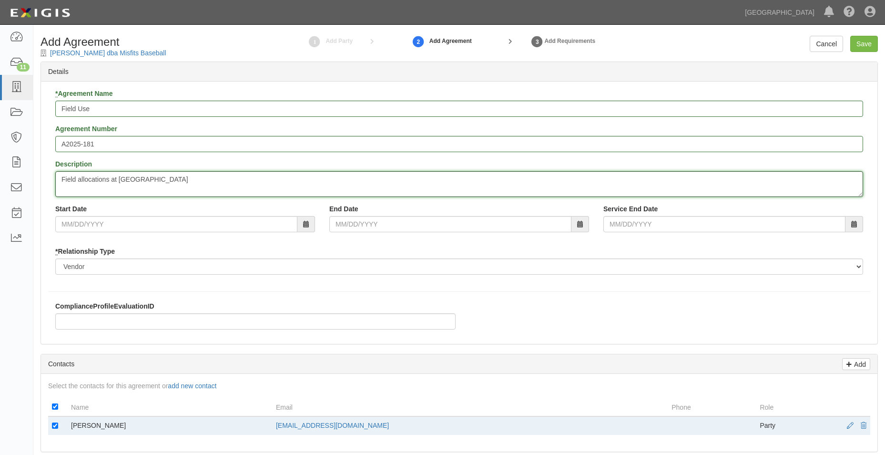
type textarea "Field allocations at Community Park"
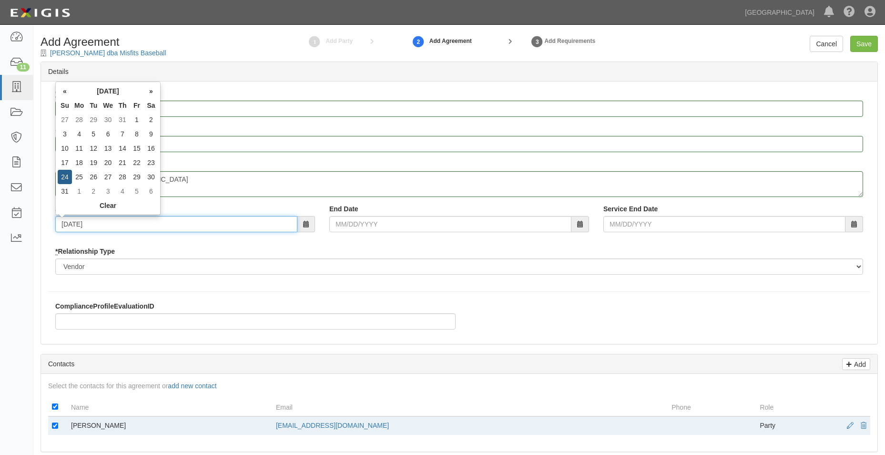
type input "08/24/2025"
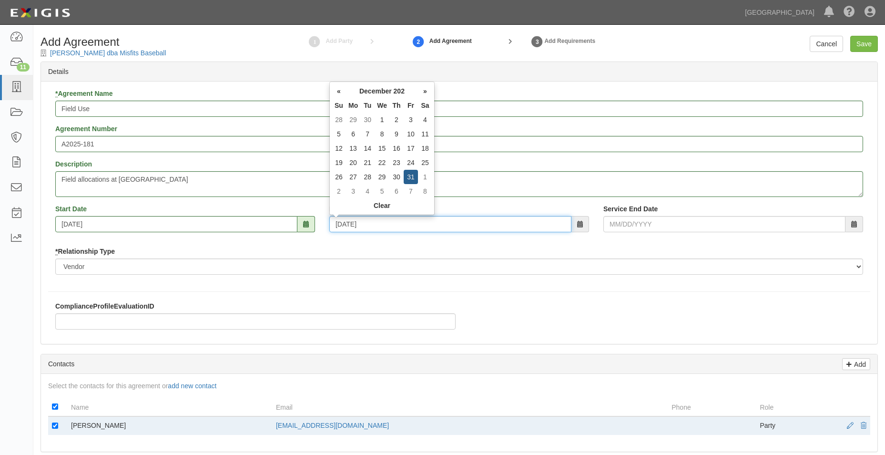
type input "12/31/2025"
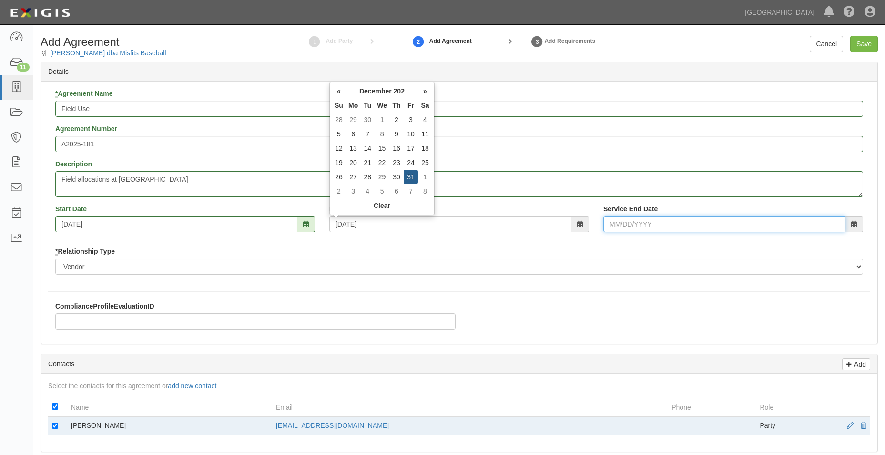
type input "12/31/2025"
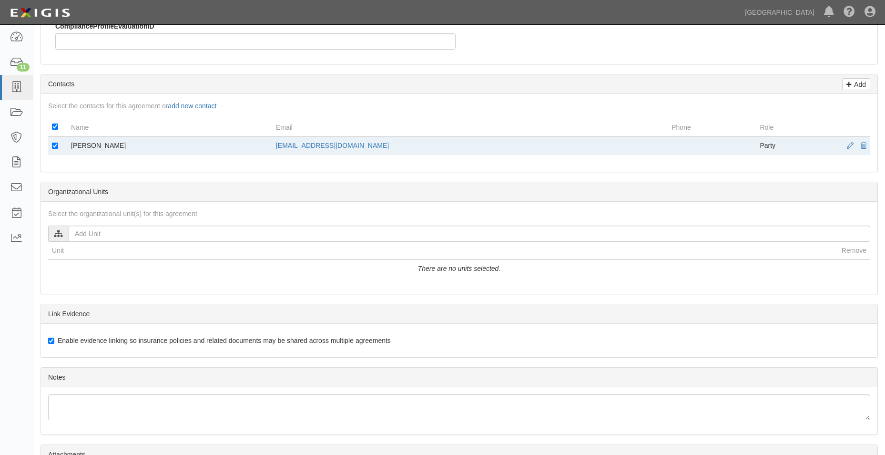
scroll to position [286, 0]
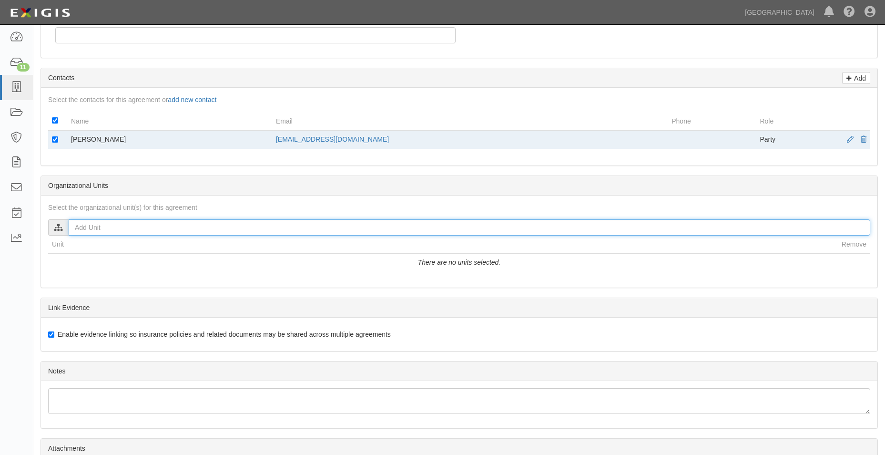
click at [362, 228] on input "text" at bounding box center [470, 227] width 802 height 16
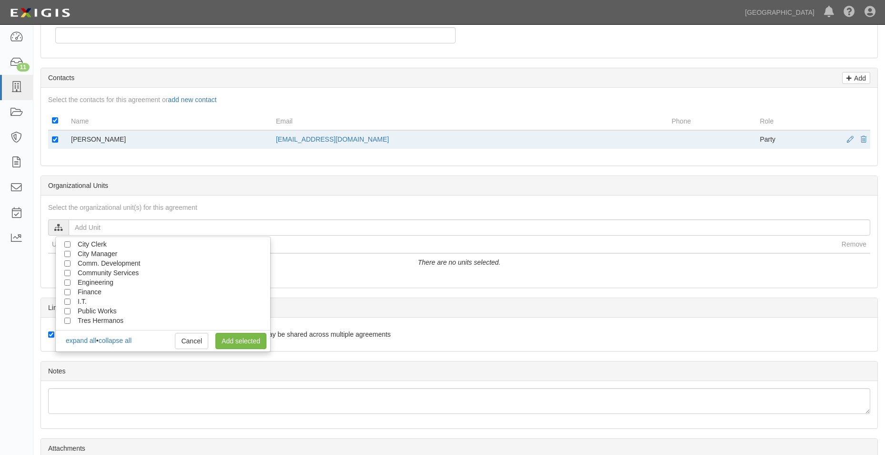
click at [100, 271] on span "Community Services" at bounding box center [108, 273] width 61 height 8
drag, startPoint x: 66, startPoint y: 272, endPoint x: 118, endPoint y: 279, distance: 52.4
click at [66, 273] on input "Community Services" at bounding box center [67, 273] width 6 height 6
checkbox input "true"
drag, startPoint x: 239, startPoint y: 344, endPoint x: 242, endPoint y: 340, distance: 5.1
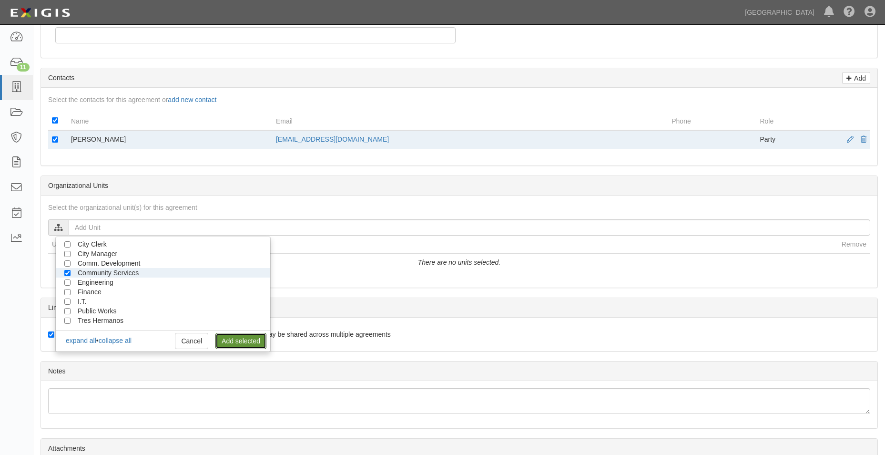
click at [239, 344] on link "Add selected" at bounding box center [240, 341] width 51 height 16
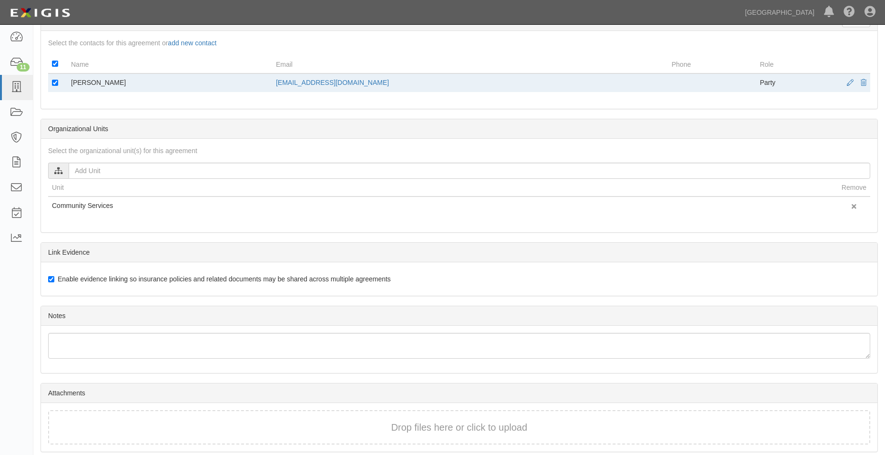
scroll to position [379, 0]
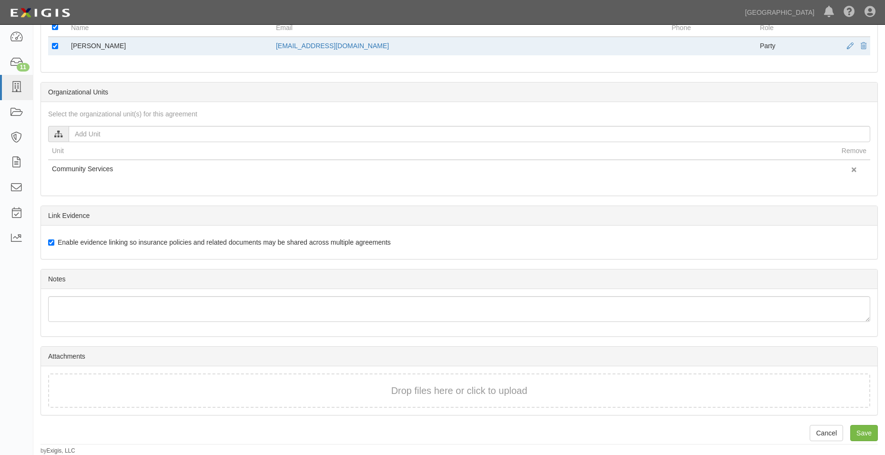
click at [494, 384] on button "Drop files here or click to upload" at bounding box center [459, 391] width 136 height 14
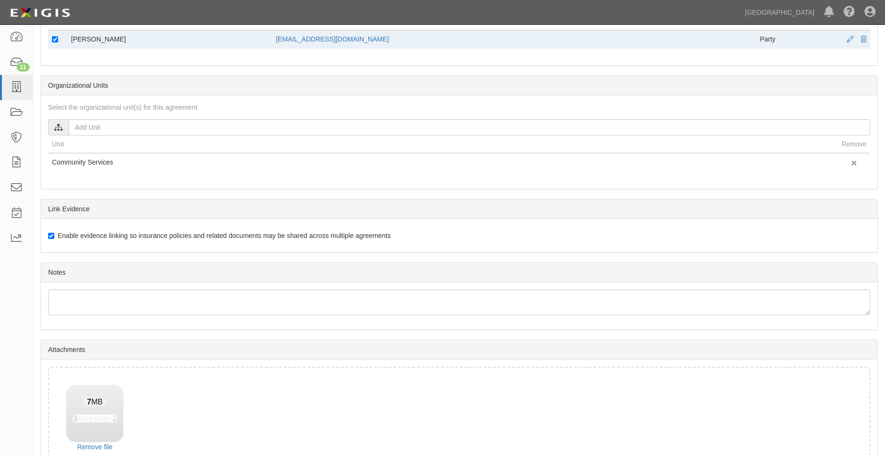
scroll to position [448, 0]
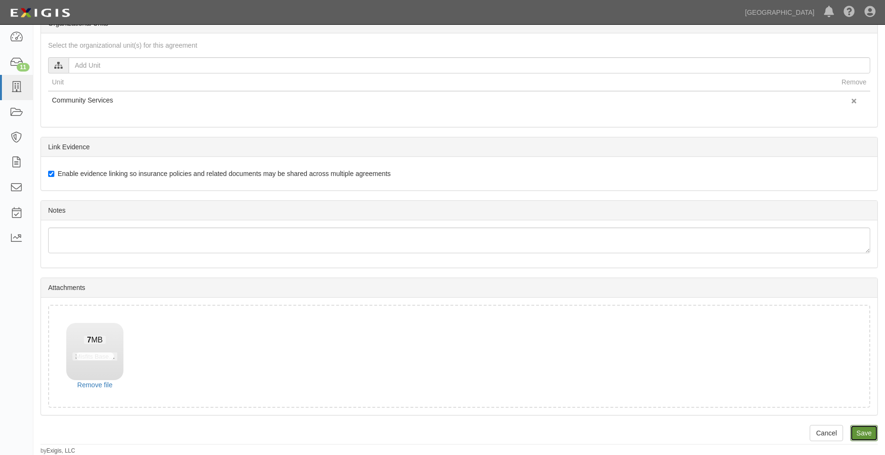
click at [858, 426] on input "Save" at bounding box center [864, 433] width 28 height 16
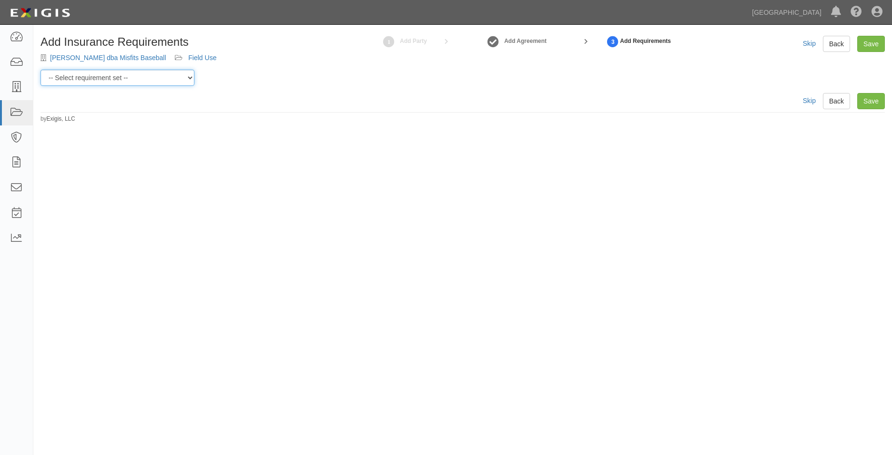
click at [166, 74] on select "-- Select requirement set -- 0-0-0-.03 Prof. Liability 0-0-0-1 CYB 0-1-0-0-1 E&…" at bounding box center [118, 78] width 154 height 16
select select "54307"
click at [41, 70] on select "-- Select requirement set -- 0-0-0-.03 Prof. Liability 0-0-0-1 CYB 0-1-0-0-1 E&…" at bounding box center [118, 78] width 154 height 16
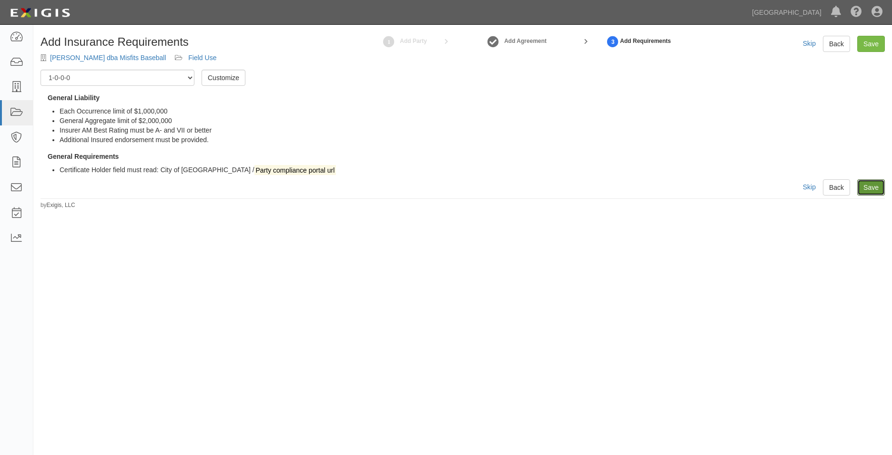
click at [879, 181] on link "Save" at bounding box center [872, 187] width 28 height 16
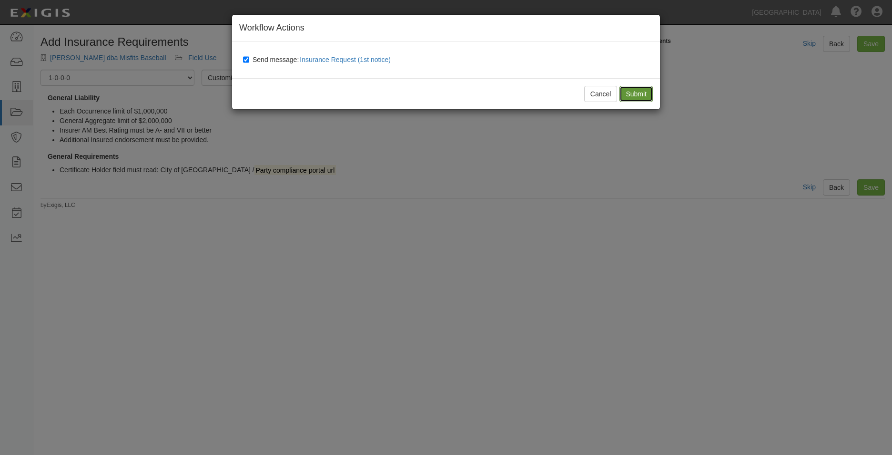
click at [641, 91] on input "Submit" at bounding box center [636, 94] width 33 height 16
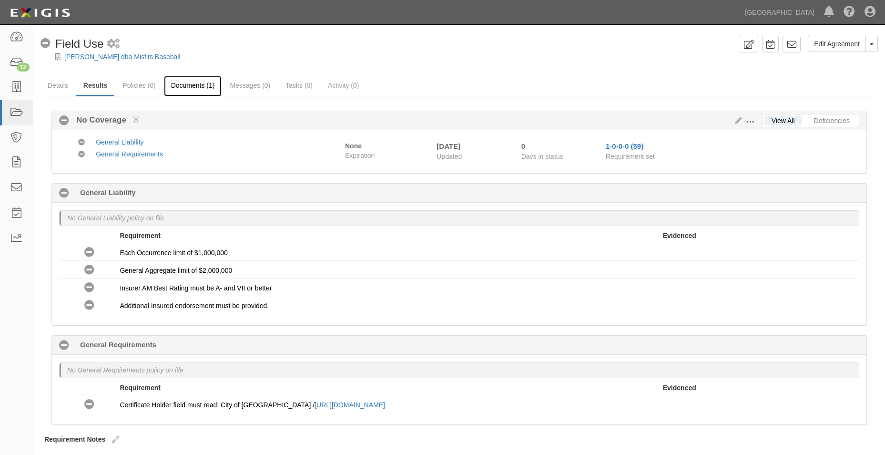
click at [208, 81] on link "Documents (1)" at bounding box center [193, 86] width 58 height 20
